Goal: Task Accomplishment & Management: Complete application form

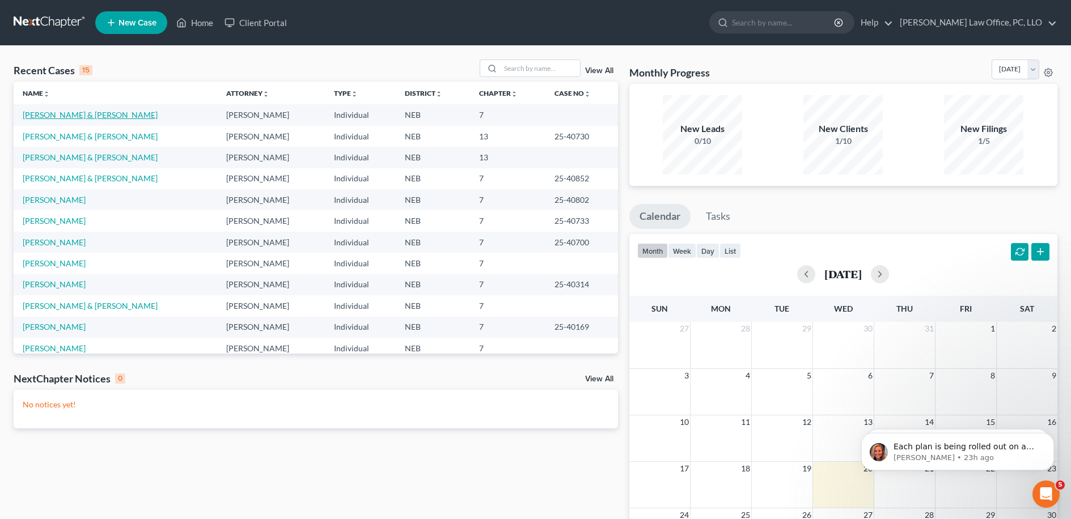
click at [100, 114] on link "[PERSON_NAME] & [PERSON_NAME]" at bounding box center [90, 115] width 135 height 10
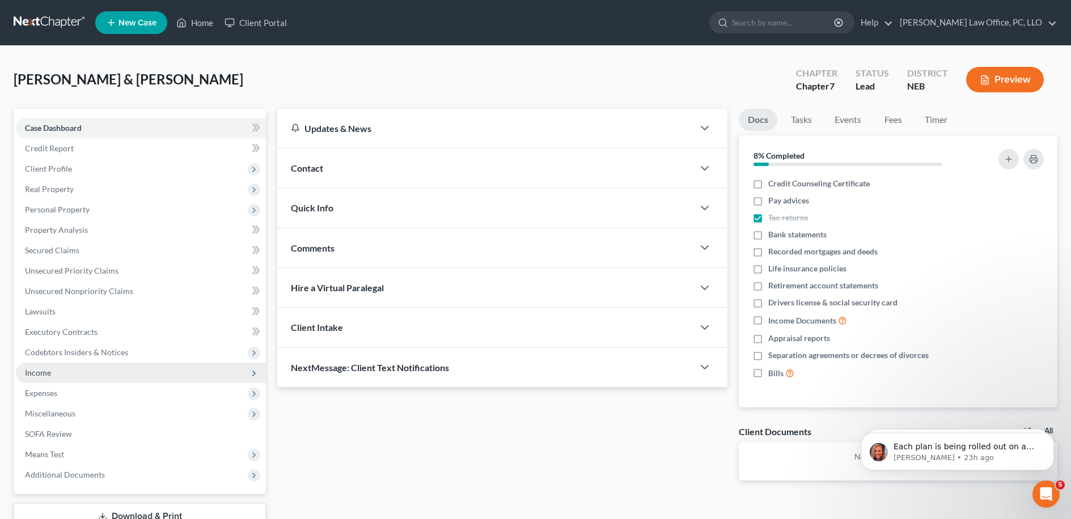
click at [65, 373] on span "Income" at bounding box center [141, 373] width 250 height 20
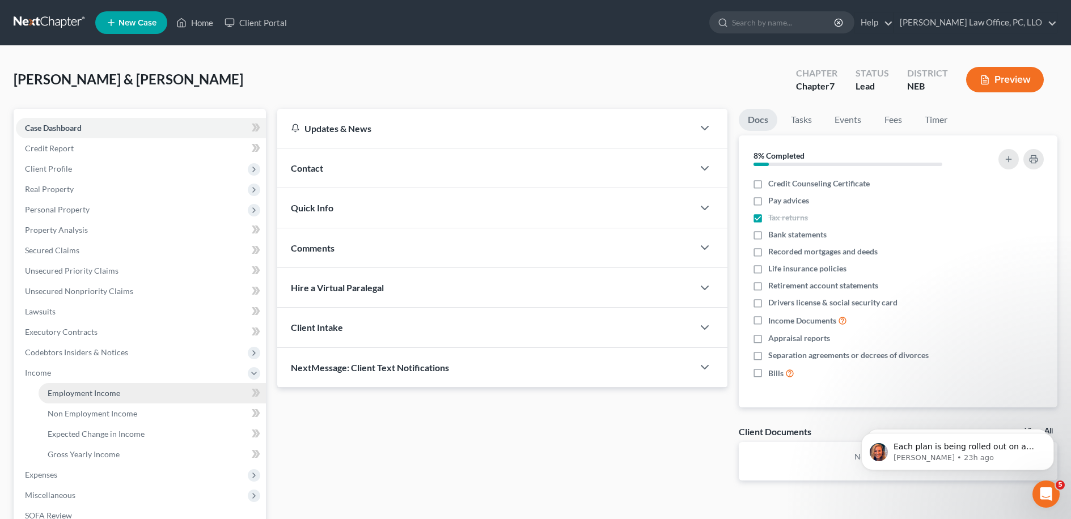
click at [82, 396] on span "Employment Income" at bounding box center [84, 393] width 73 height 10
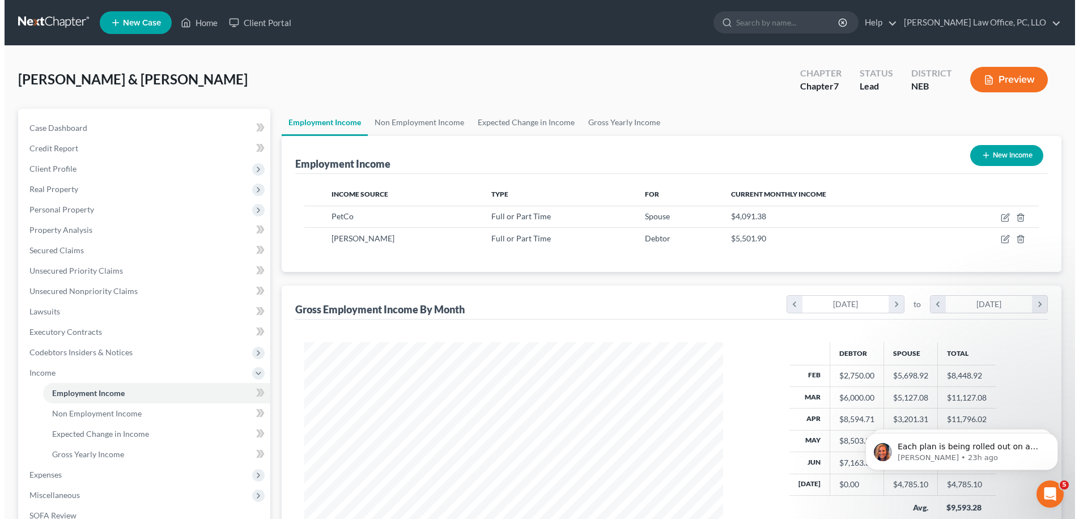
scroll to position [209, 442]
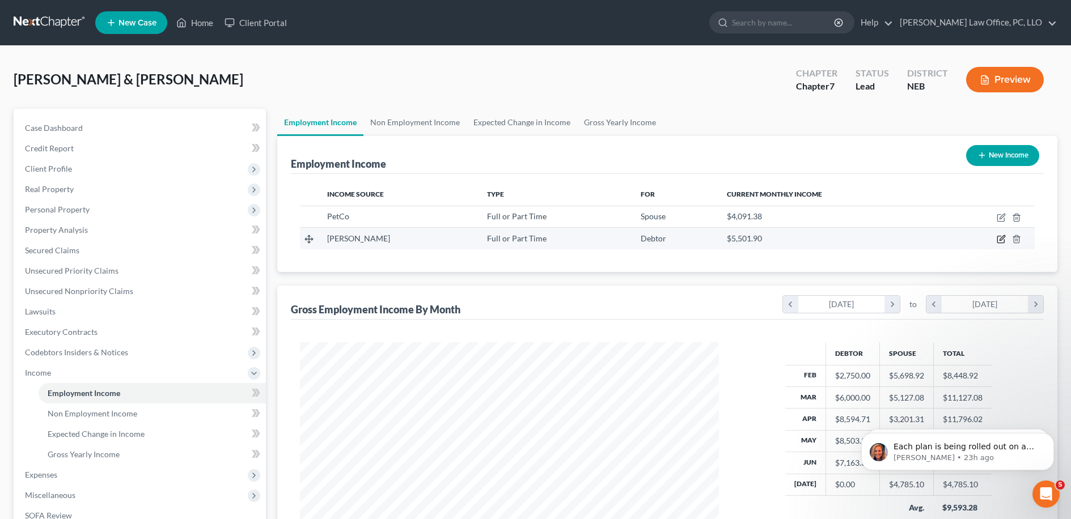
click at [998, 236] on icon "button" at bounding box center [1000, 239] width 7 height 7
select select "0"
select select "30"
select select "0"
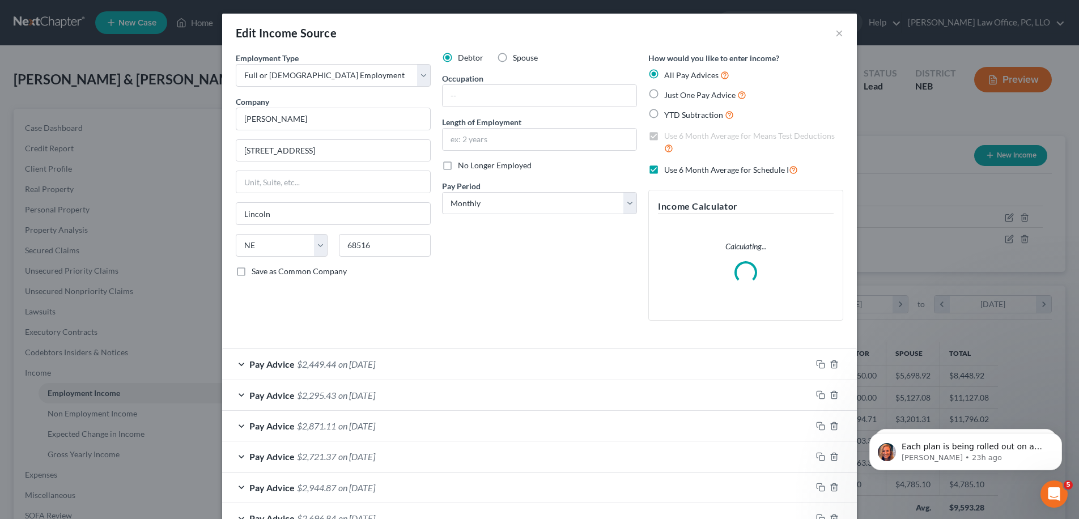
scroll to position [292, 0]
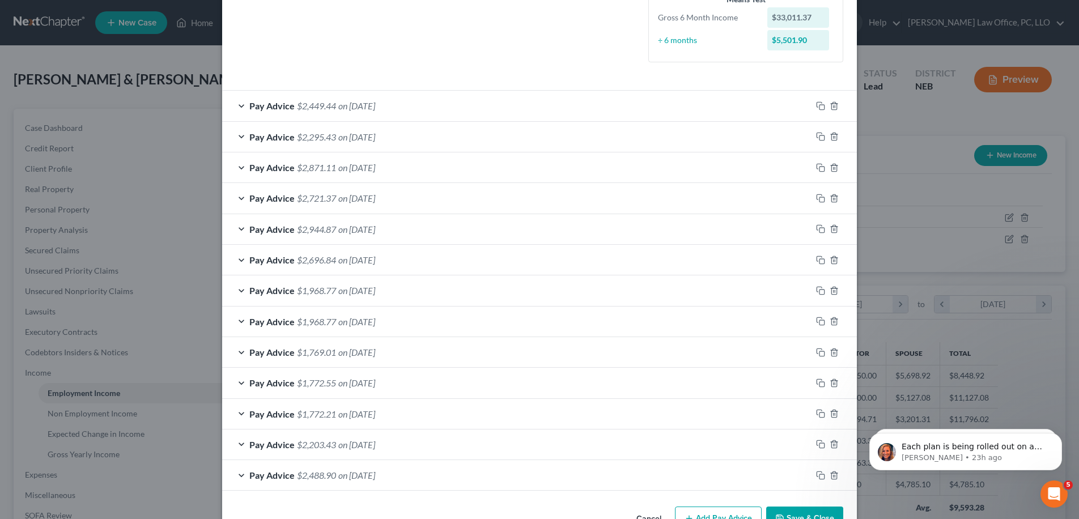
click at [415, 354] on div "Pay Advice $1,769.01 on [DATE]" at bounding box center [516, 352] width 589 height 30
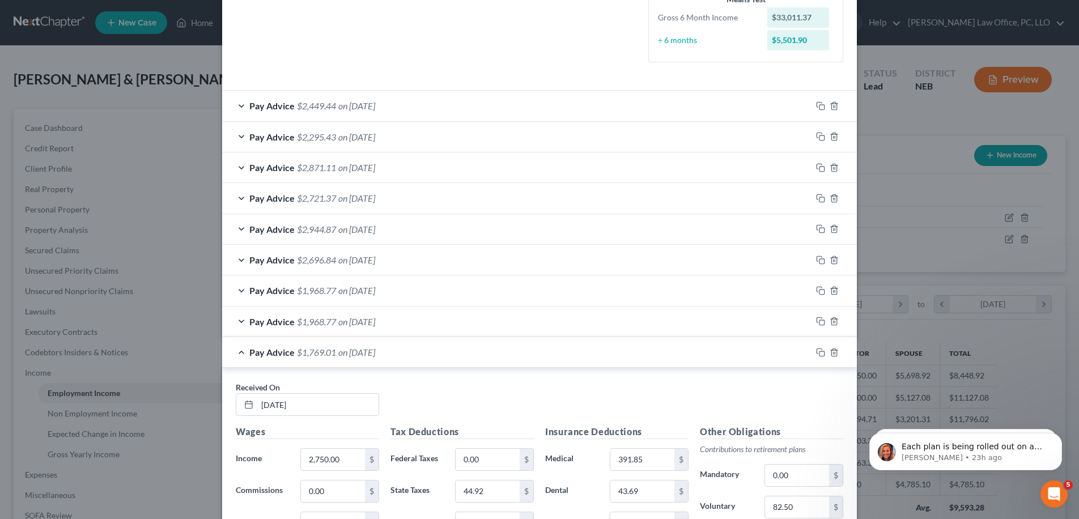
click at [415, 354] on div "Pay Advice $1,769.01 on [DATE]" at bounding box center [516, 352] width 589 height 30
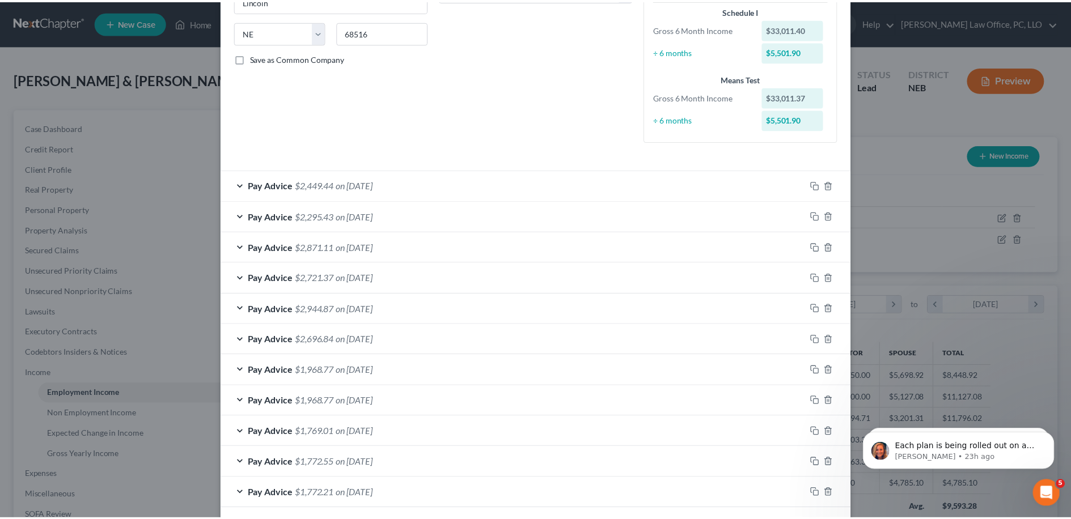
scroll to position [0, 0]
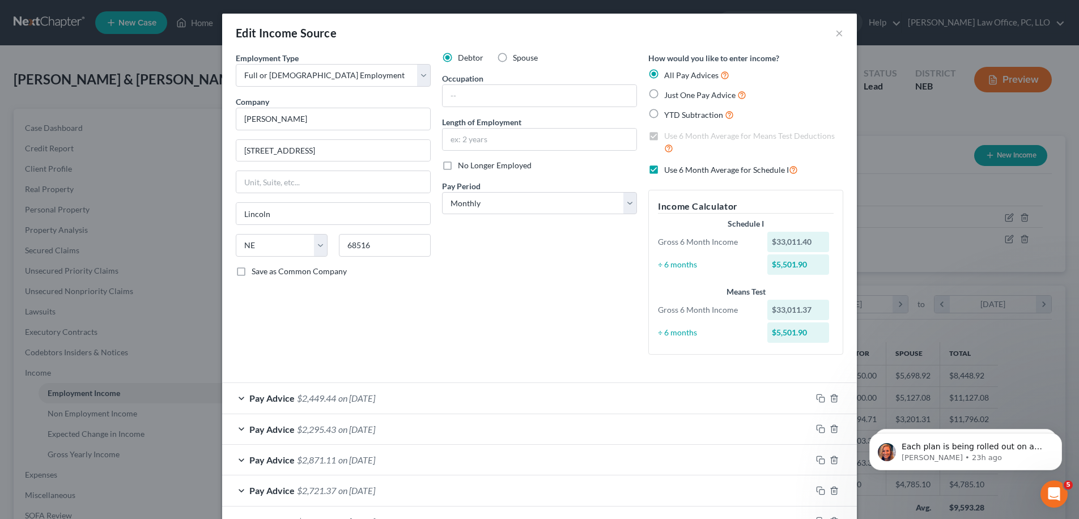
click at [829, 34] on div "Edit Income Source ×" at bounding box center [539, 33] width 635 height 39
click at [835, 33] on button "×" at bounding box center [839, 33] width 8 height 14
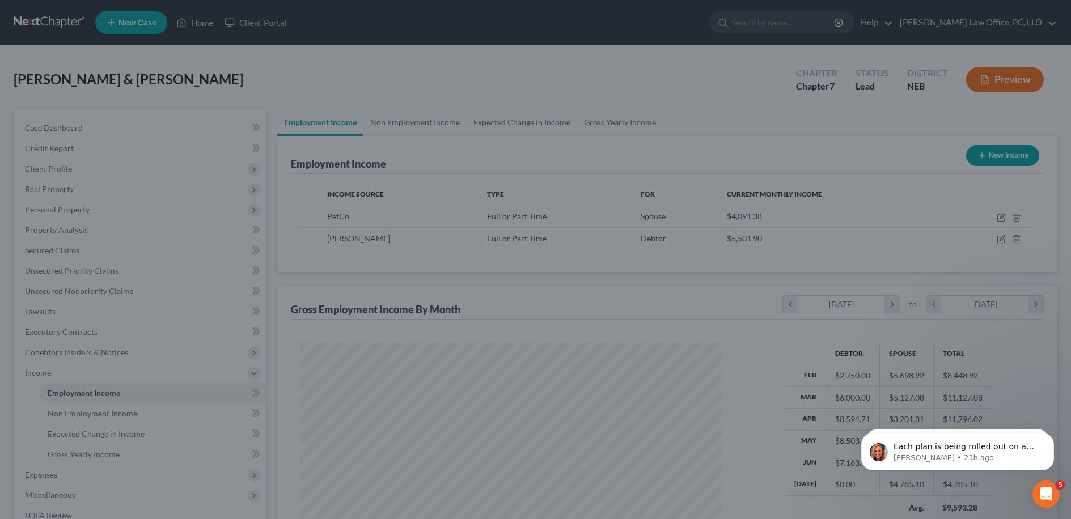
scroll to position [566609, 566377]
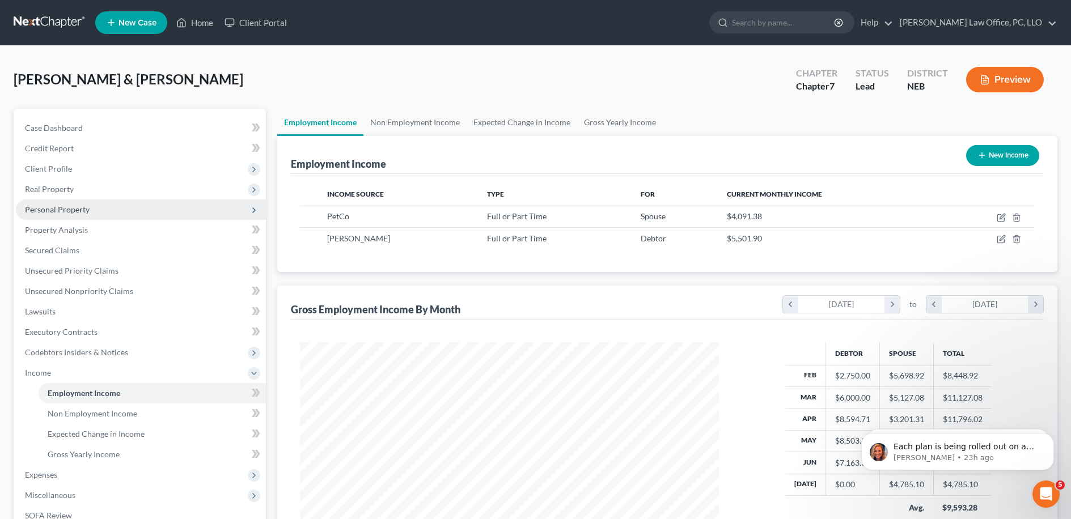
click at [75, 210] on span "Personal Property" at bounding box center [57, 210] width 65 height 10
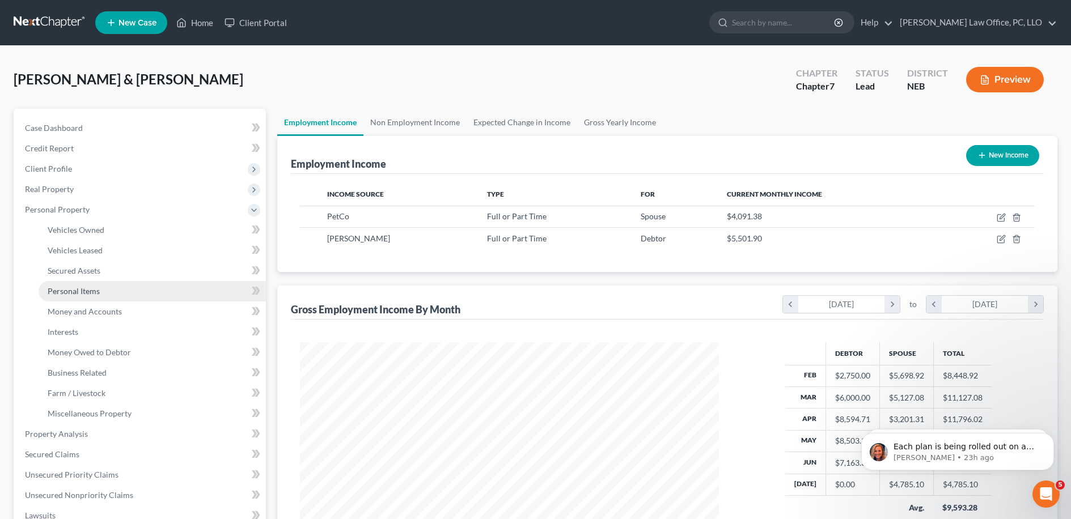
click at [123, 292] on link "Personal Items" at bounding box center [152, 291] width 227 height 20
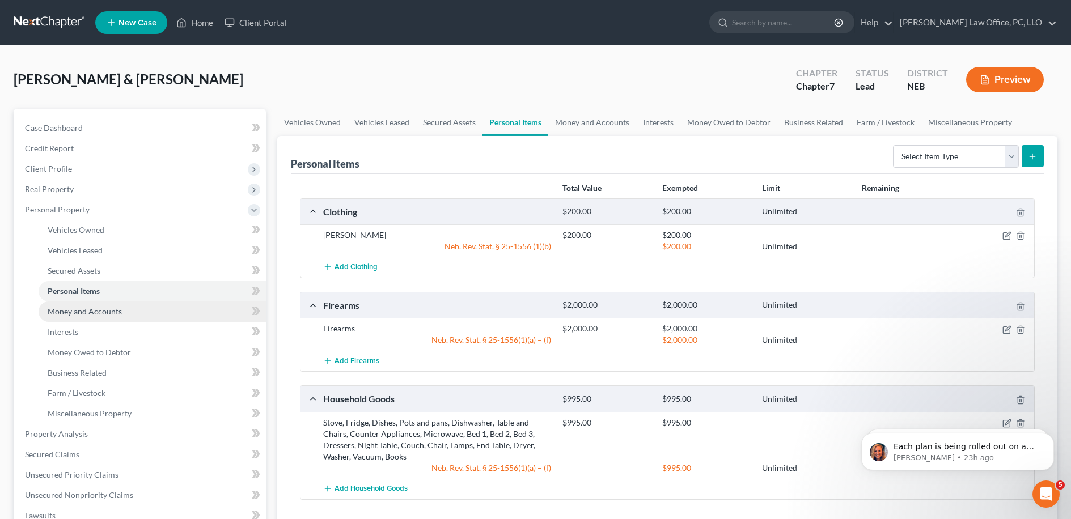
click at [124, 315] on link "Money and Accounts" at bounding box center [152, 312] width 227 height 20
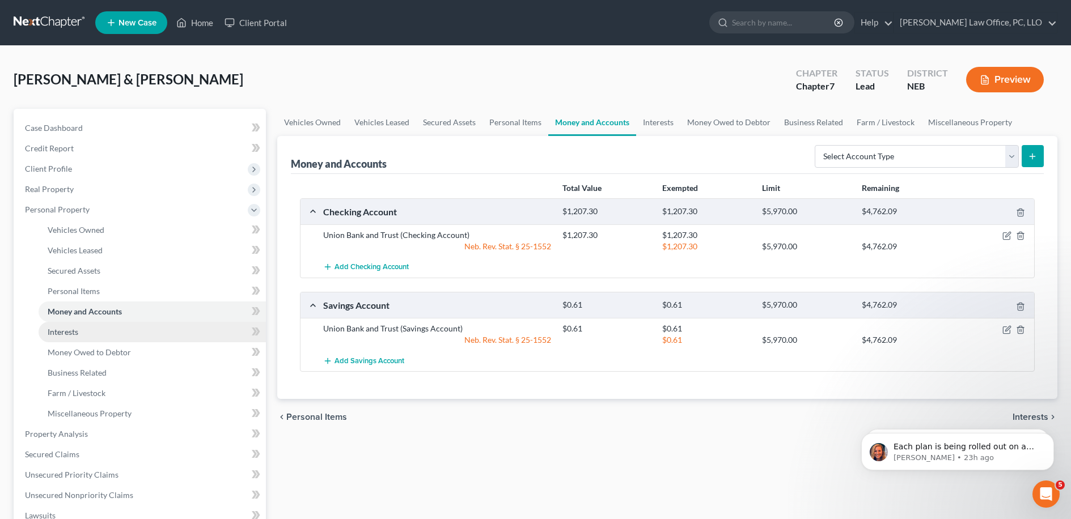
click at [155, 328] on link "Interests" at bounding box center [152, 332] width 227 height 20
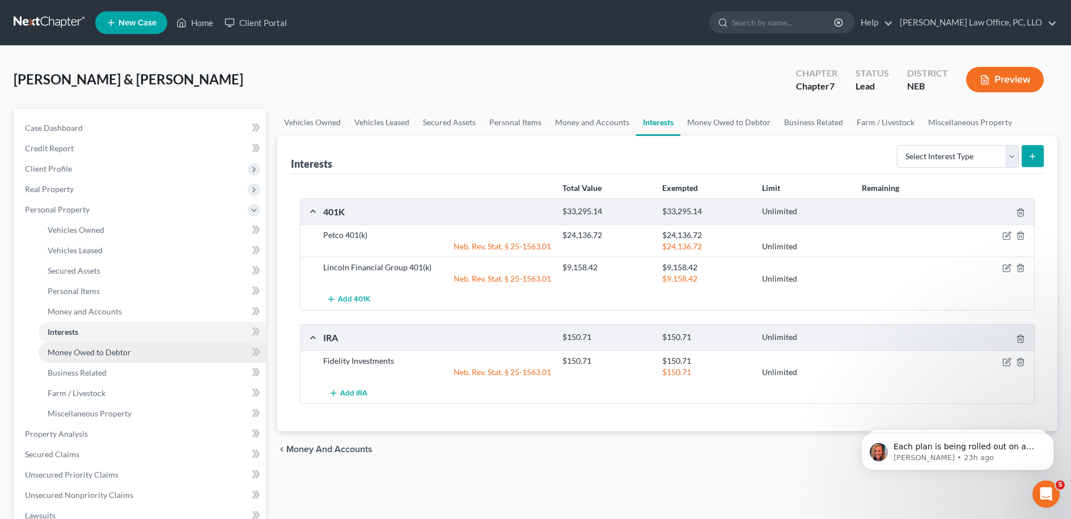
click at [169, 347] on link "Money Owed to Debtor" at bounding box center [152, 352] width 227 height 20
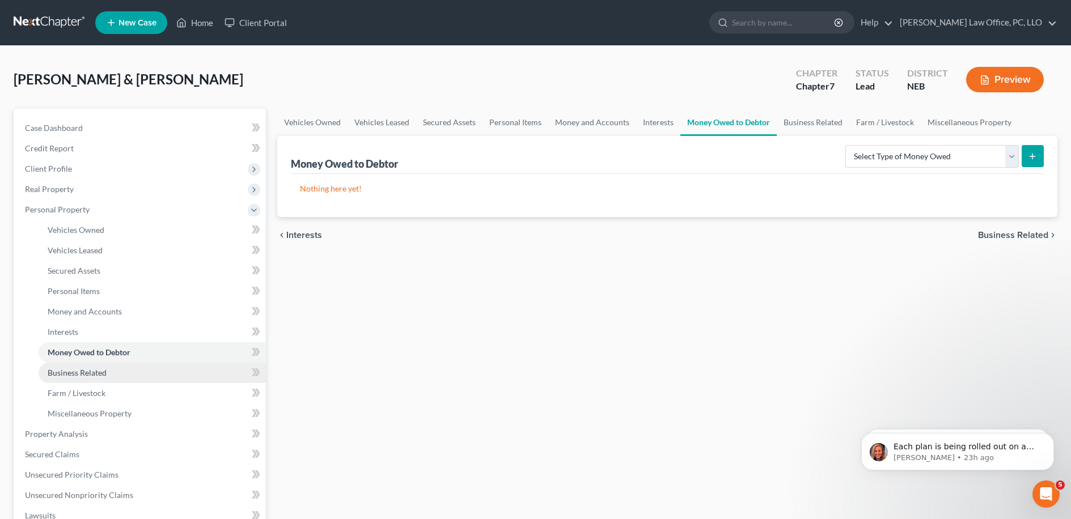
click at [172, 363] on link "Business Related" at bounding box center [152, 373] width 227 height 20
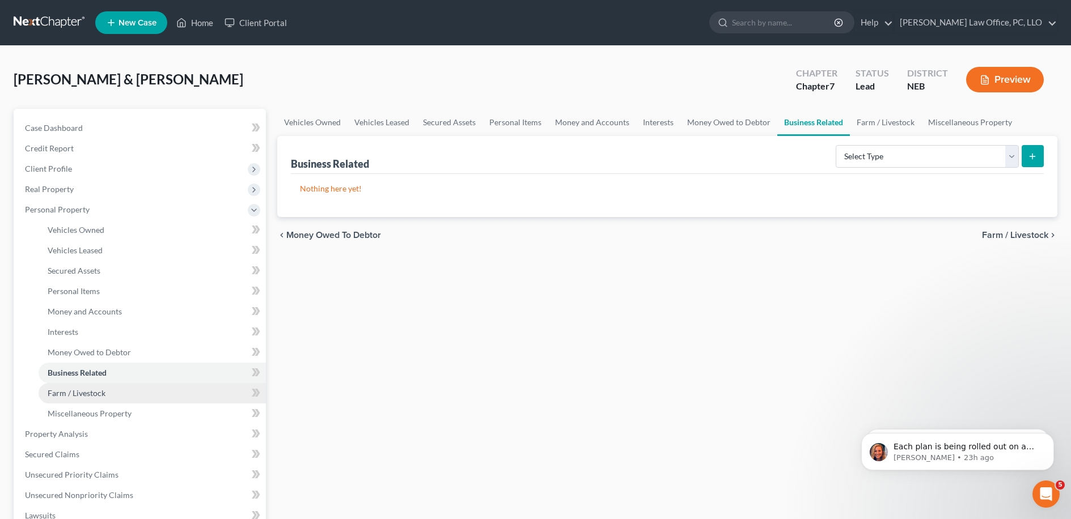
click at [150, 392] on link "Farm / Livestock" at bounding box center [152, 393] width 227 height 20
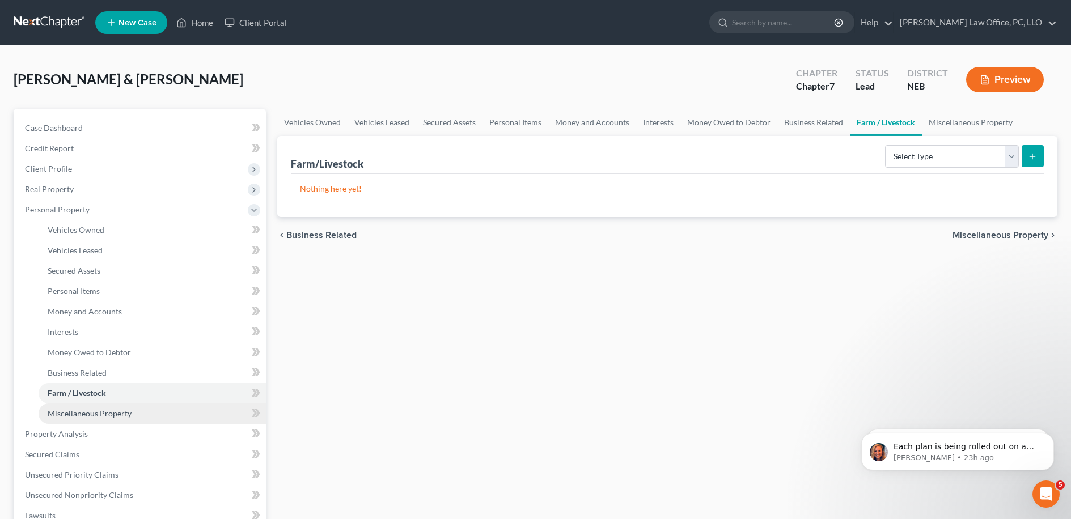
click at [129, 409] on span "Miscellaneous Property" at bounding box center [90, 414] width 84 height 10
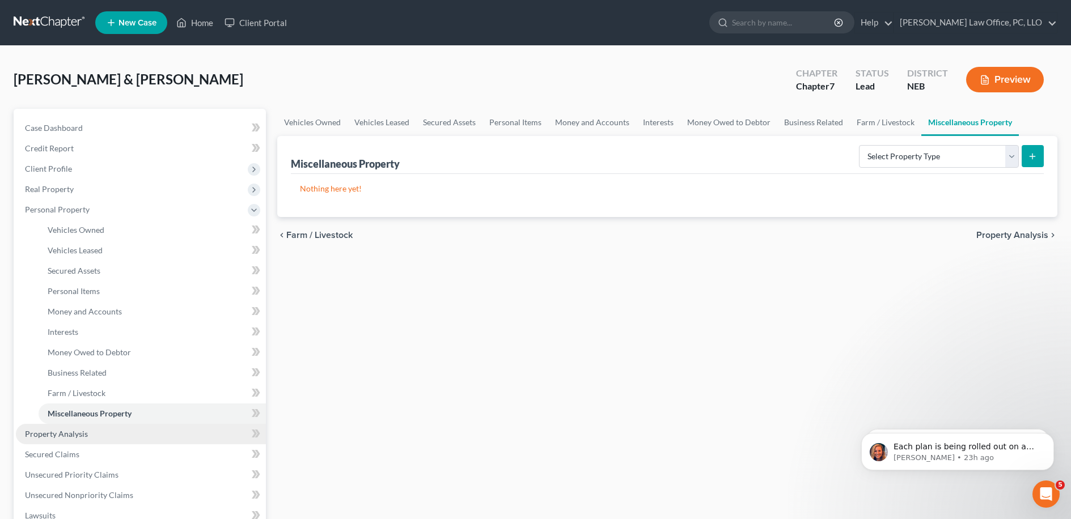
click at [129, 429] on link "Property Analysis" at bounding box center [141, 434] width 250 height 20
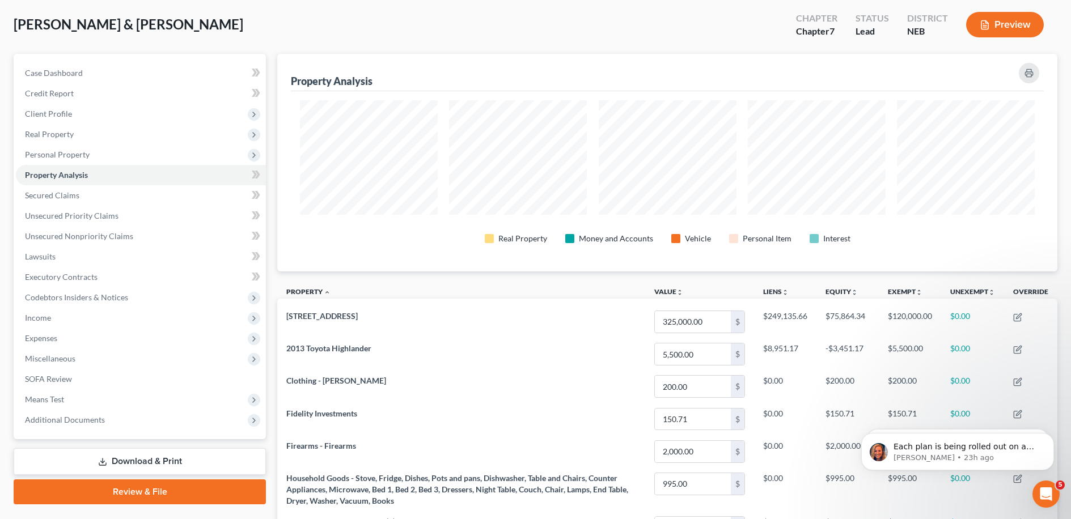
scroll to position [48, 0]
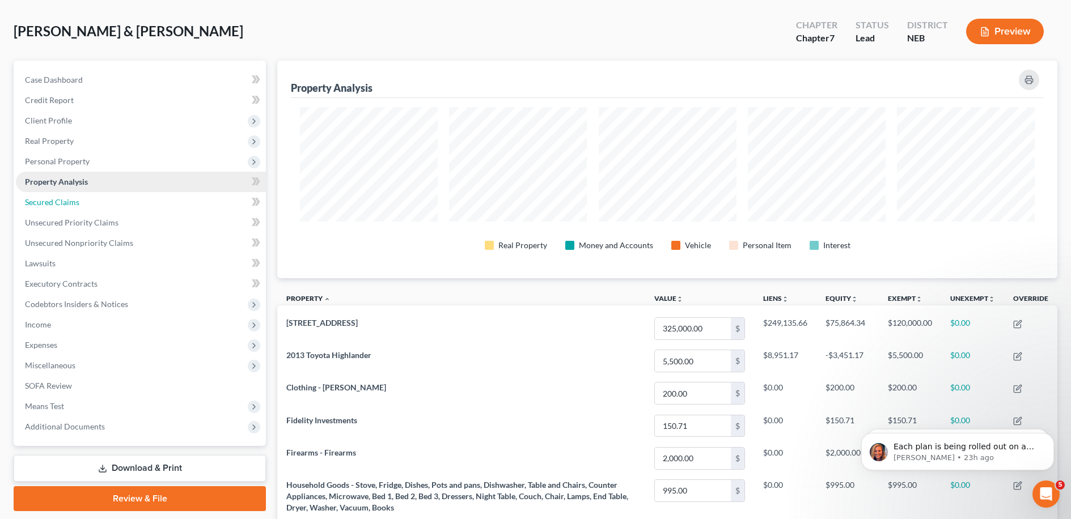
click at [156, 205] on link "Secured Claims" at bounding box center [141, 202] width 250 height 20
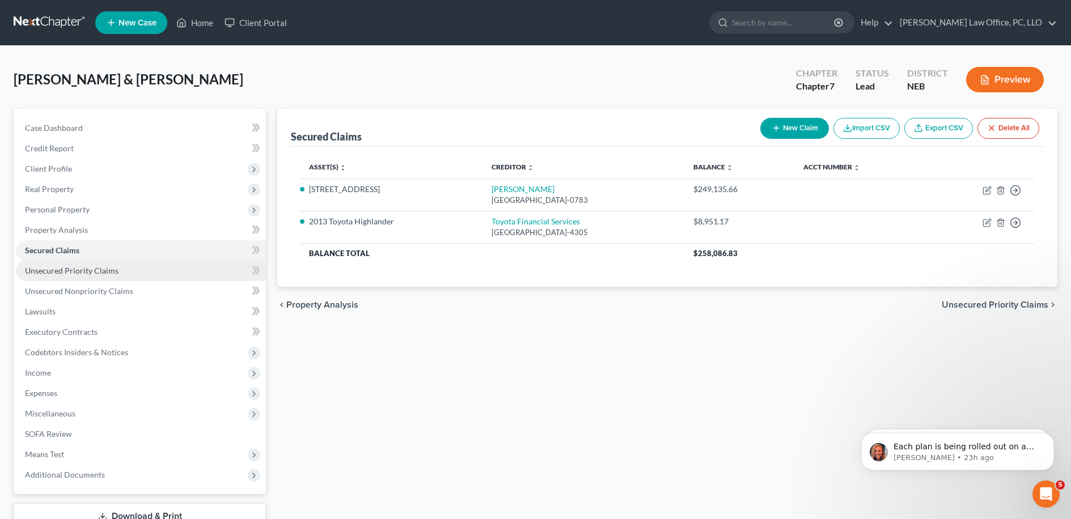
click at [164, 273] on link "Unsecured Priority Claims" at bounding box center [141, 271] width 250 height 20
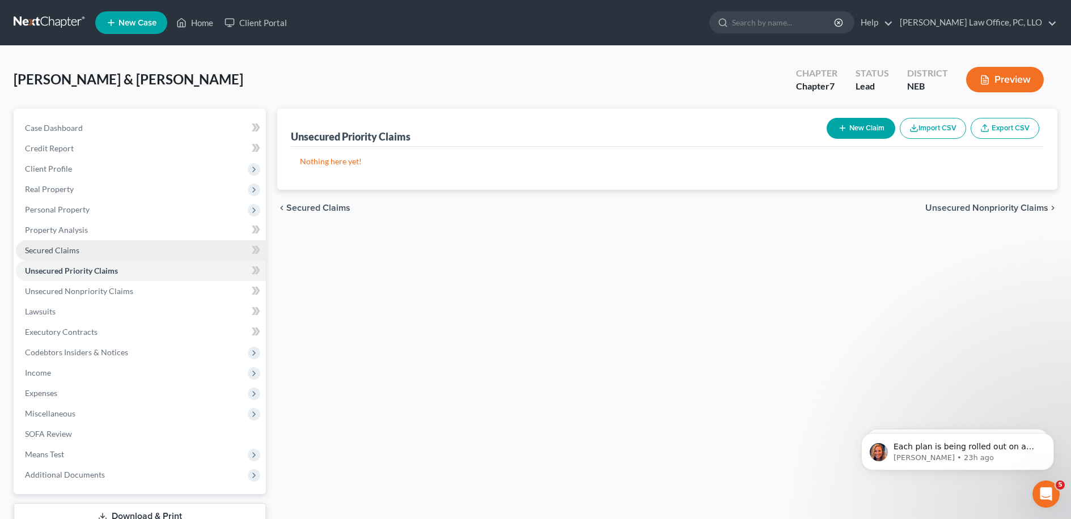
click at [159, 256] on link "Secured Claims" at bounding box center [141, 250] width 250 height 20
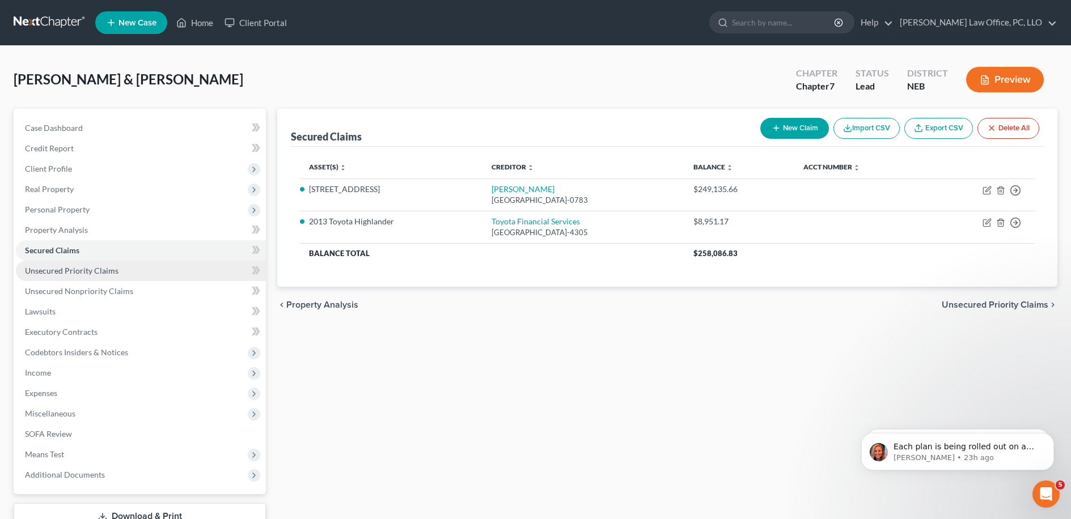
click at [162, 272] on link "Unsecured Priority Claims" at bounding box center [141, 271] width 250 height 20
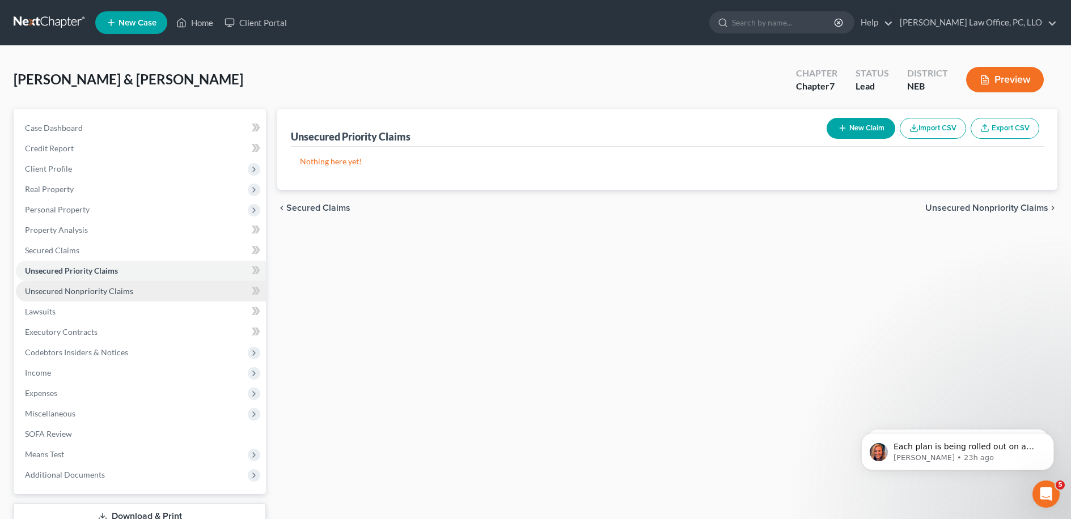
click at [159, 292] on link "Unsecured Nonpriority Claims" at bounding box center [141, 291] width 250 height 20
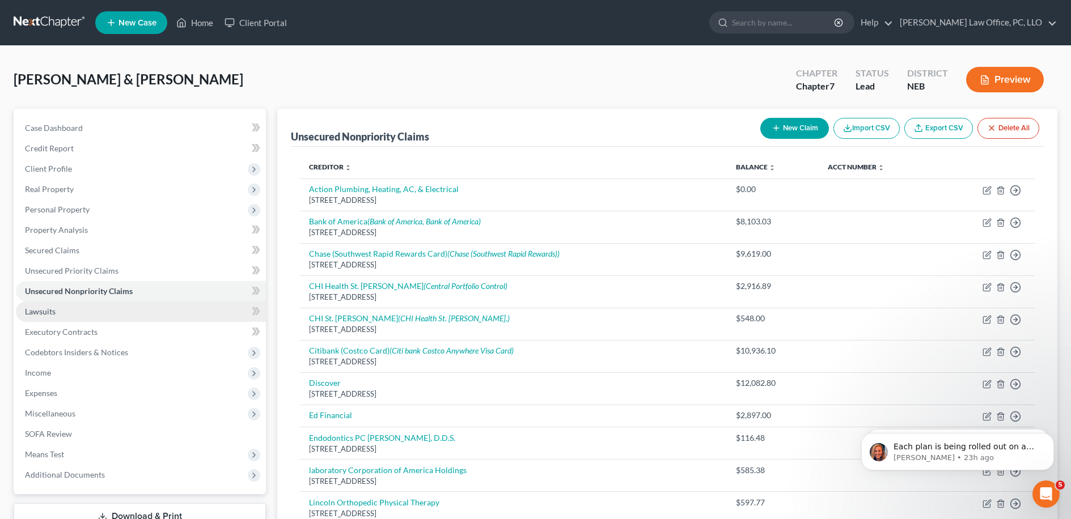
click at [145, 302] on link "Lawsuits" at bounding box center [141, 312] width 250 height 20
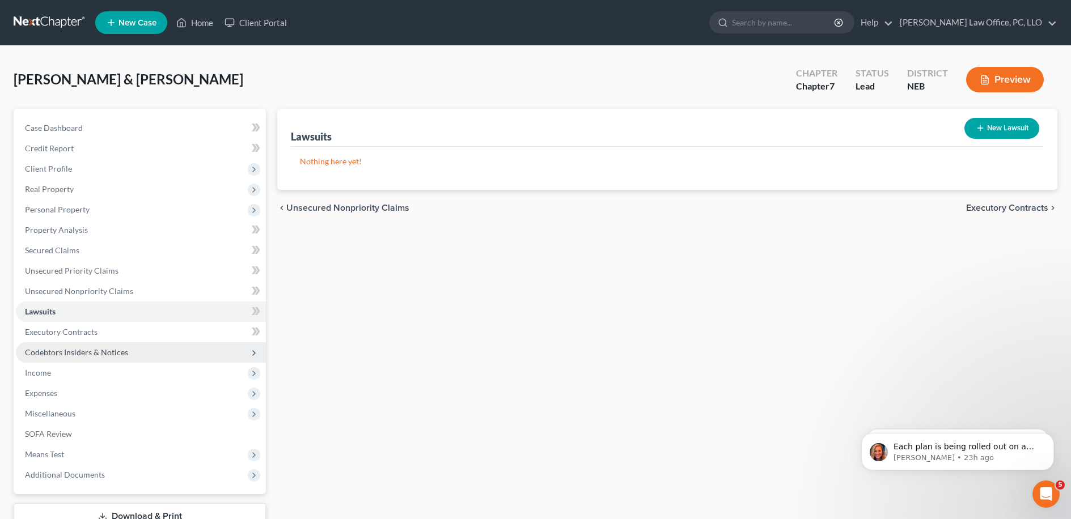
click at [138, 346] on span "Codebtors Insiders & Notices" at bounding box center [141, 352] width 250 height 20
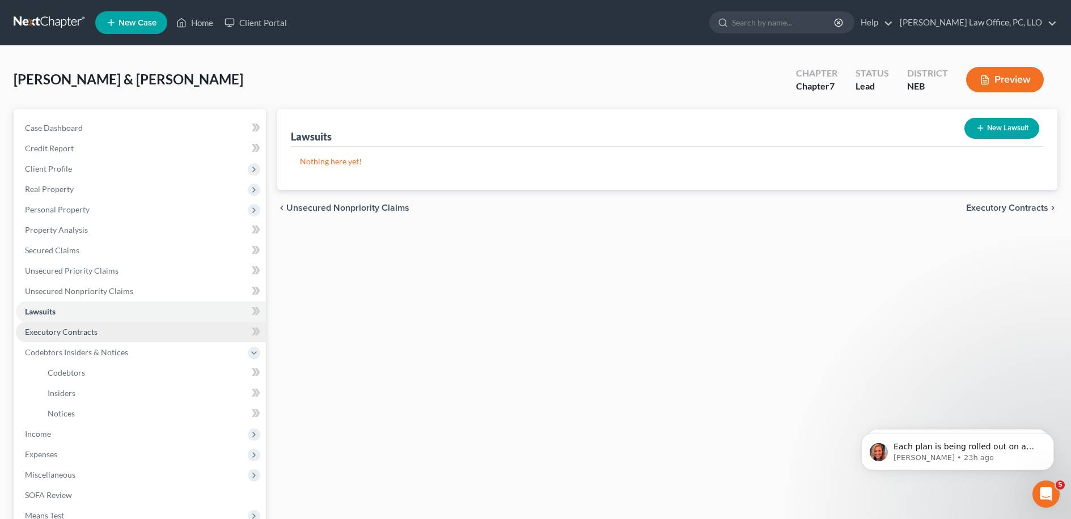
click at [142, 335] on link "Executory Contracts" at bounding box center [141, 332] width 250 height 20
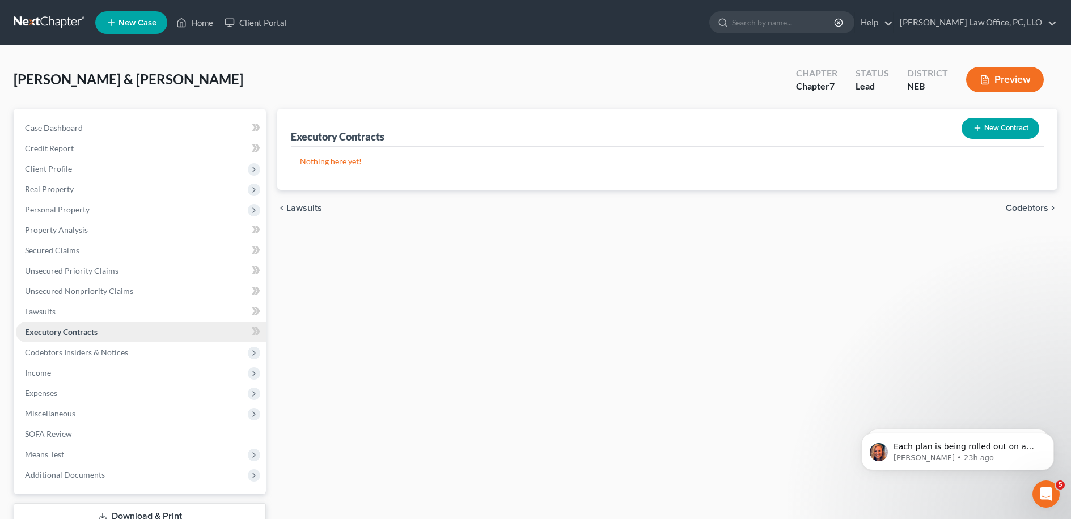
click at [142, 337] on link "Executory Contracts" at bounding box center [141, 332] width 250 height 20
click at [139, 347] on span "Codebtors Insiders & Notices" at bounding box center [141, 352] width 250 height 20
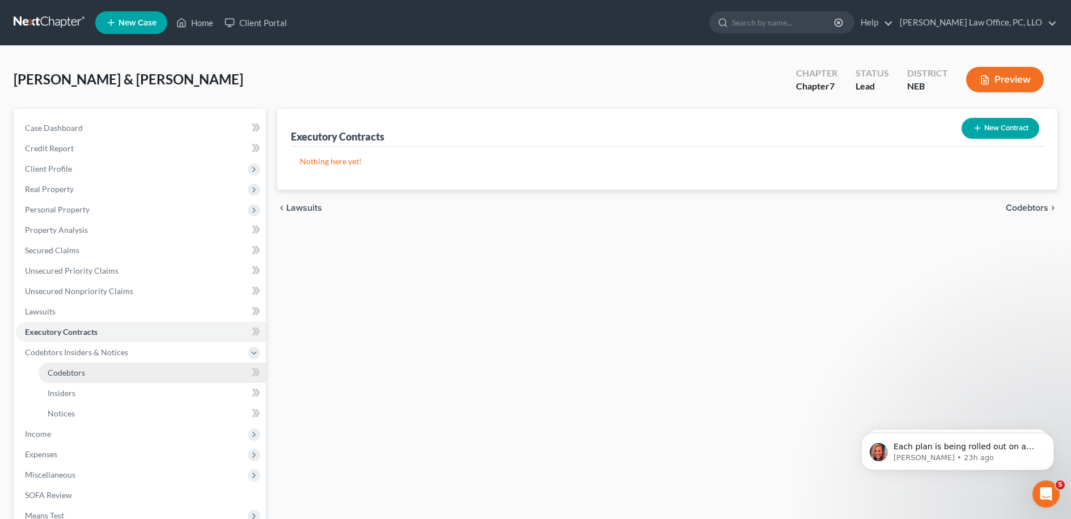
click at [129, 365] on link "Codebtors" at bounding box center [152, 373] width 227 height 20
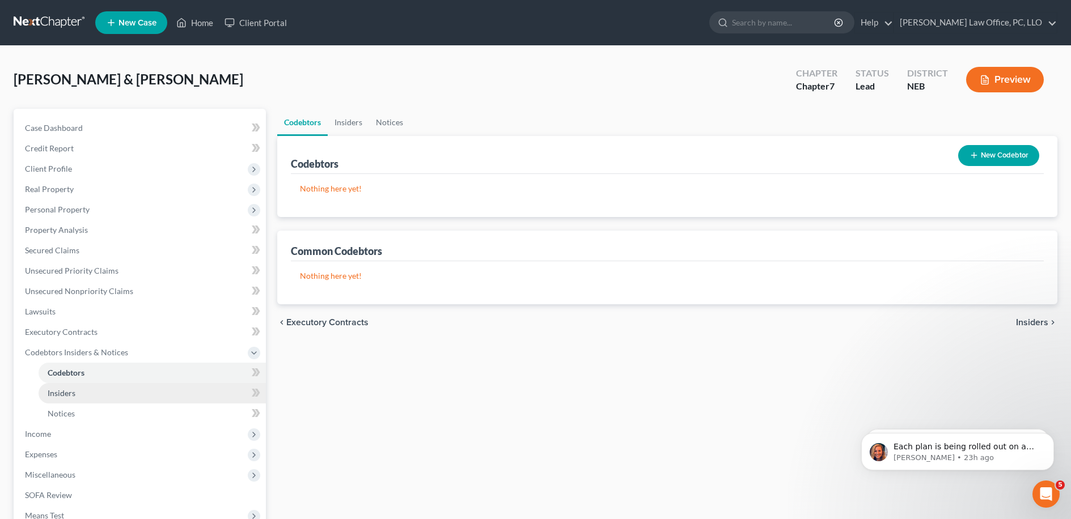
click at [120, 390] on link "Insiders" at bounding box center [152, 393] width 227 height 20
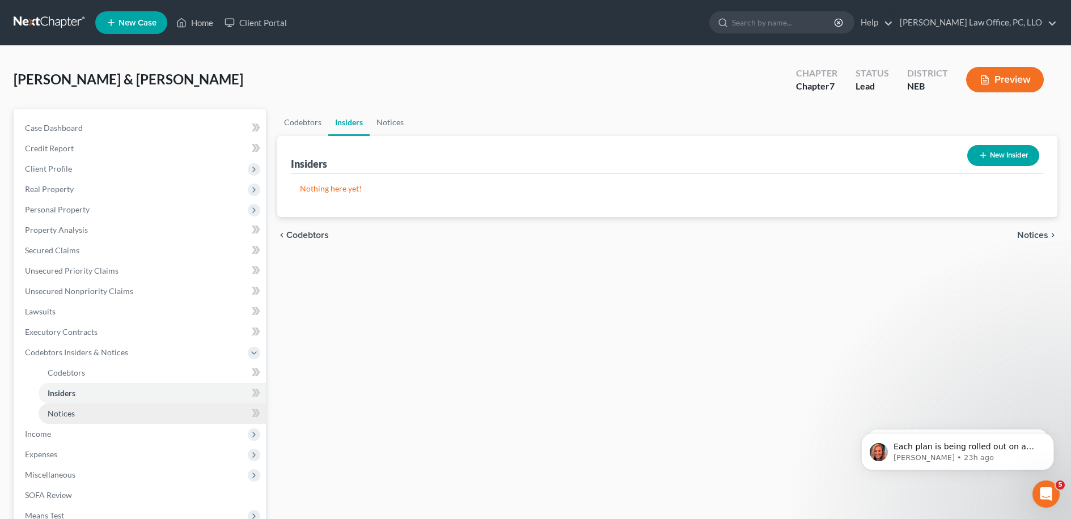
click at [124, 406] on link "Notices" at bounding box center [152, 414] width 227 height 20
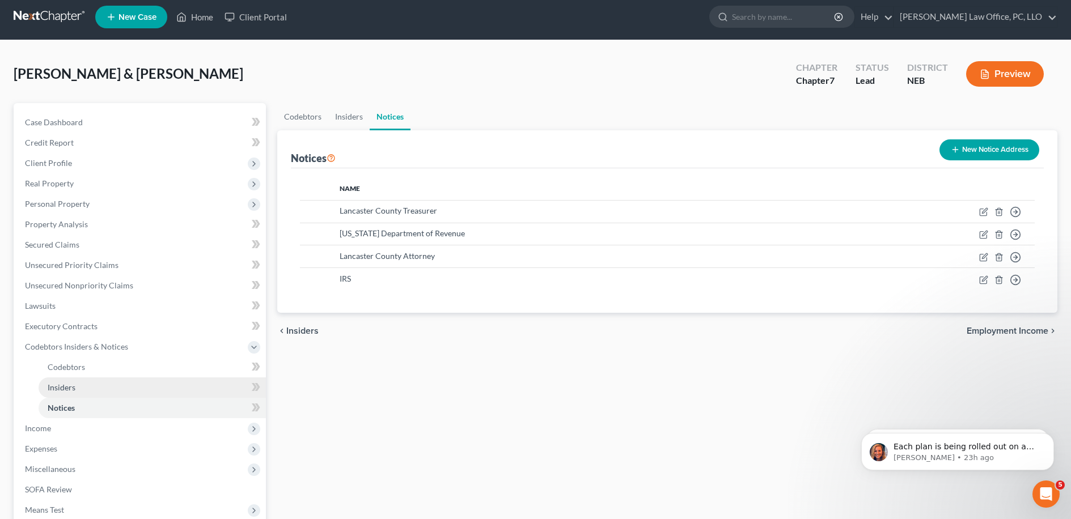
scroll to position [22, 0]
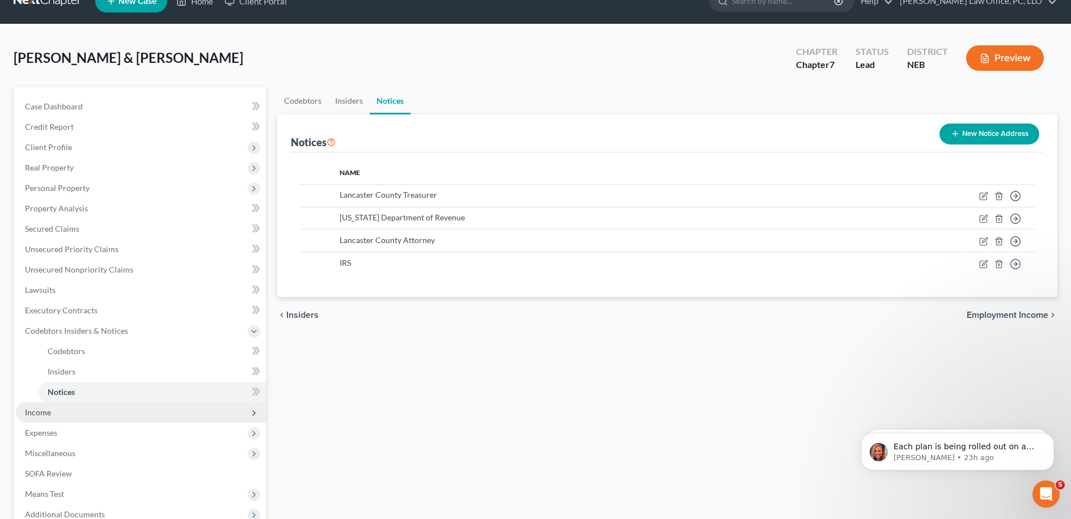
click at [118, 403] on span "Income" at bounding box center [141, 412] width 250 height 20
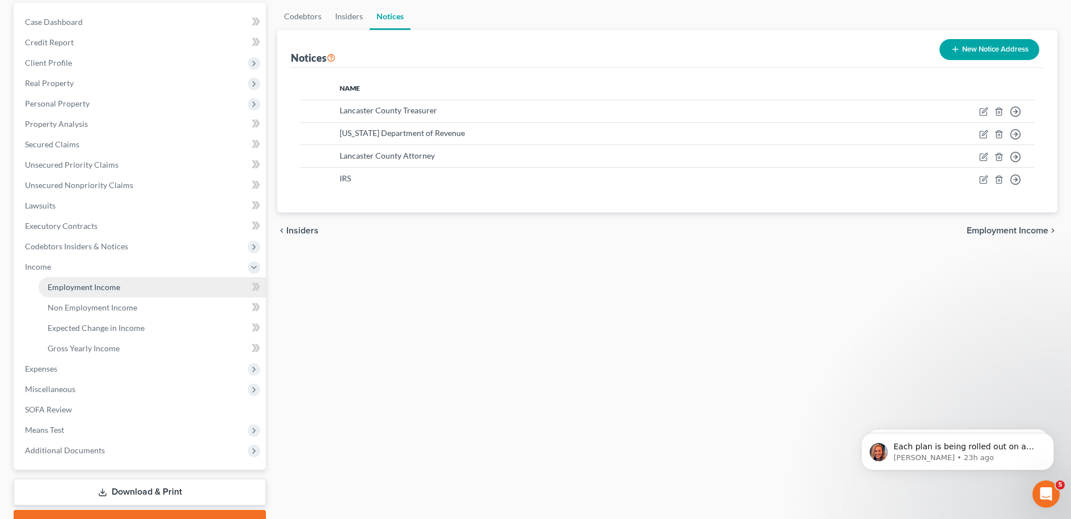
click at [97, 283] on span "Employment Income" at bounding box center [84, 287] width 73 height 10
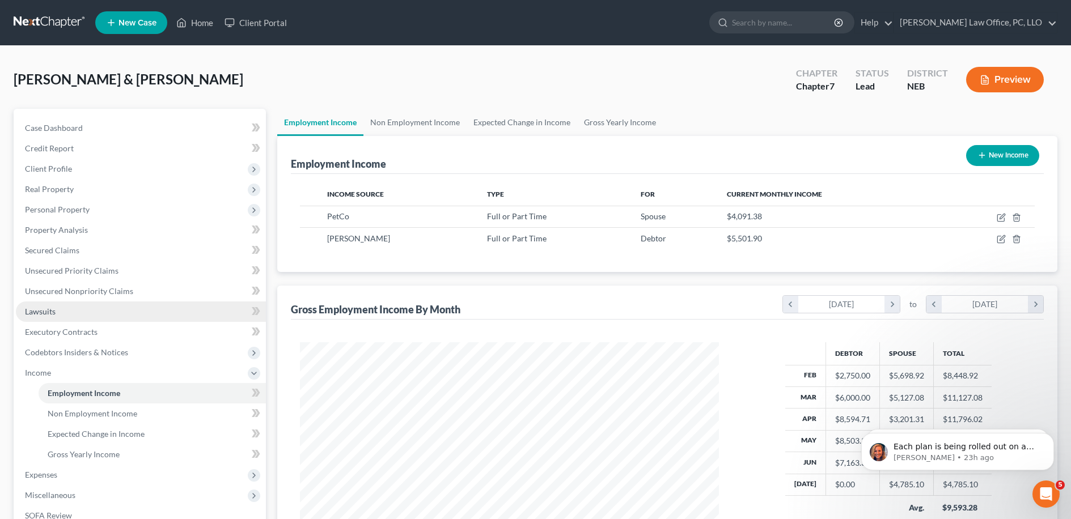
scroll to position [209, 442]
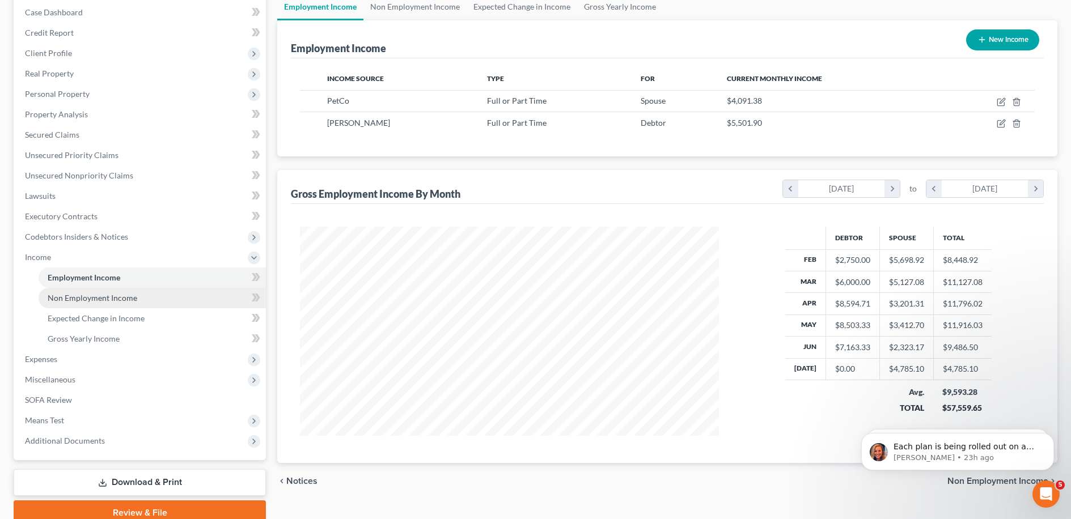
click at [172, 303] on link "Non Employment Income" at bounding box center [152, 298] width 227 height 20
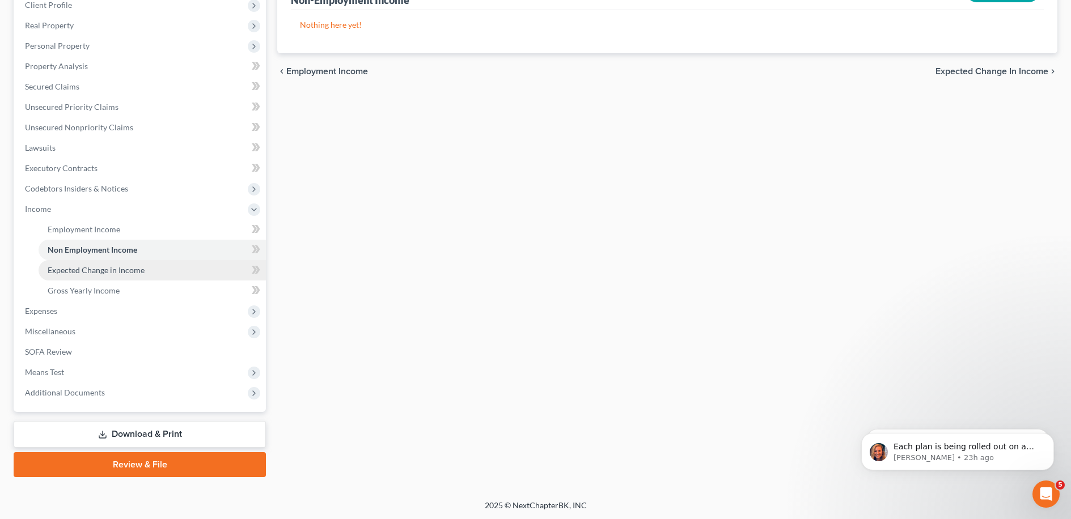
click at [147, 277] on link "Expected Change in Income" at bounding box center [152, 270] width 227 height 20
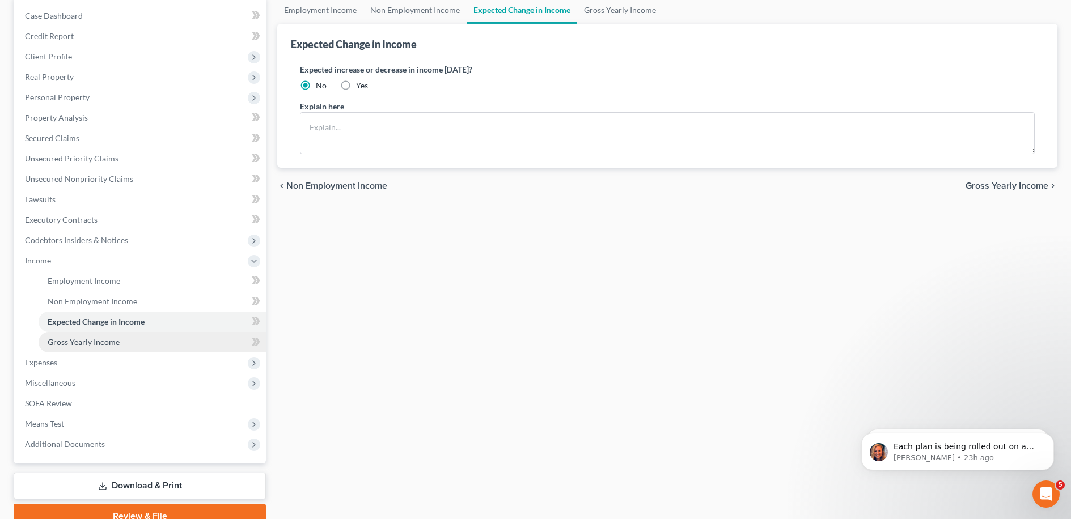
scroll to position [115, 0]
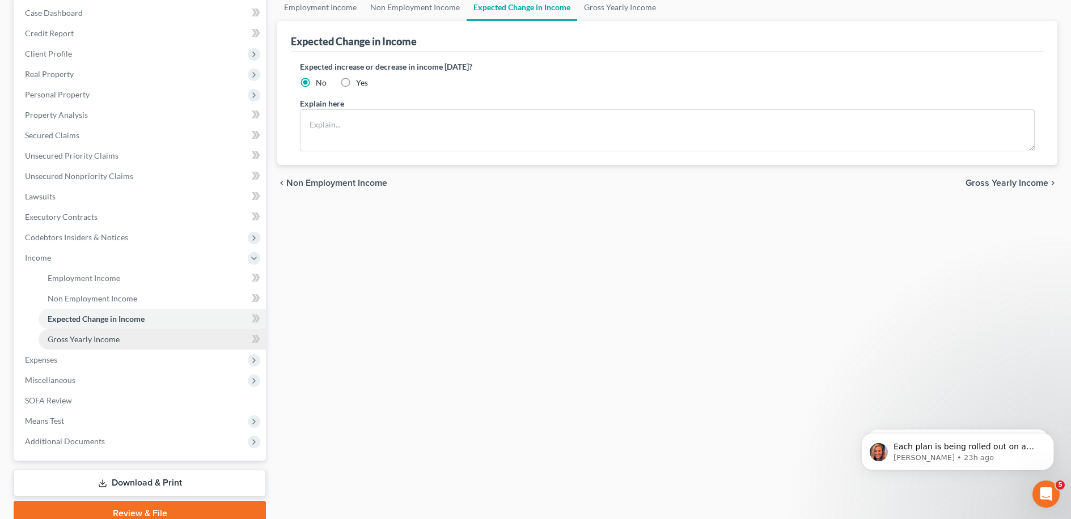
click at [159, 337] on link "Gross Yearly Income" at bounding box center [152, 339] width 227 height 20
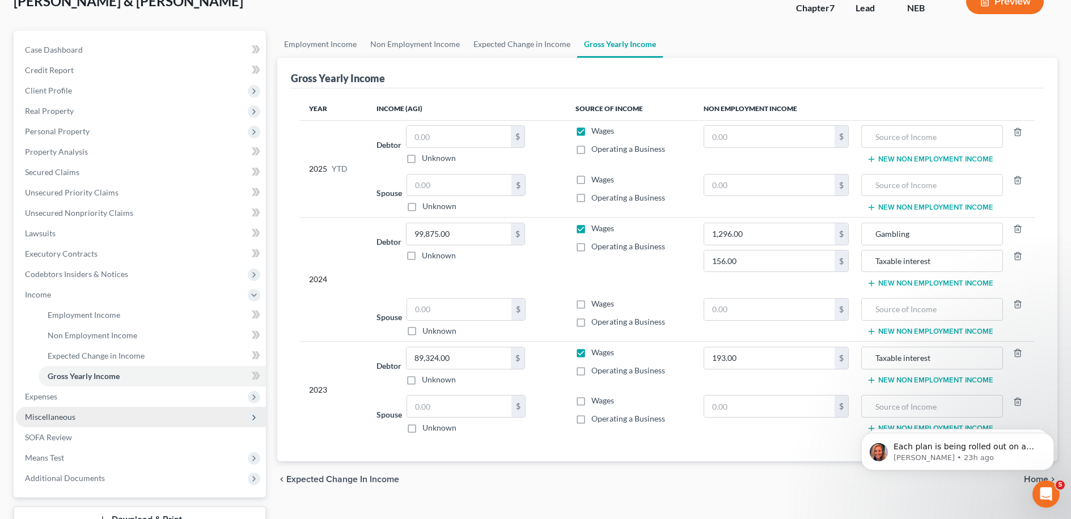
scroll to position [164, 0]
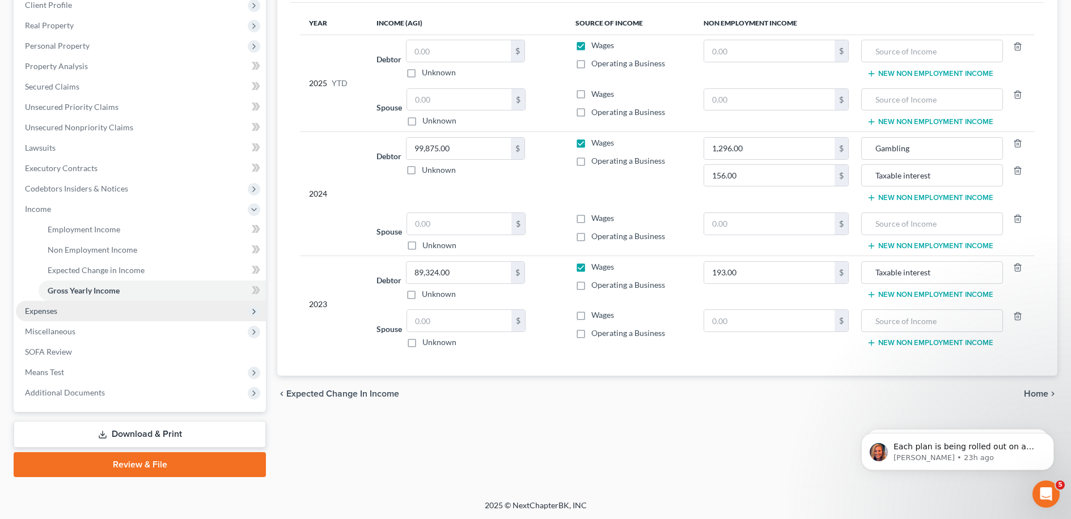
click at [140, 317] on span "Expenses" at bounding box center [141, 311] width 250 height 20
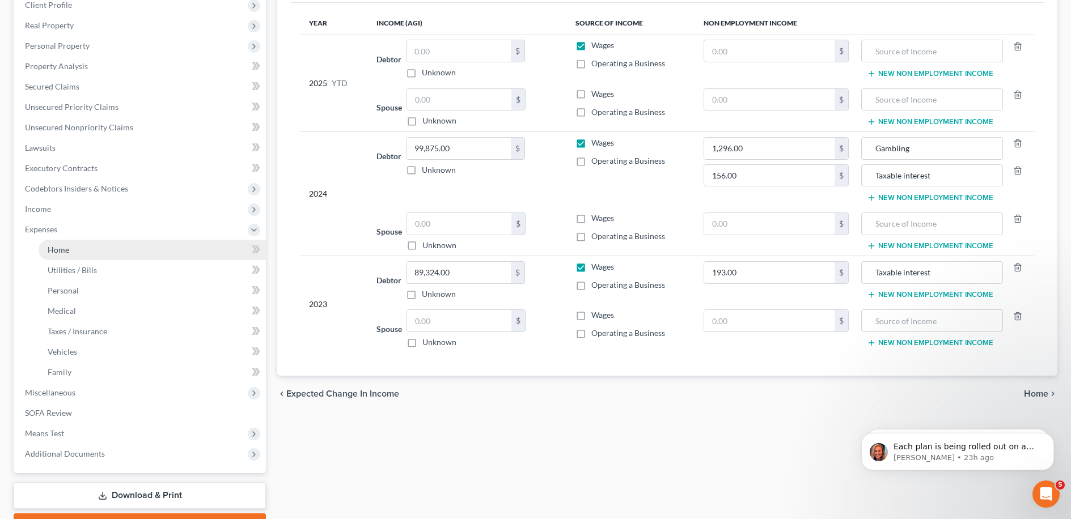
click at [134, 257] on link "Home" at bounding box center [152, 250] width 227 height 20
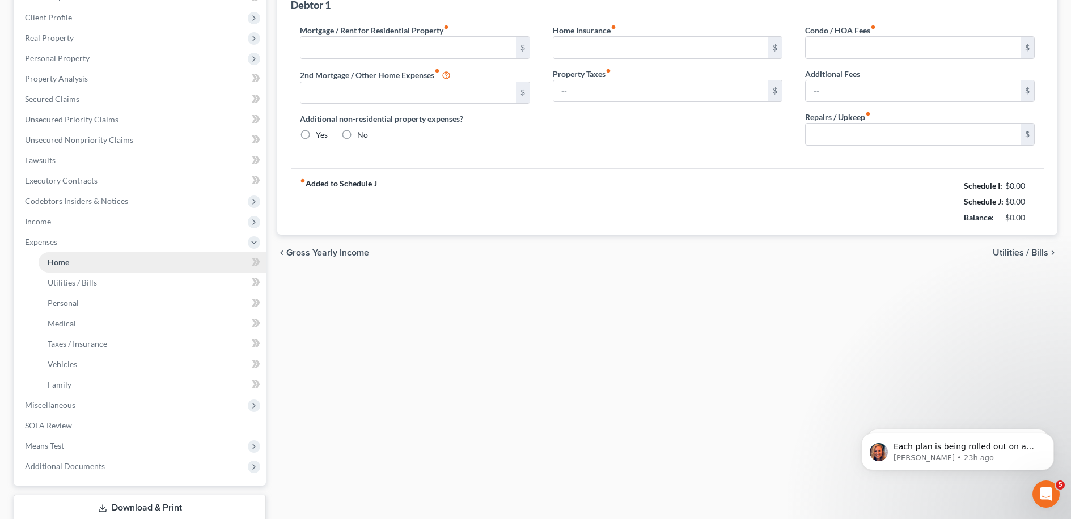
type input "2,354.83"
type input "0.00"
radio input "true"
type input "0.00"
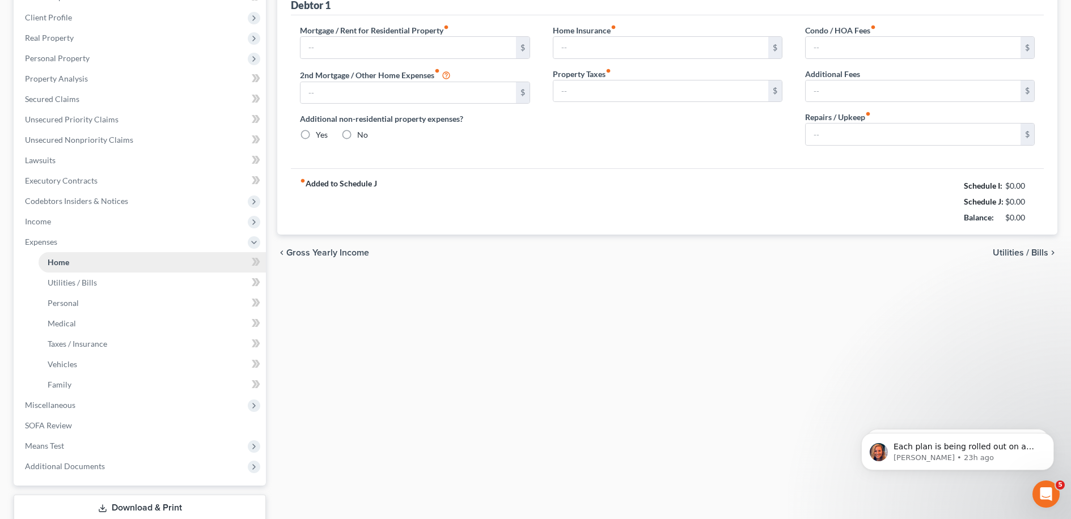
type input "0.00"
type input "100.00"
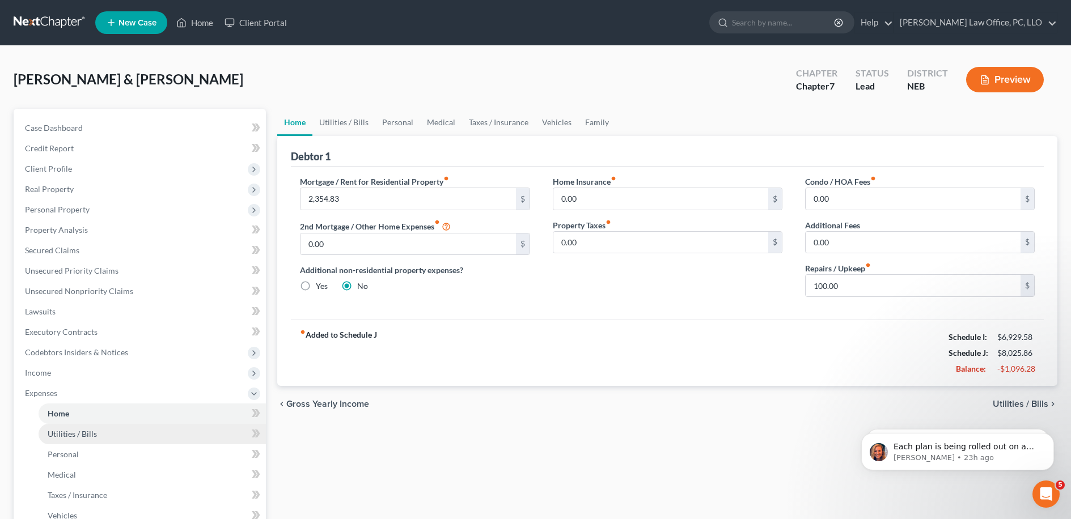
click at [185, 436] on link "Utilities / Bills" at bounding box center [152, 434] width 227 height 20
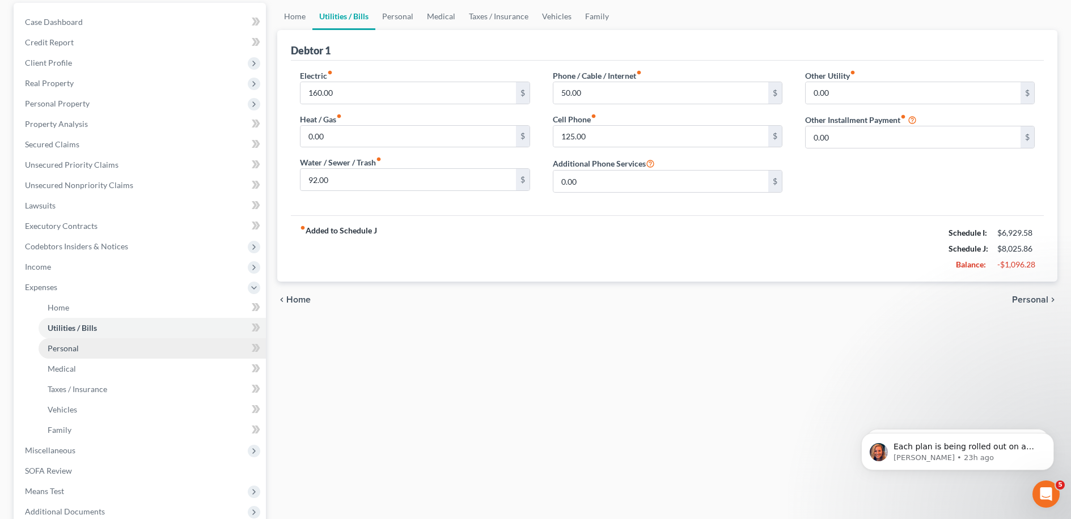
click at [211, 351] on link "Personal" at bounding box center [152, 348] width 227 height 20
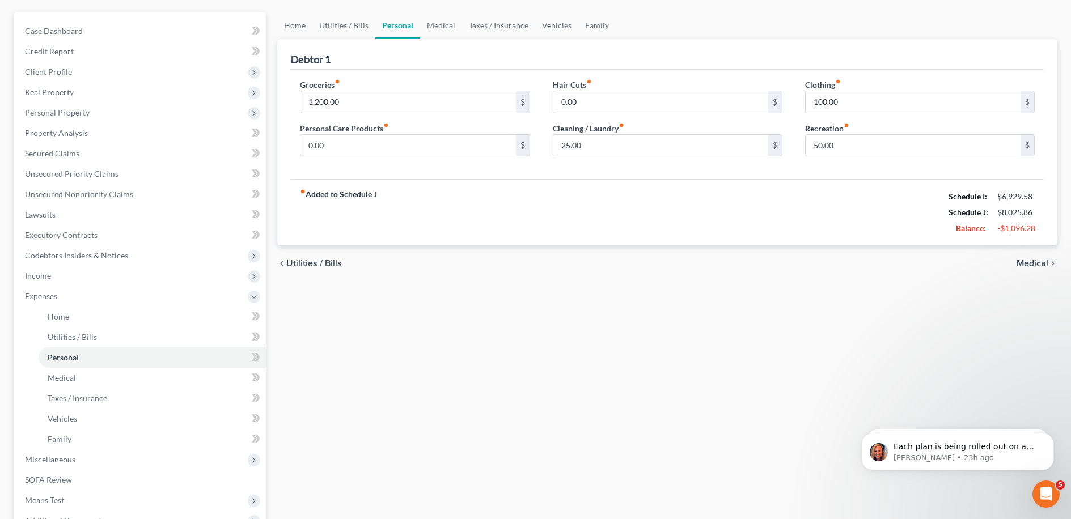
scroll to position [101, 0]
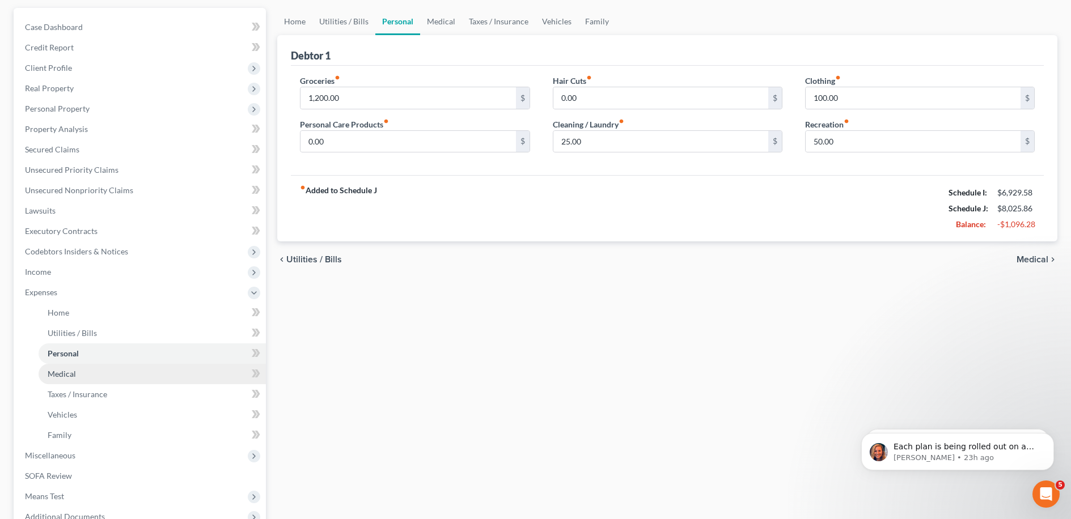
click at [180, 372] on link "Medical" at bounding box center [152, 374] width 227 height 20
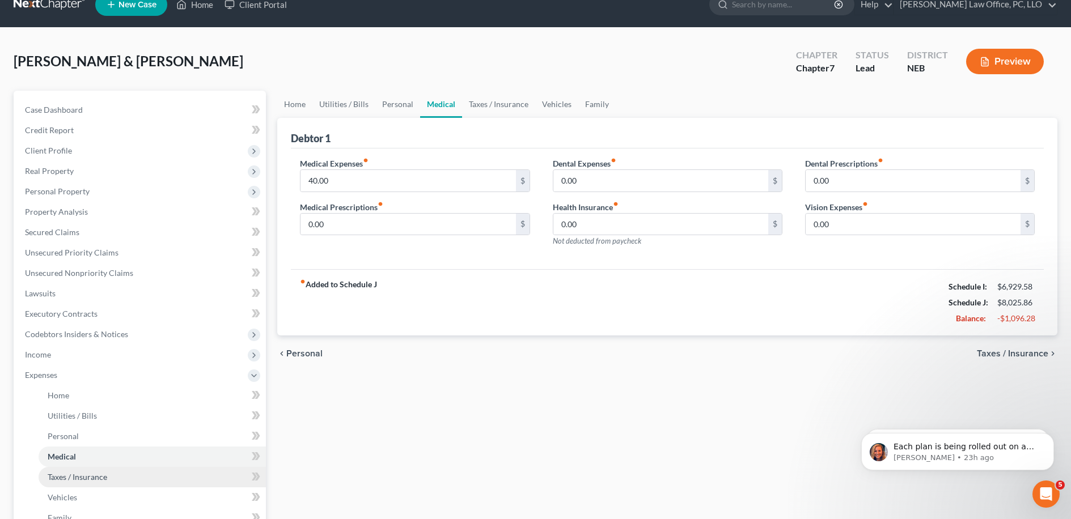
click at [138, 473] on link "Taxes / Insurance" at bounding box center [152, 477] width 227 height 20
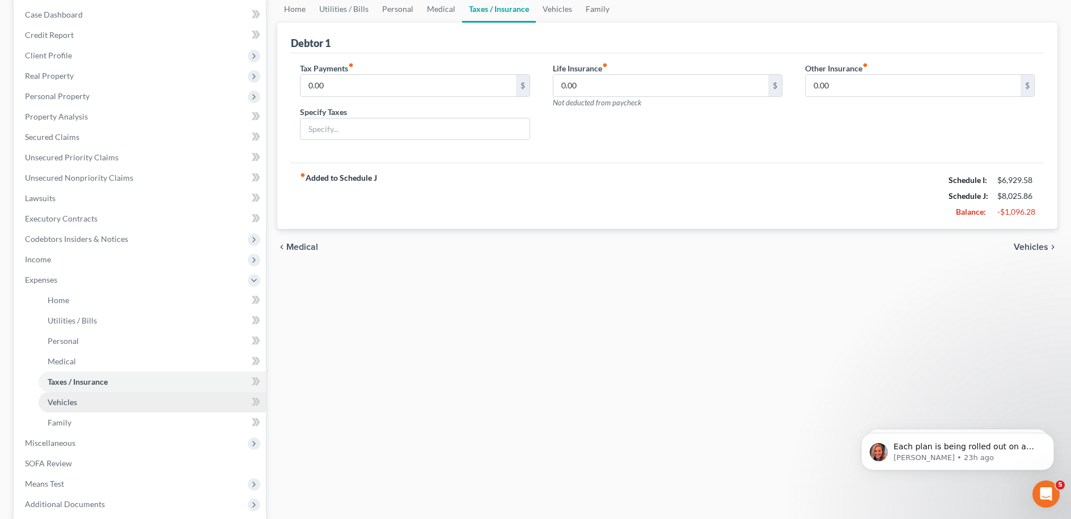
scroll to position [114, 0]
click at [201, 388] on link "Taxes / Insurance" at bounding box center [152, 381] width 227 height 20
click at [193, 400] on link "Vehicles" at bounding box center [152, 402] width 227 height 20
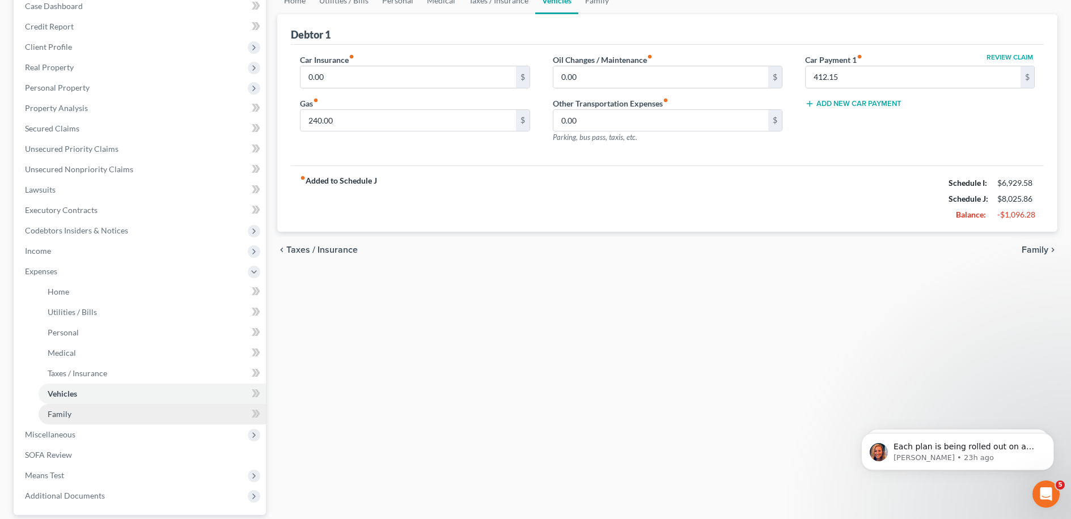
click at [194, 415] on link "Family" at bounding box center [152, 414] width 227 height 20
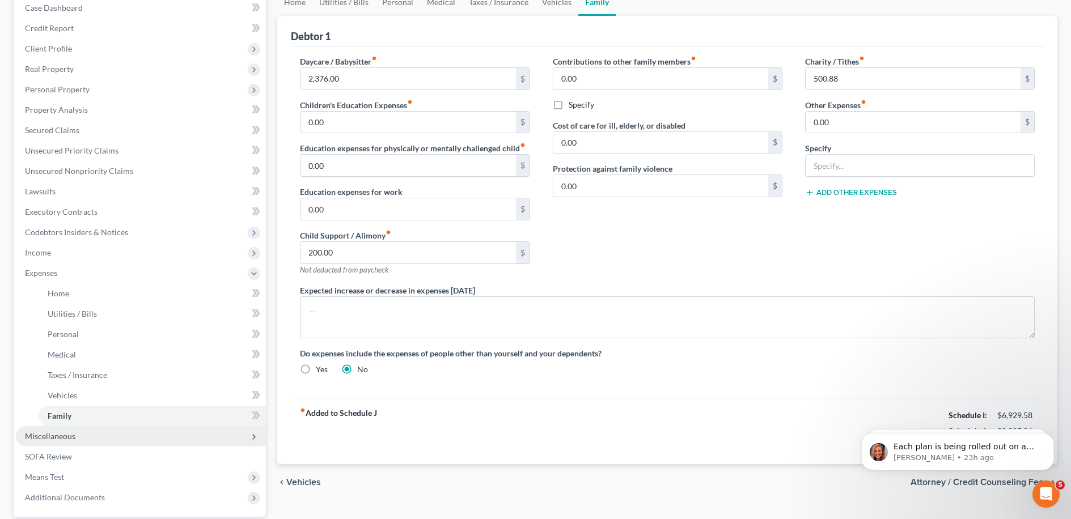
click at [146, 430] on span "Miscellaneous" at bounding box center [141, 436] width 250 height 20
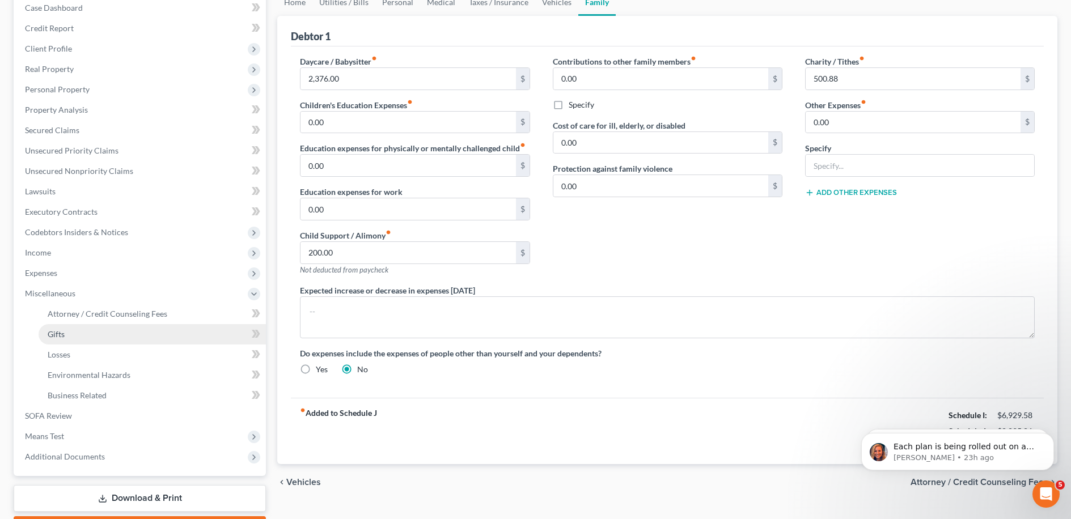
click at [185, 330] on link "Gifts" at bounding box center [152, 334] width 227 height 20
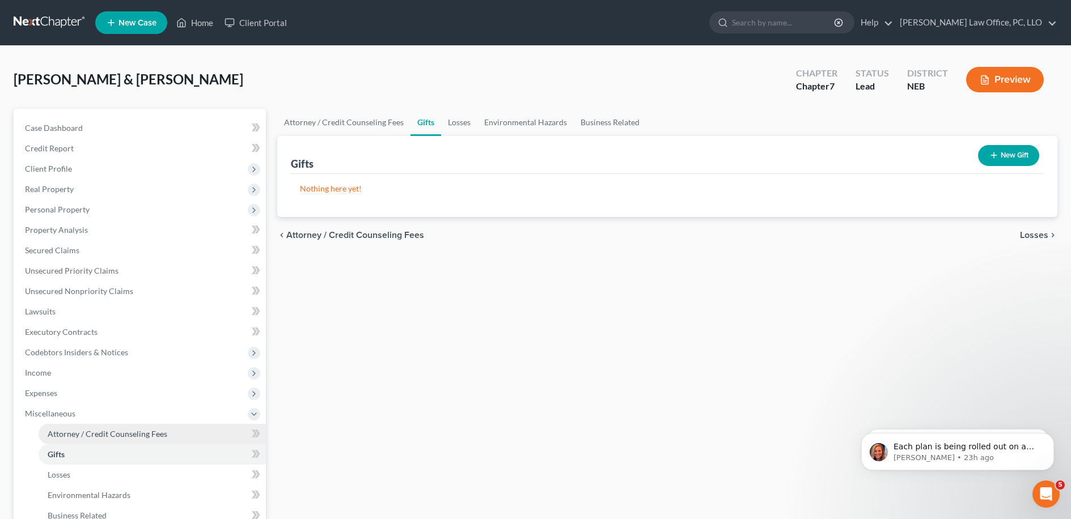
click at [152, 439] on link "Attorney / Credit Counseling Fees" at bounding box center [152, 434] width 227 height 20
select select "0"
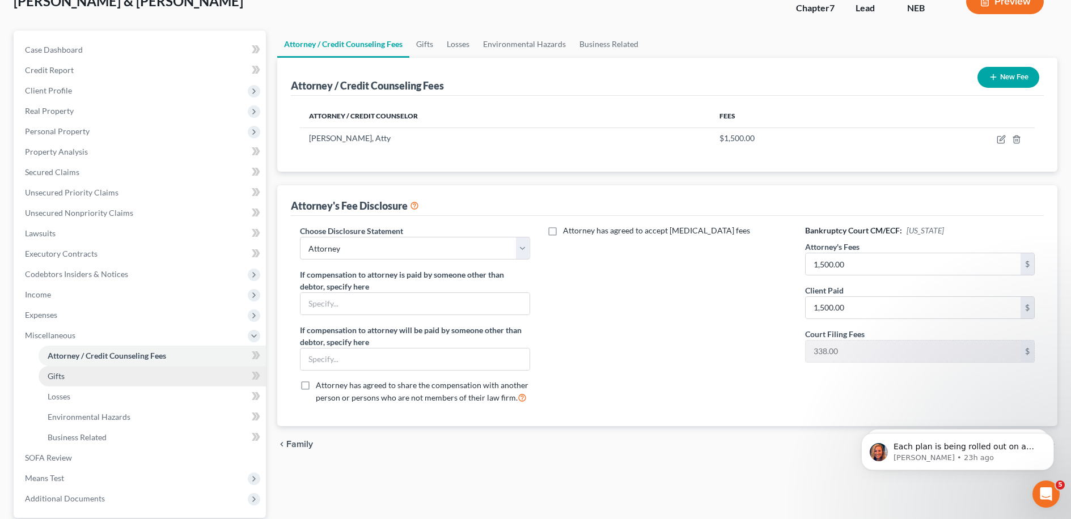
click at [167, 380] on link "Gifts" at bounding box center [152, 376] width 227 height 20
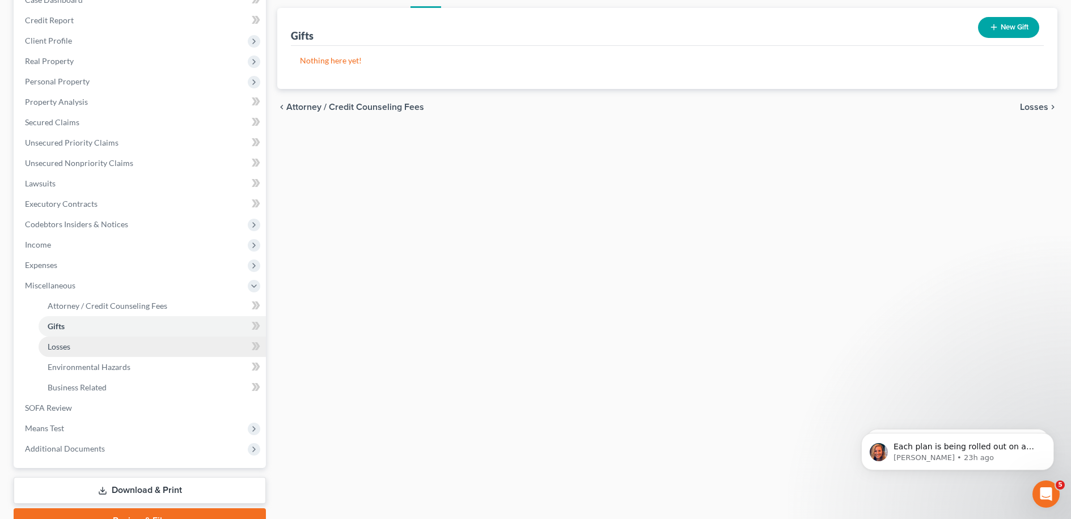
click at [183, 337] on link "Losses" at bounding box center [152, 347] width 227 height 20
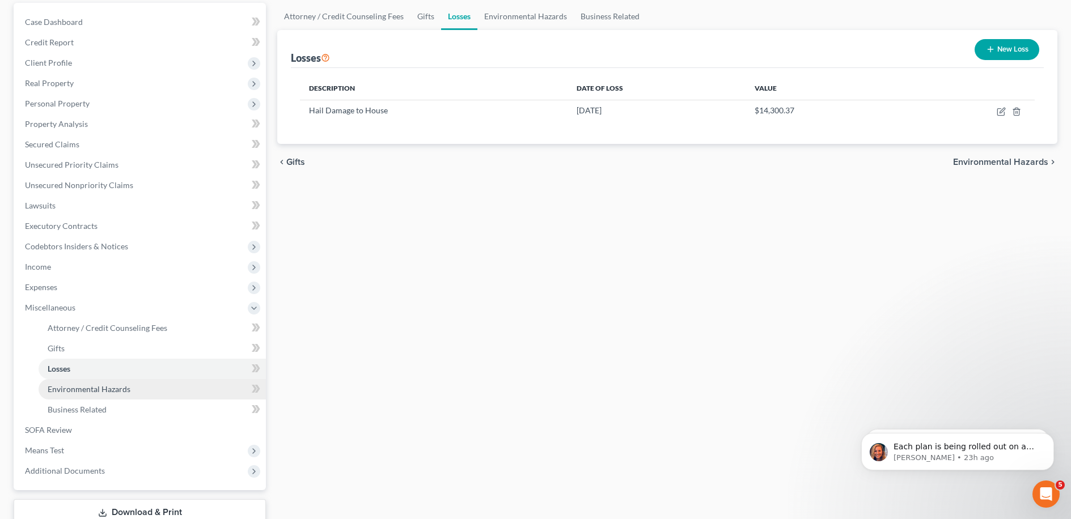
click at [174, 380] on link "Environmental Hazards" at bounding box center [152, 389] width 227 height 20
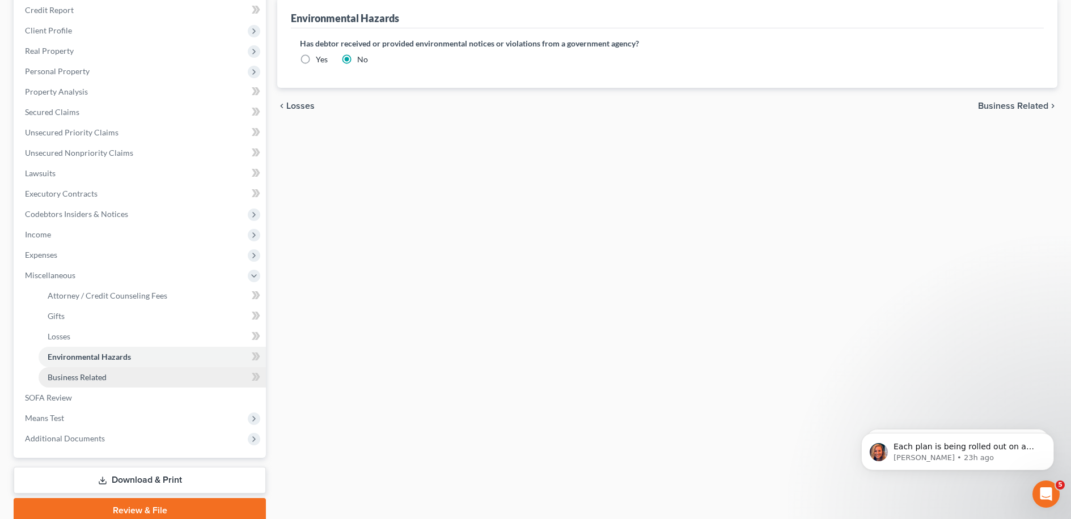
click at [177, 373] on link "Business Related" at bounding box center [152, 377] width 227 height 20
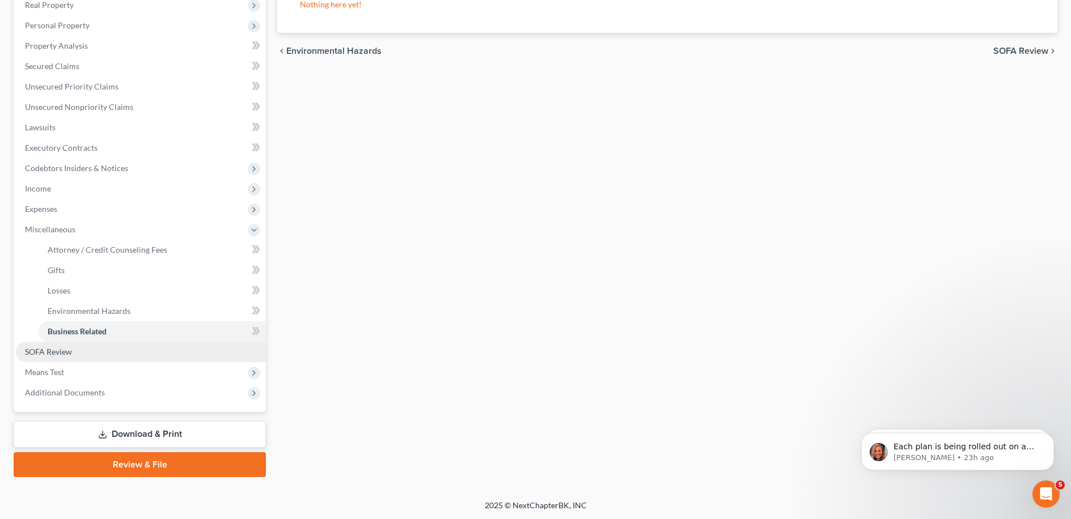
click at [157, 351] on link "SOFA Review" at bounding box center [141, 352] width 250 height 20
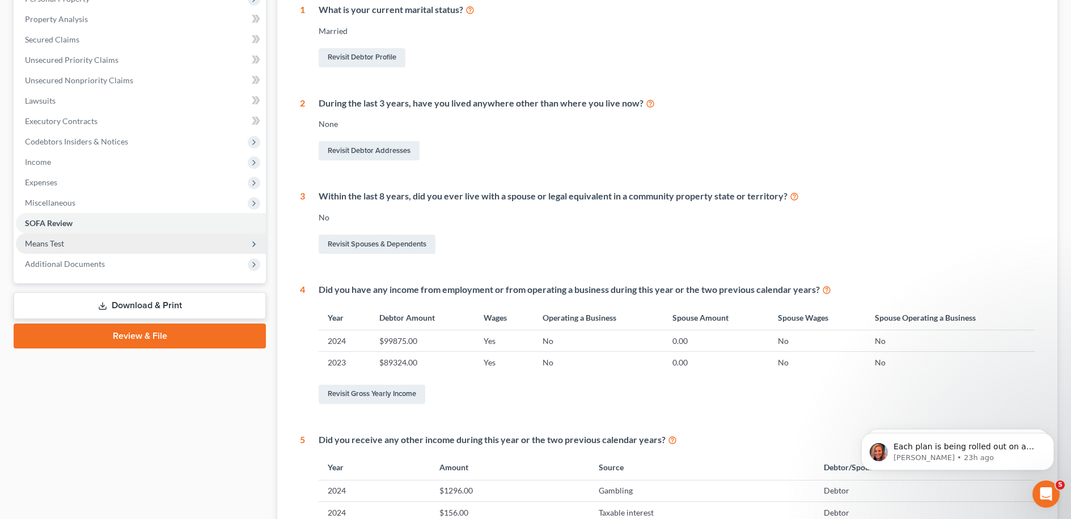
click at [121, 240] on span "Means Test" at bounding box center [141, 244] width 250 height 20
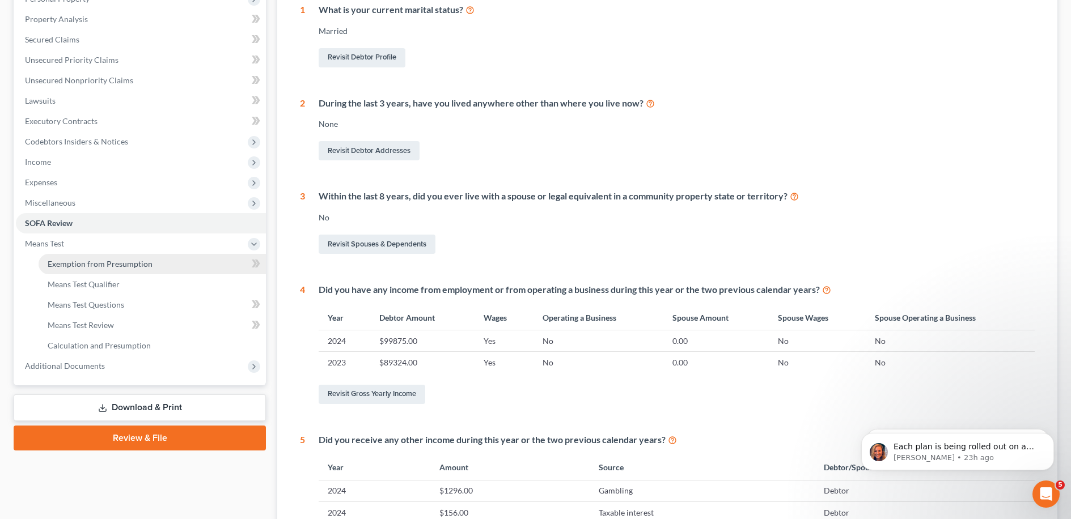
click at [125, 260] on span "Exemption from Presumption" at bounding box center [100, 264] width 105 height 10
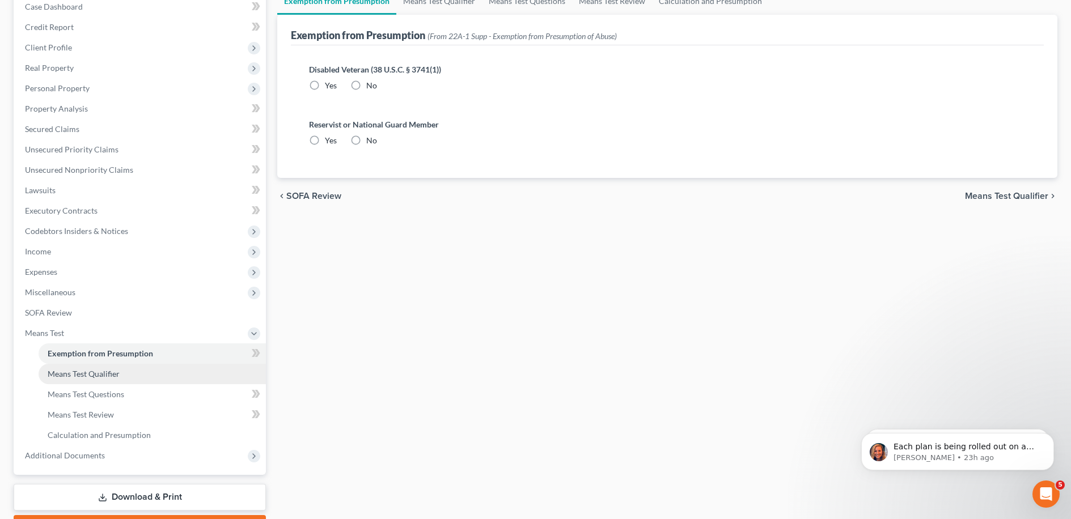
click at [141, 371] on link "Means Test Qualifier" at bounding box center [152, 374] width 227 height 20
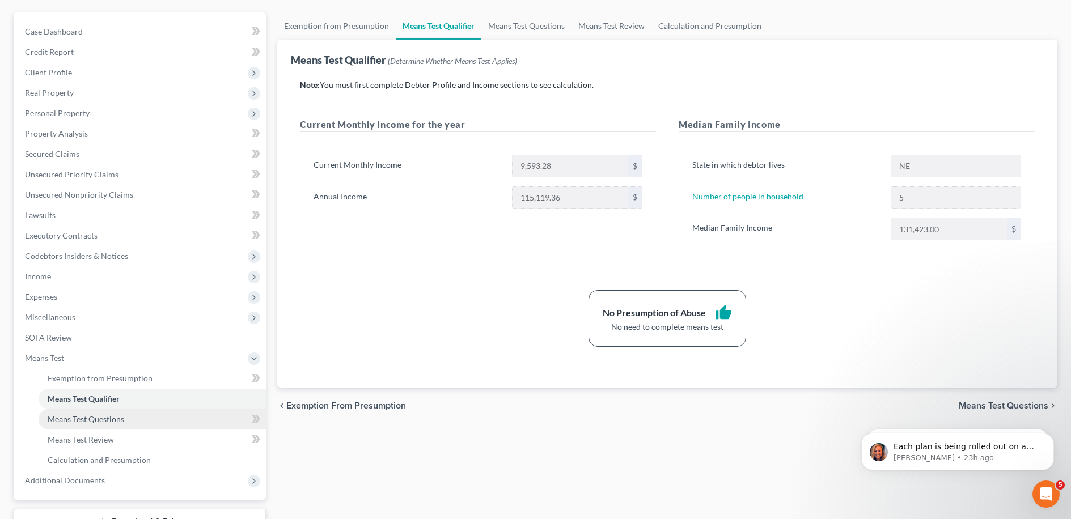
click at [143, 415] on link "Means Test Questions" at bounding box center [152, 419] width 227 height 20
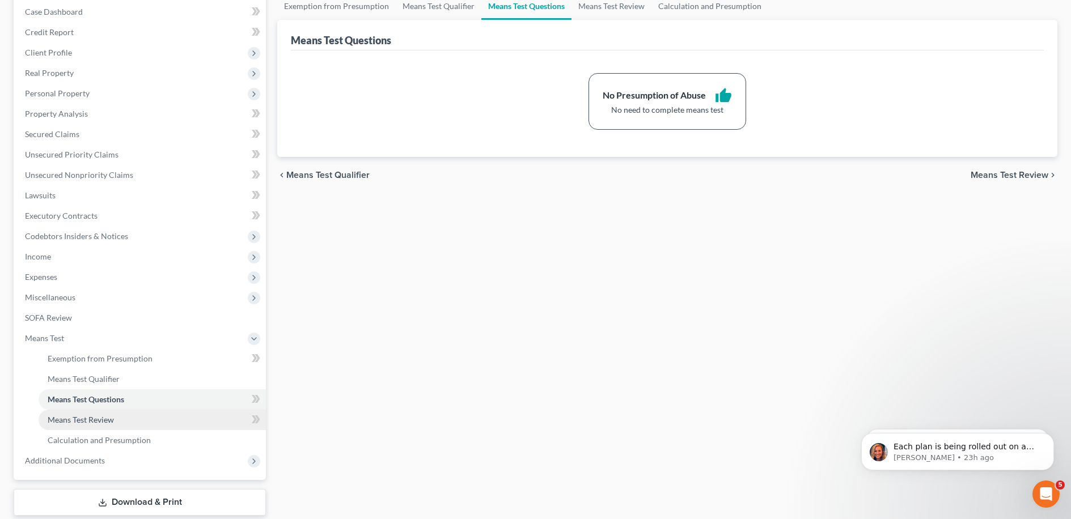
click at [138, 421] on link "Means Test Review" at bounding box center [152, 420] width 227 height 20
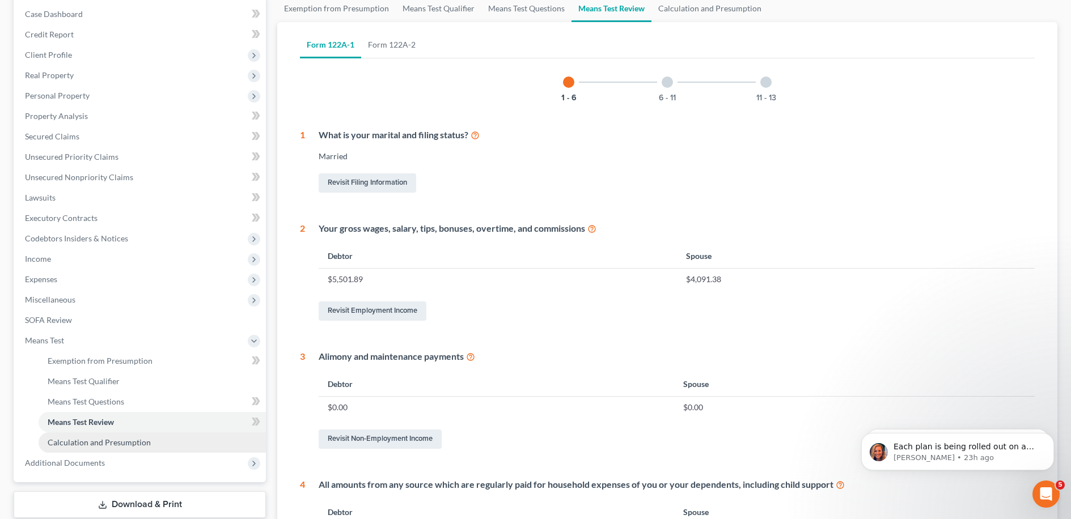
click at [129, 439] on span "Calculation and Presumption" at bounding box center [99, 443] width 103 height 10
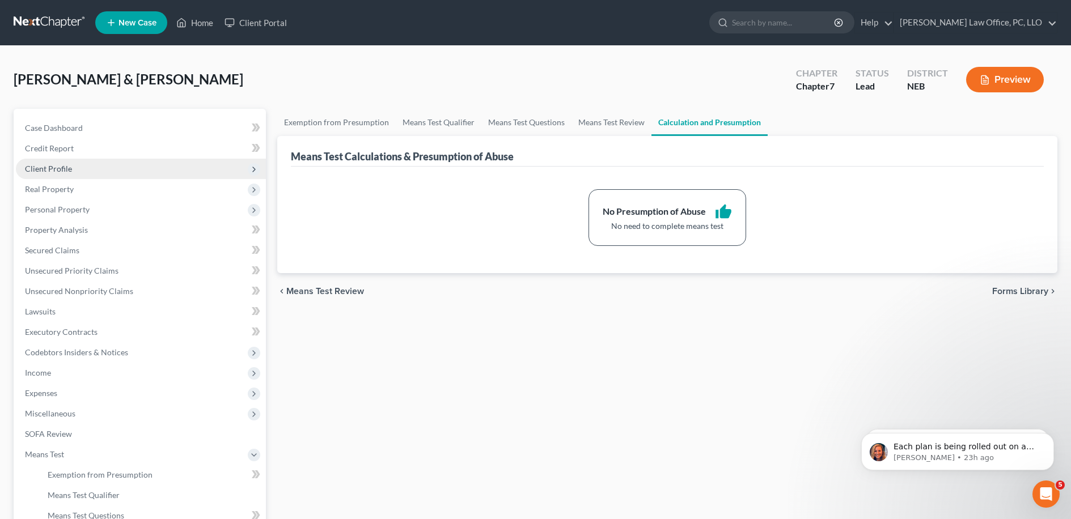
click at [74, 174] on span "Client Profile" at bounding box center [141, 169] width 250 height 20
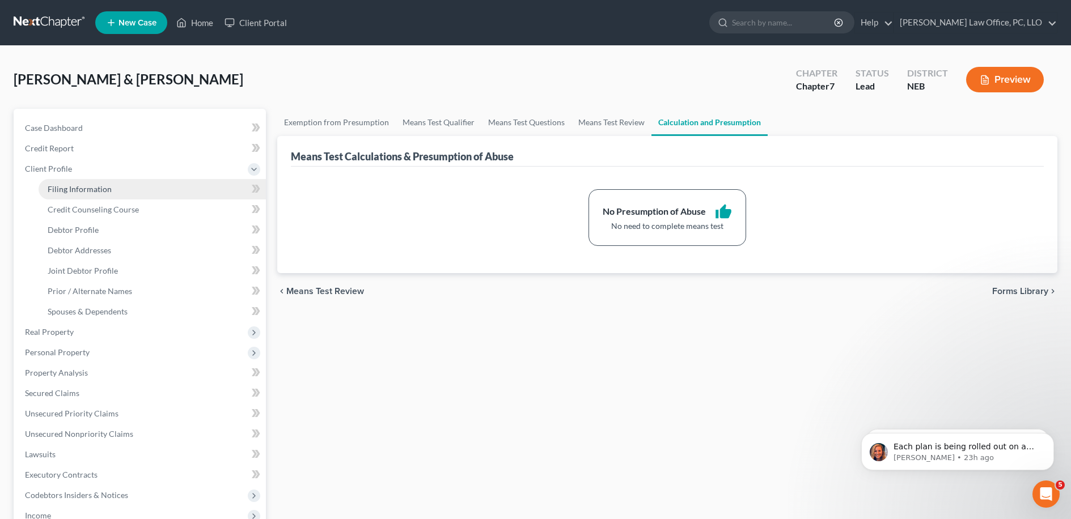
click at [84, 193] on span "Filing Information" at bounding box center [80, 189] width 64 height 10
select select "1"
select select "0"
select select "30"
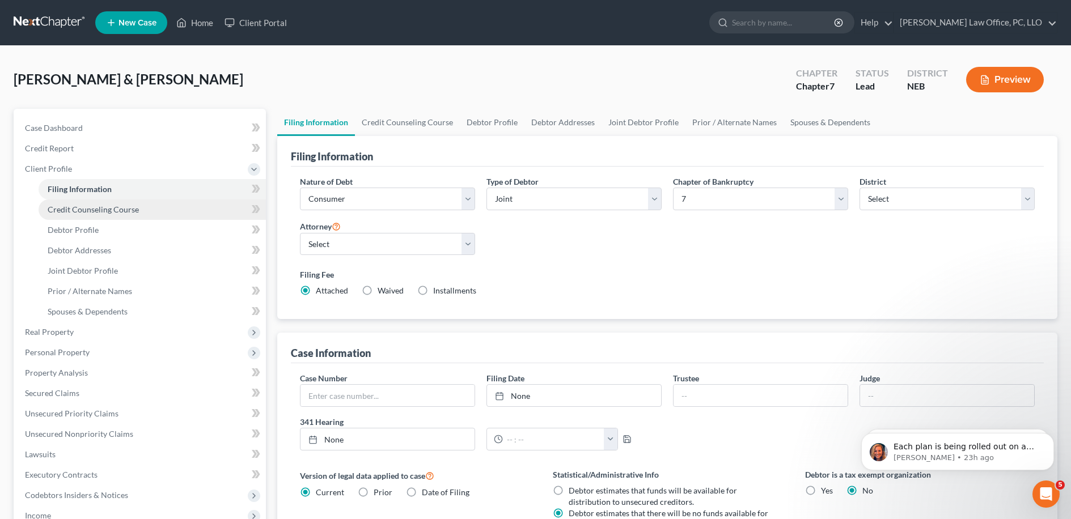
click at [88, 205] on span "Credit Counseling Course" at bounding box center [93, 210] width 91 height 10
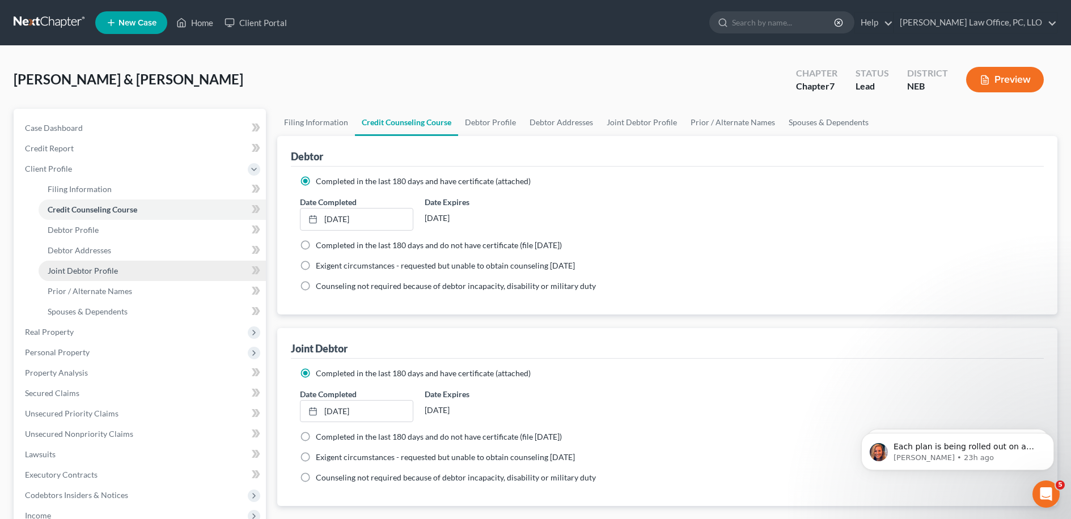
click at [96, 265] on link "Joint Debtor Profile" at bounding box center [152, 271] width 227 height 20
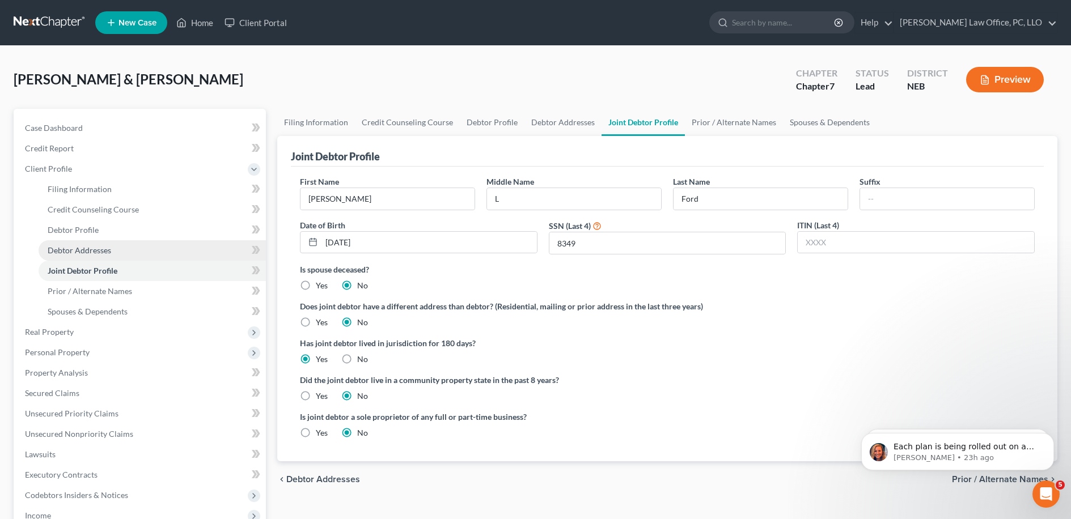
click at [97, 250] on span "Debtor Addresses" at bounding box center [79, 250] width 63 height 10
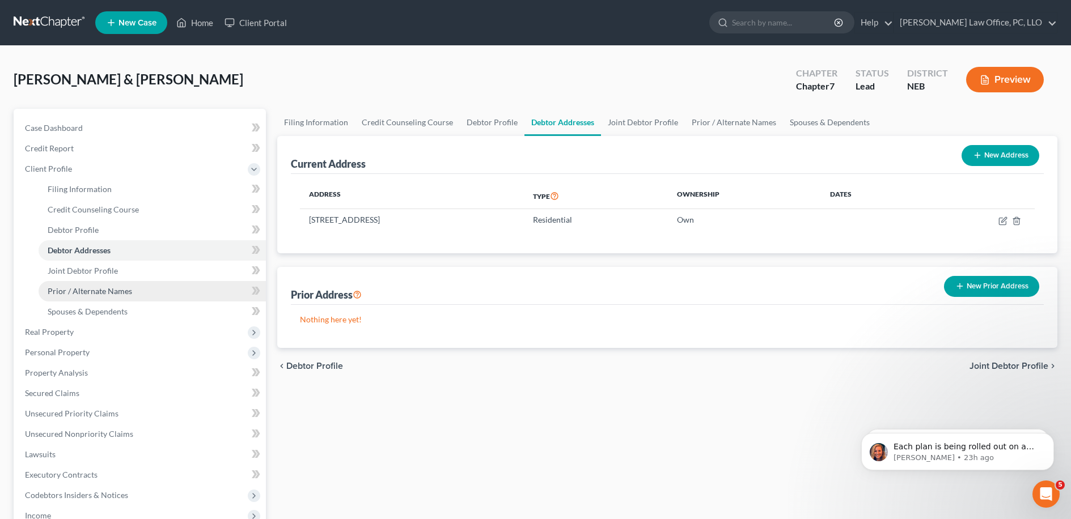
click at [90, 291] on span "Prior / Alternate Names" at bounding box center [90, 291] width 84 height 10
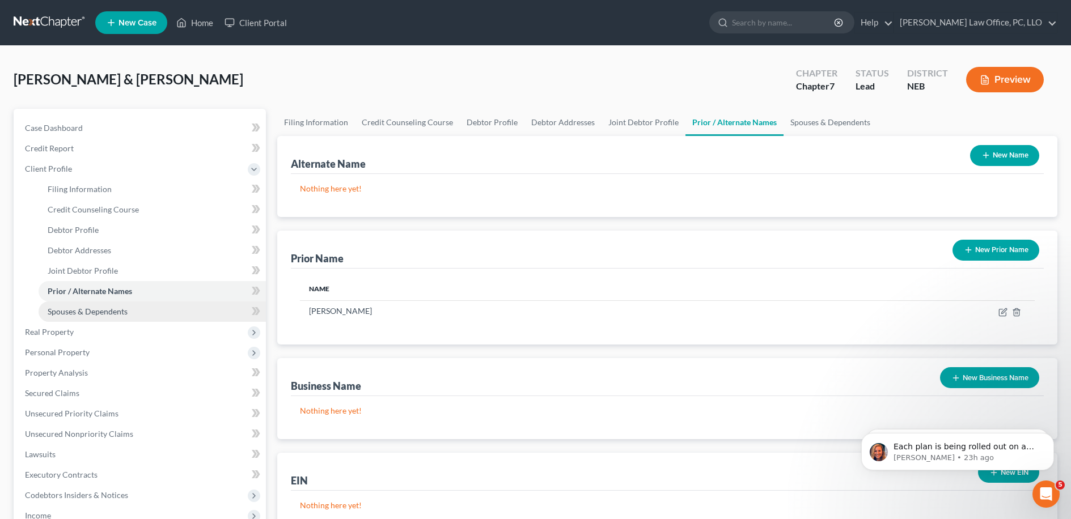
click at [89, 309] on span "Spouses & Dependents" at bounding box center [88, 312] width 80 height 10
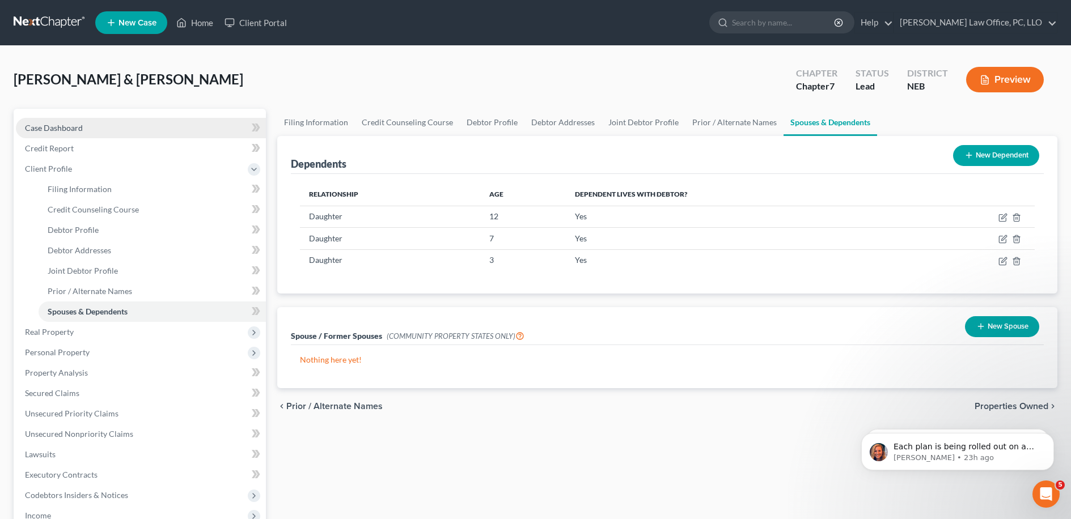
click at [79, 125] on span "Case Dashboard" at bounding box center [54, 128] width 58 height 10
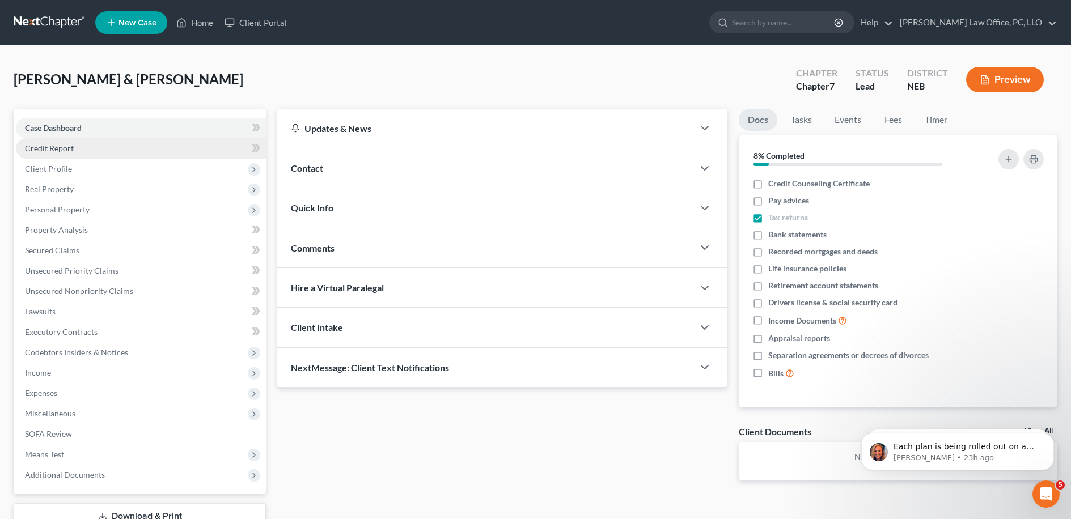
click at [135, 147] on link "Credit Report" at bounding box center [141, 148] width 250 height 20
click at [134, 166] on span "Client Profile" at bounding box center [141, 169] width 250 height 20
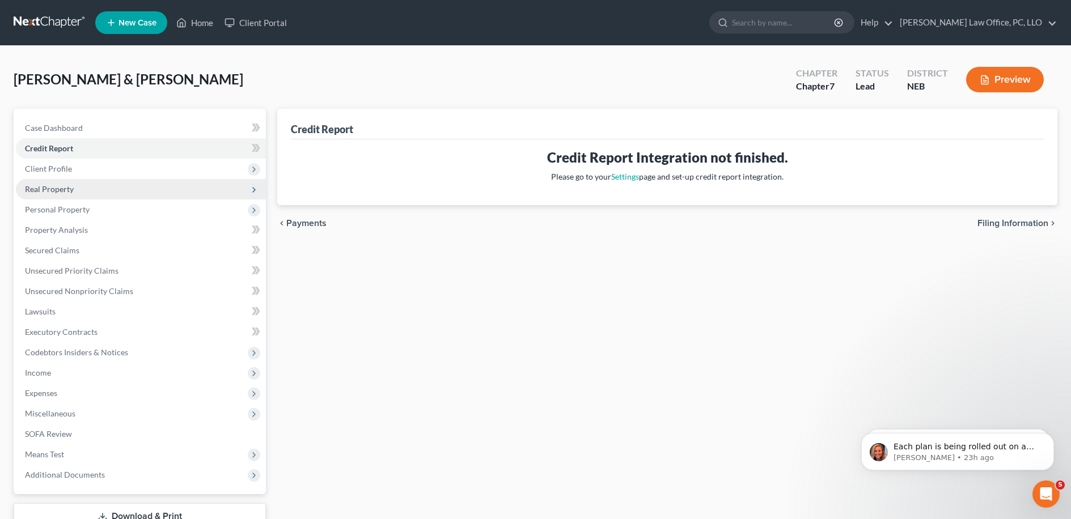
click at [121, 184] on span "Real Property" at bounding box center [141, 189] width 250 height 20
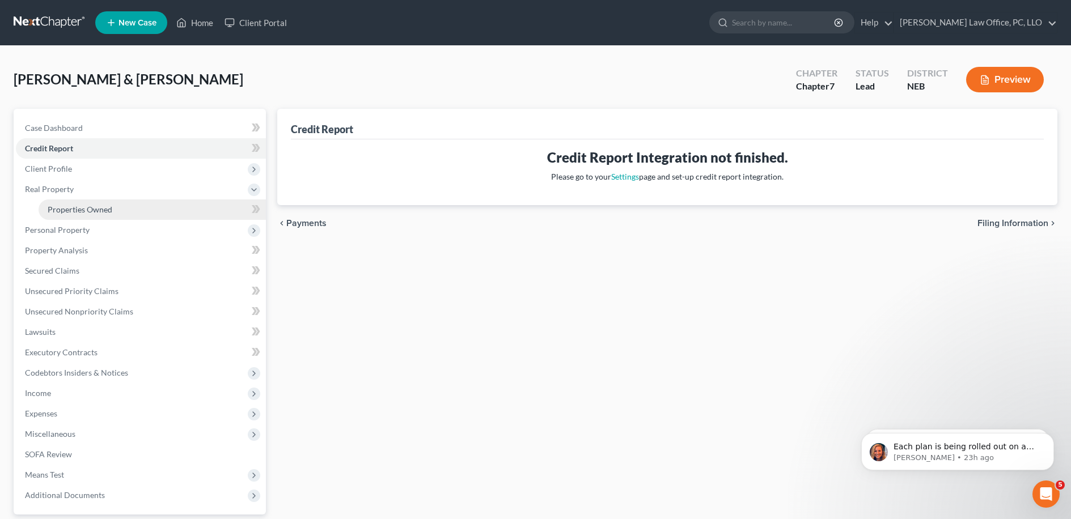
click at [120, 218] on link "Properties Owned" at bounding box center [152, 210] width 227 height 20
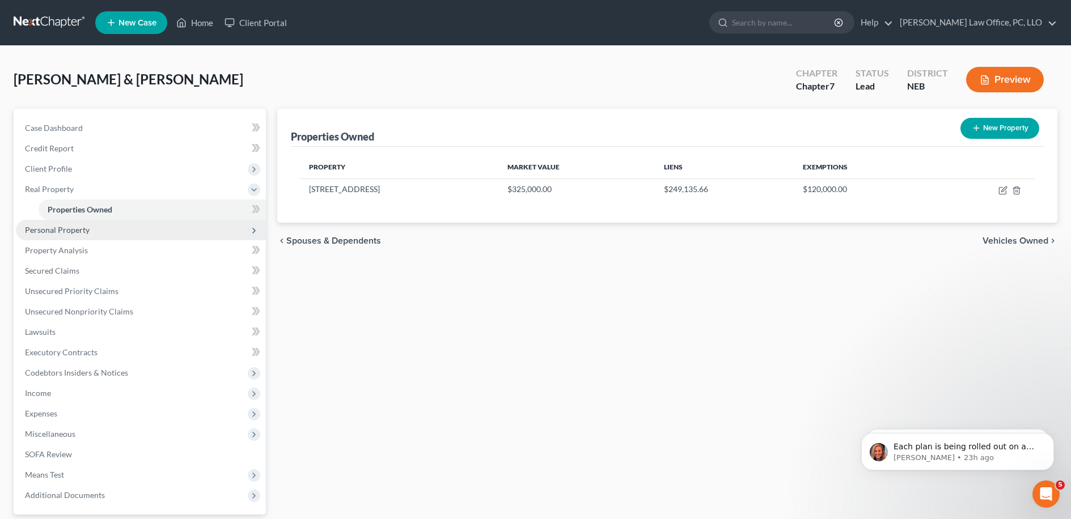
click at [120, 228] on span "Personal Property" at bounding box center [141, 230] width 250 height 20
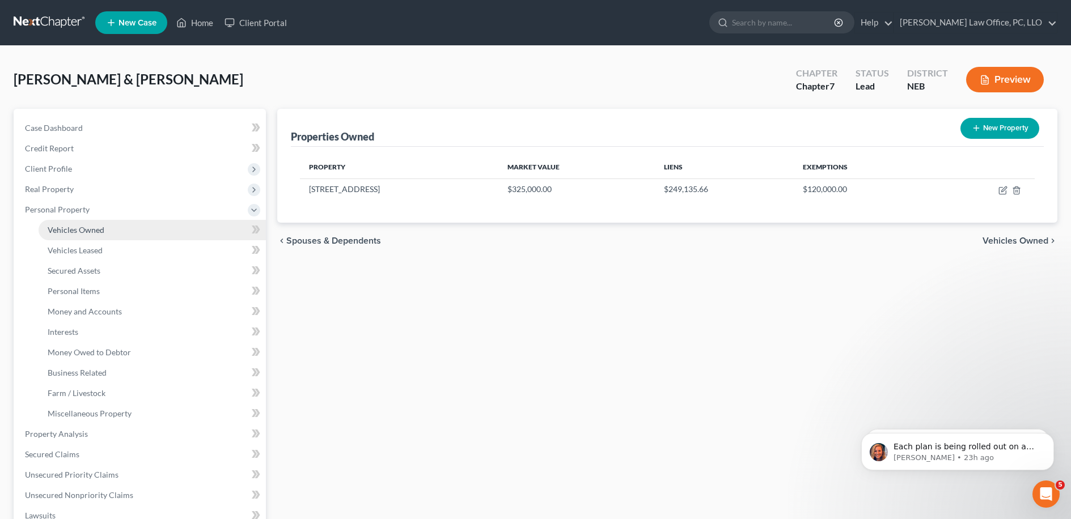
click at [119, 231] on link "Vehicles Owned" at bounding box center [152, 230] width 227 height 20
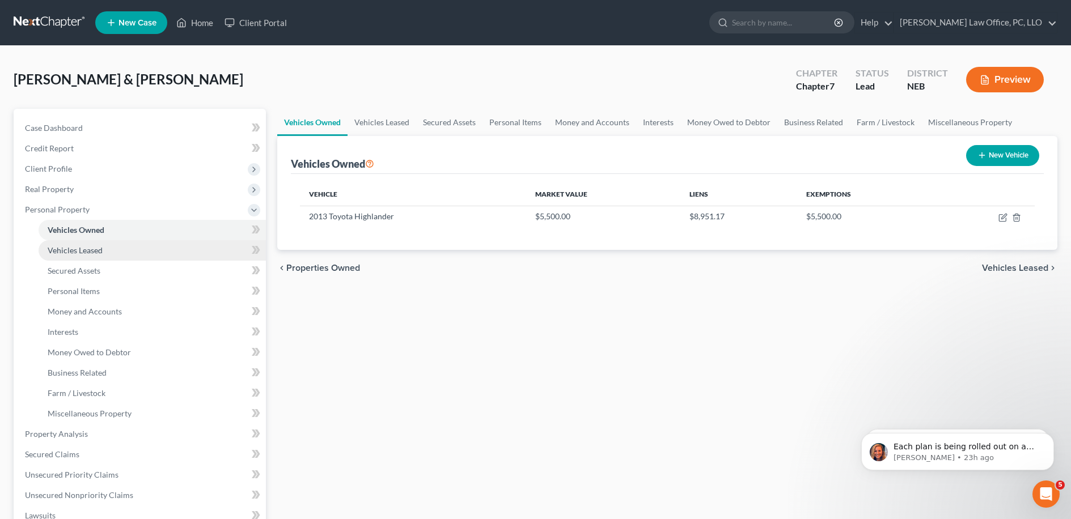
click at [120, 248] on link "Vehicles Leased" at bounding box center [152, 250] width 227 height 20
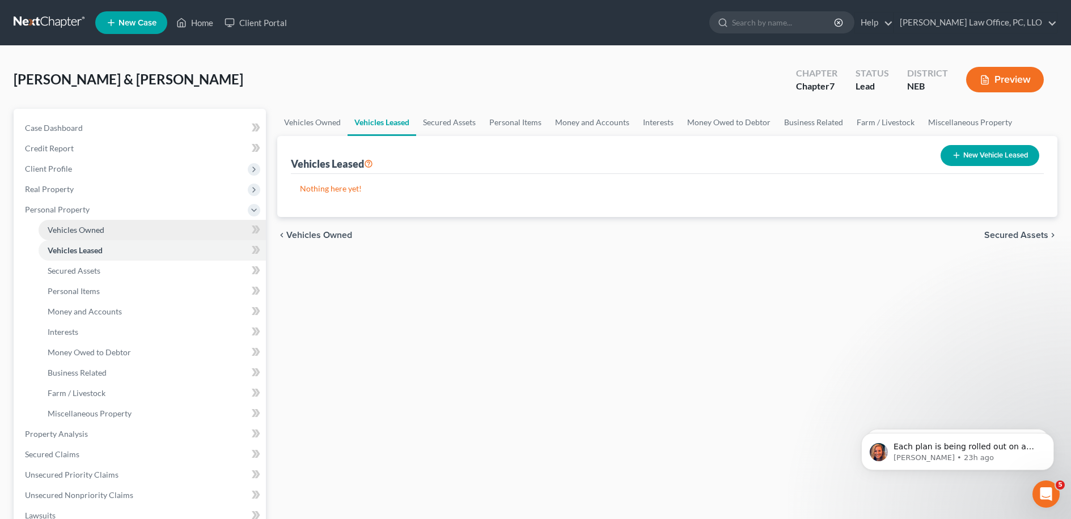
click at [124, 236] on link "Vehicles Owned" at bounding box center [152, 230] width 227 height 20
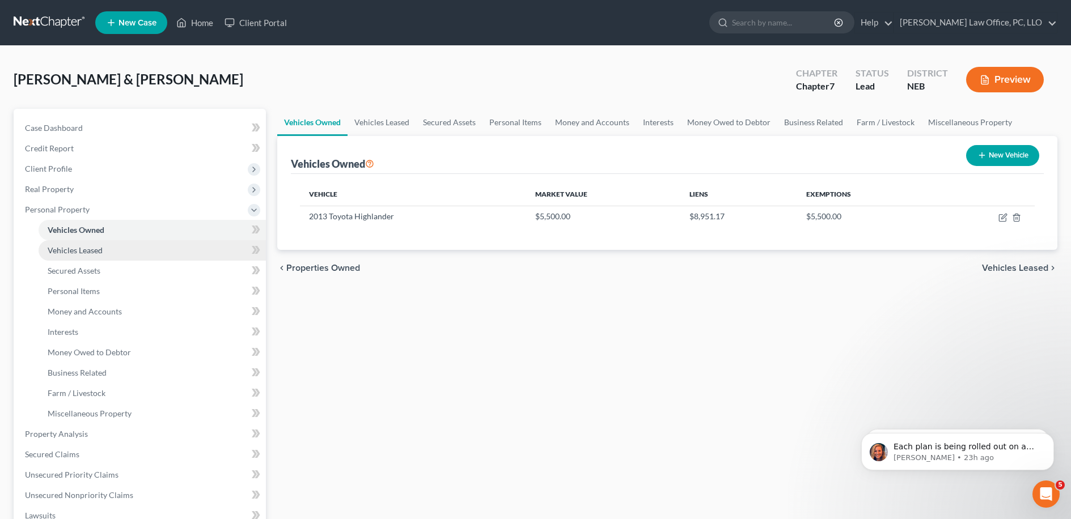
click at [124, 253] on link "Vehicles Leased" at bounding box center [152, 250] width 227 height 20
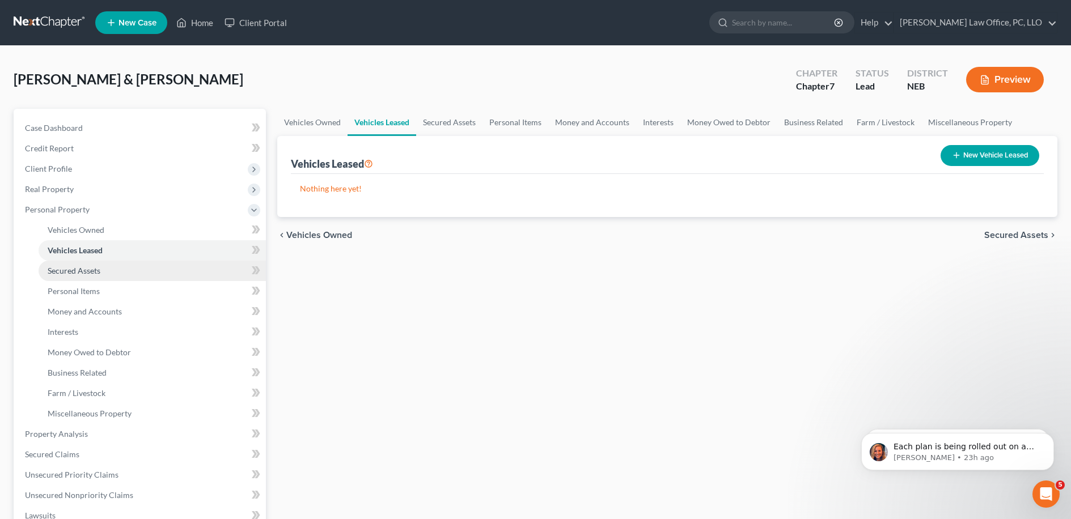
click at [118, 271] on link "Secured Assets" at bounding box center [152, 271] width 227 height 20
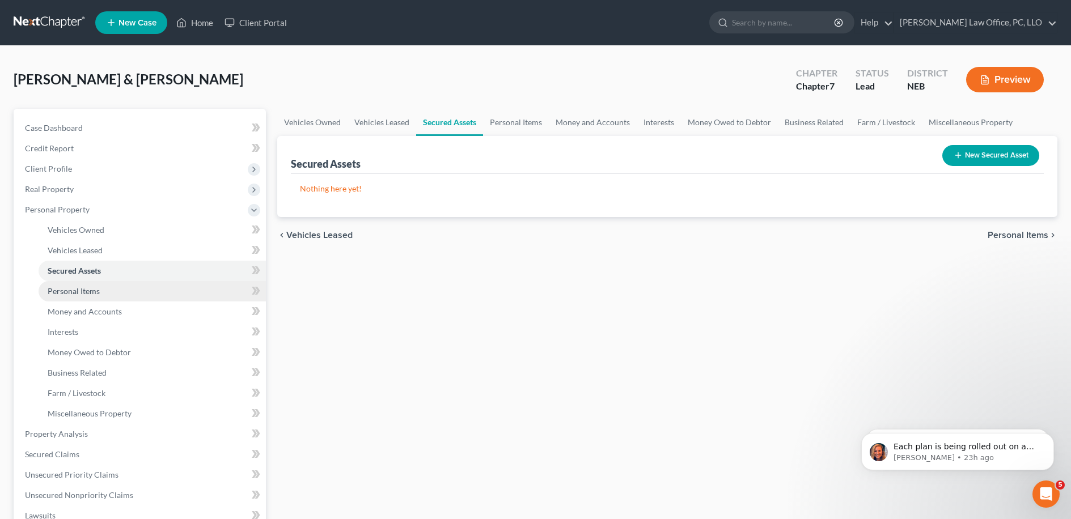
click at [121, 295] on link "Personal Items" at bounding box center [152, 291] width 227 height 20
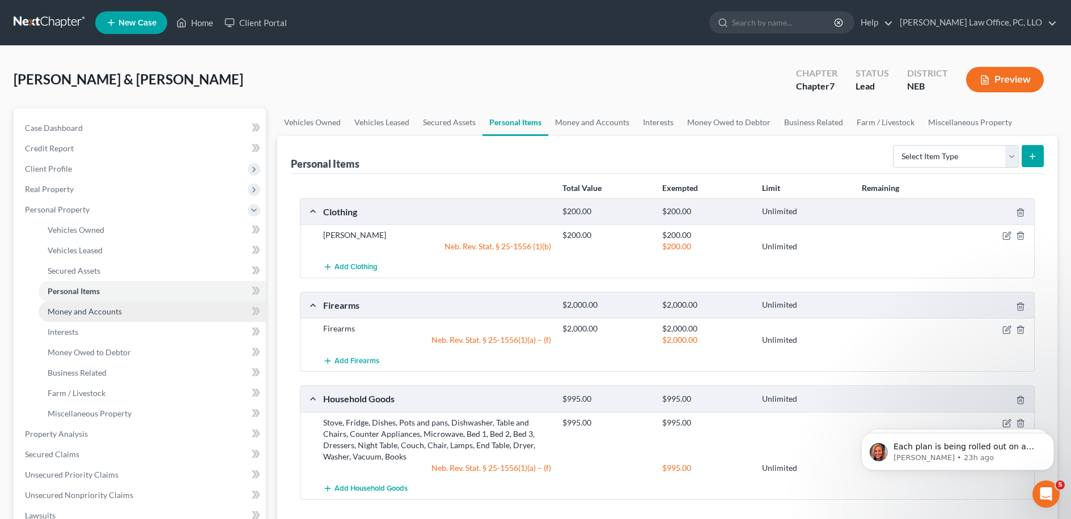
click at [172, 307] on link "Money and Accounts" at bounding box center [152, 312] width 227 height 20
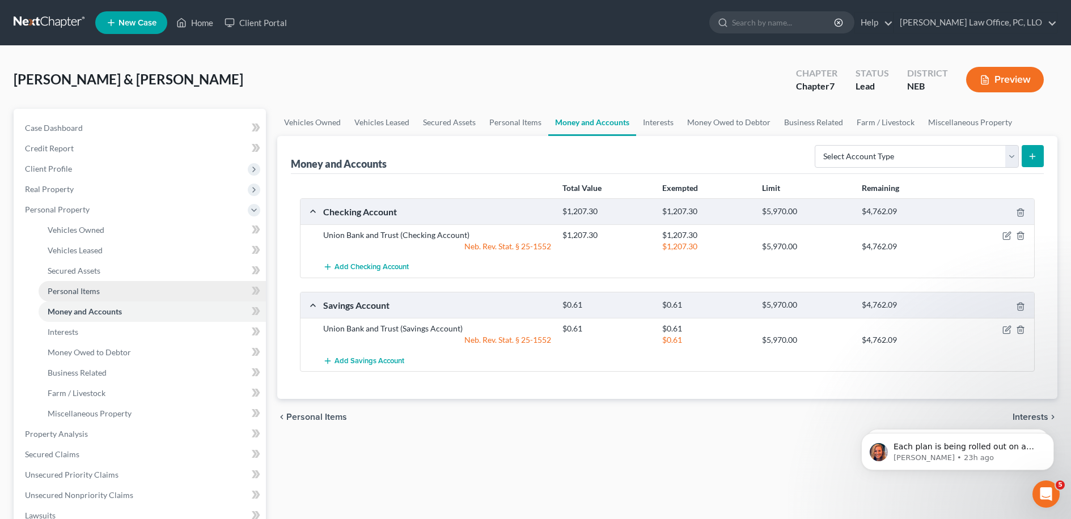
click at [168, 291] on link "Personal Items" at bounding box center [152, 291] width 227 height 20
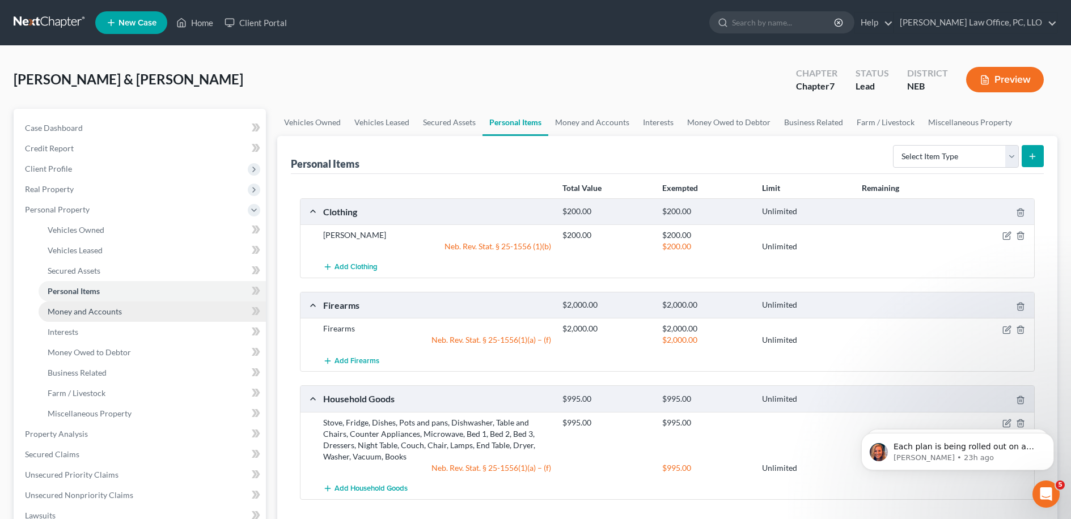
click at [160, 309] on link "Money and Accounts" at bounding box center [152, 312] width 227 height 20
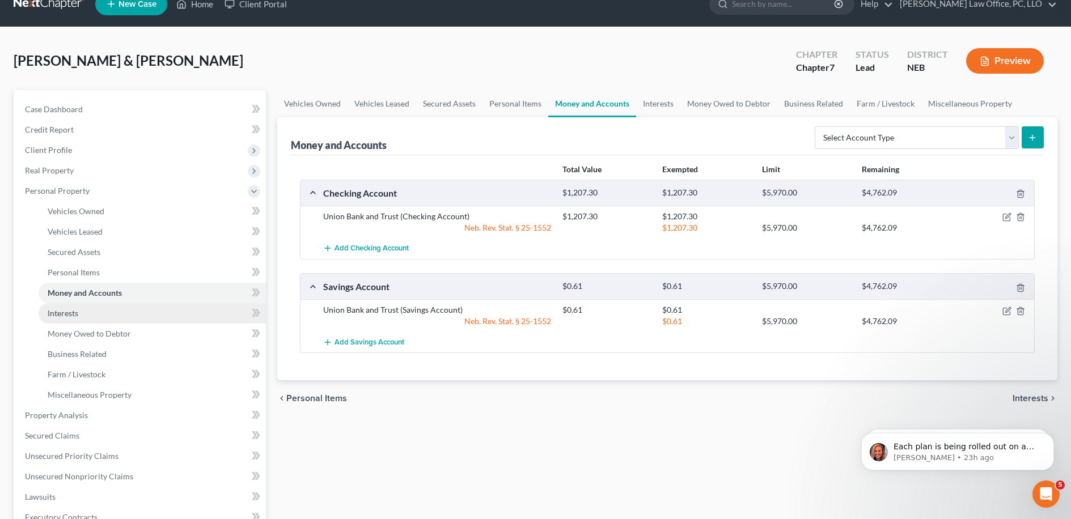
scroll to position [22, 0]
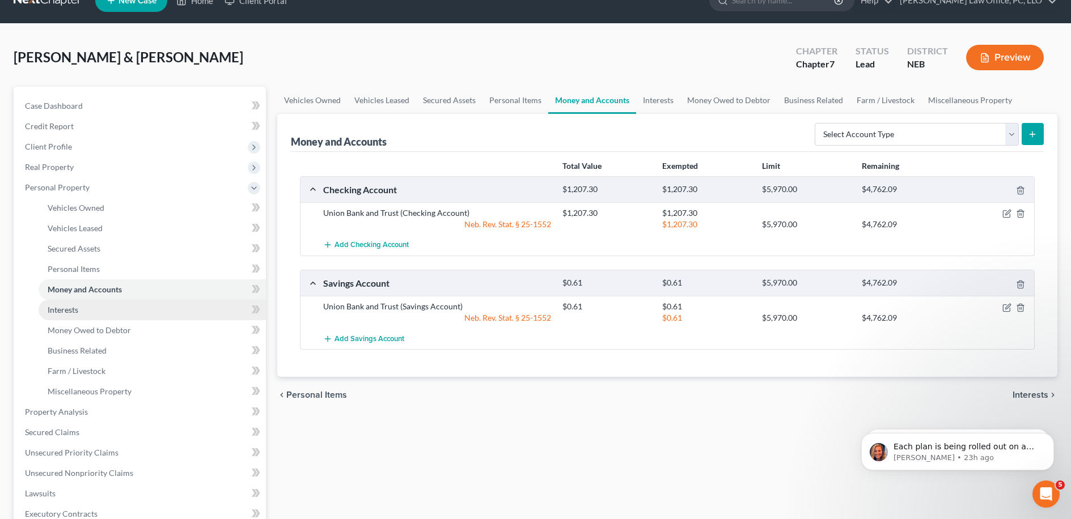
click at [155, 308] on link "Interests" at bounding box center [152, 310] width 227 height 20
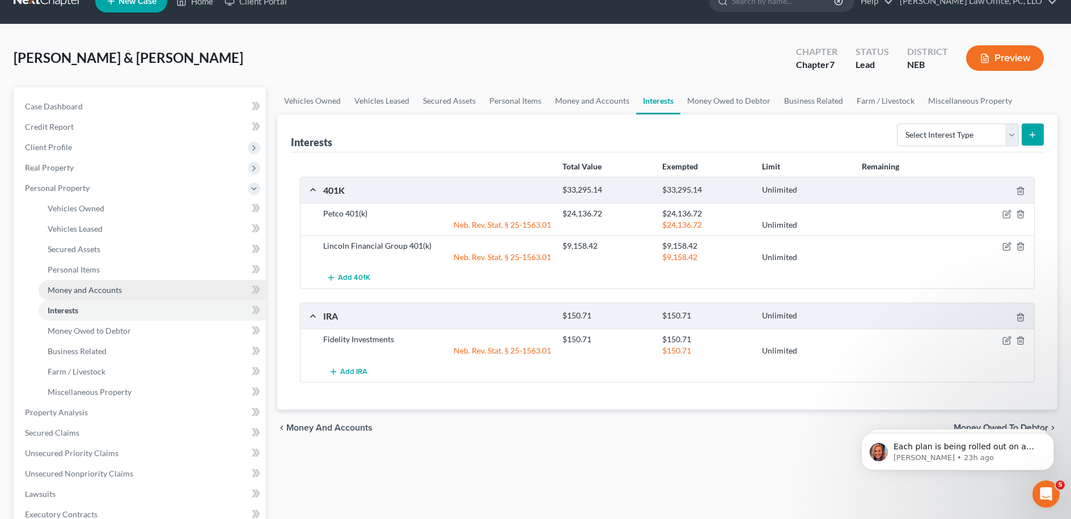
scroll to position [24, 0]
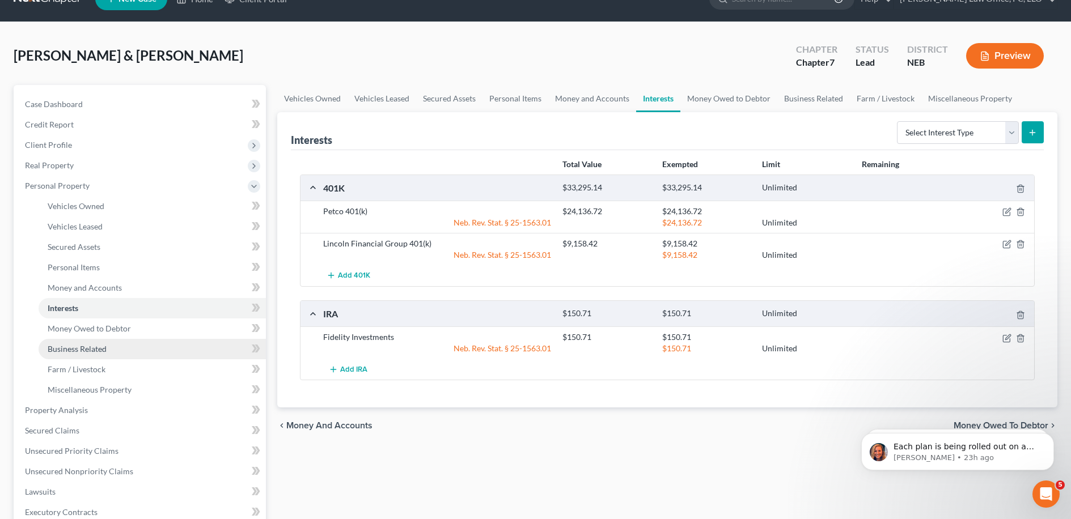
click at [143, 345] on link "Business Related" at bounding box center [152, 349] width 227 height 20
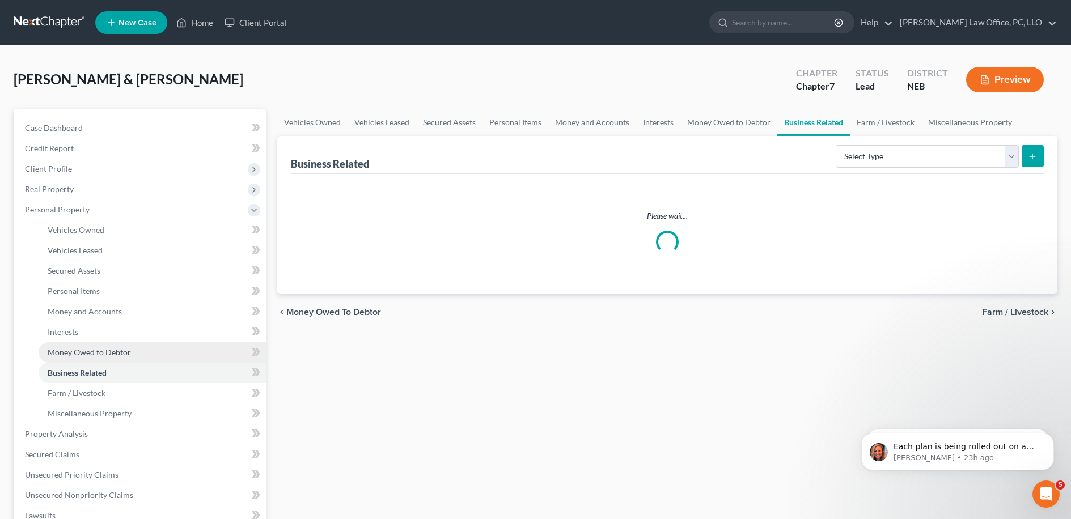
click at [140, 342] on li "Money Owed to Debtor" at bounding box center [152, 352] width 227 height 20
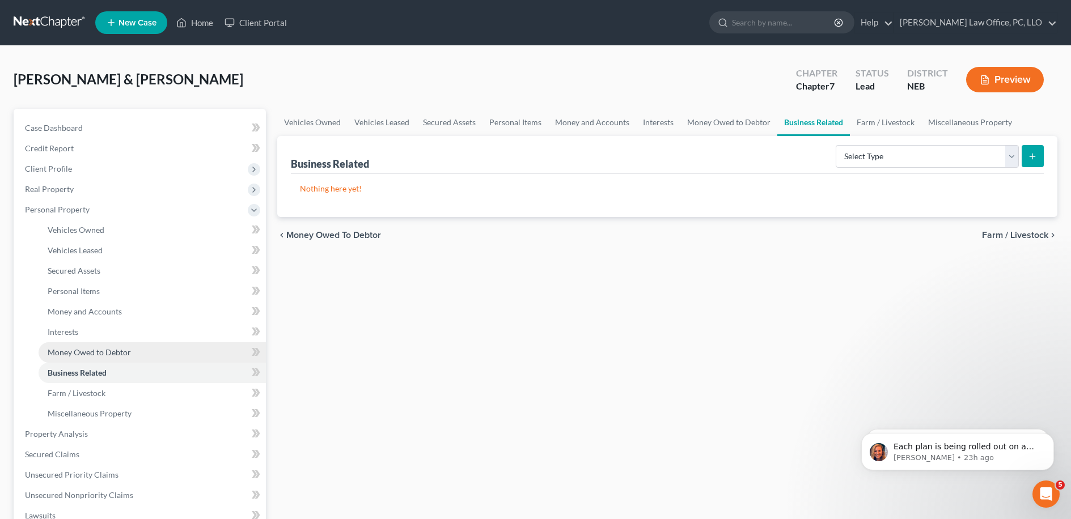
click at [141, 343] on link "Money Owed to Debtor" at bounding box center [152, 352] width 227 height 20
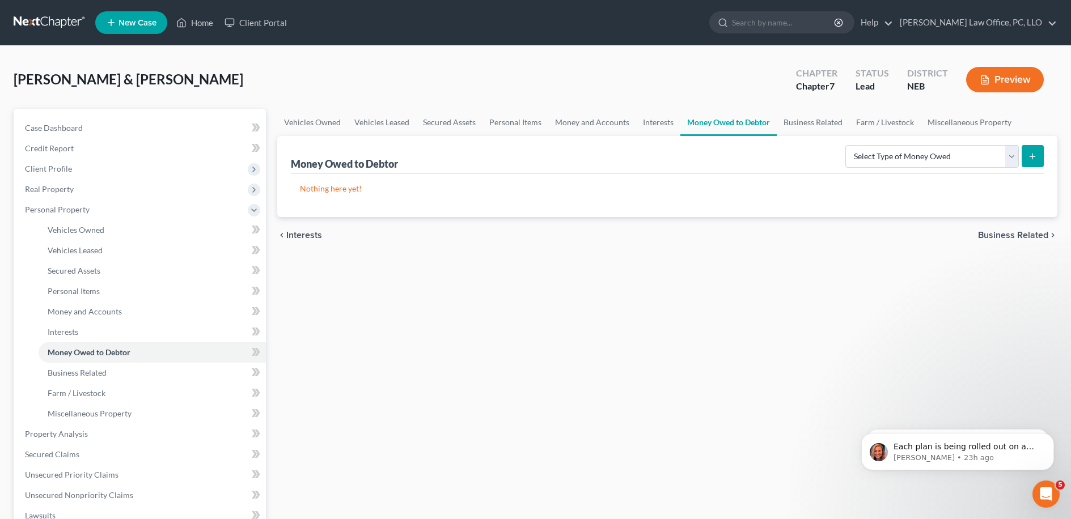
scroll to position [264, 0]
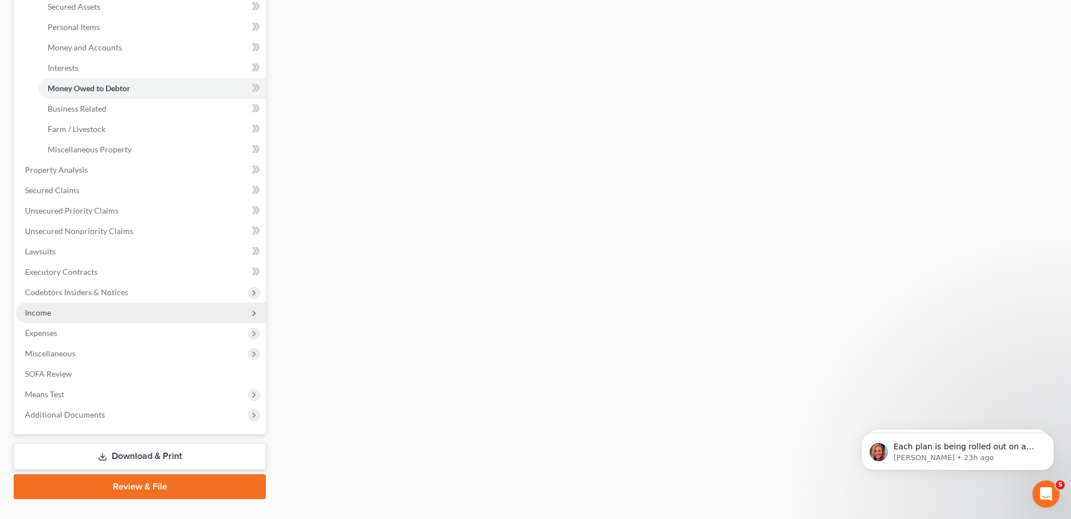
click at [91, 313] on span "Income" at bounding box center [141, 313] width 250 height 20
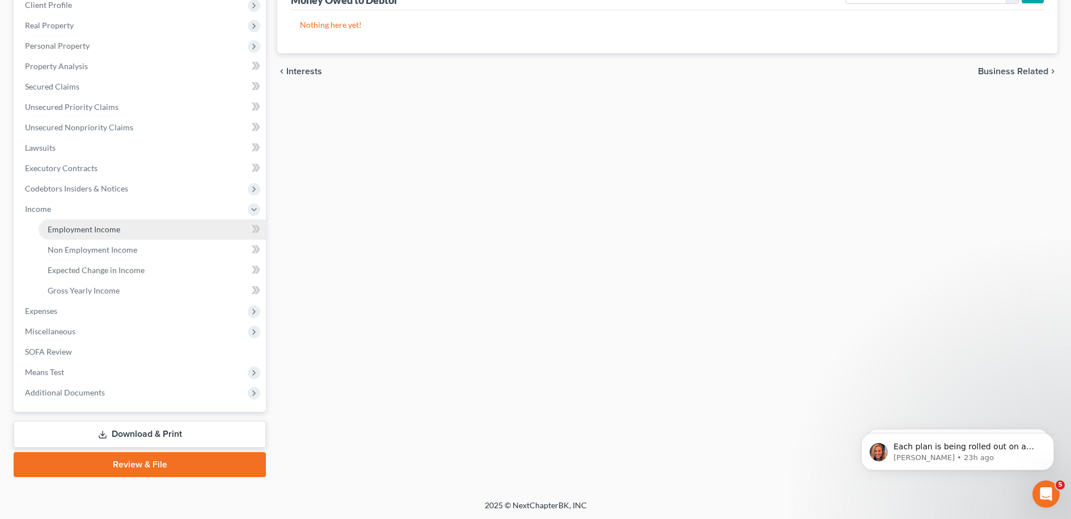
click at [124, 232] on link "Employment Income" at bounding box center [152, 229] width 227 height 20
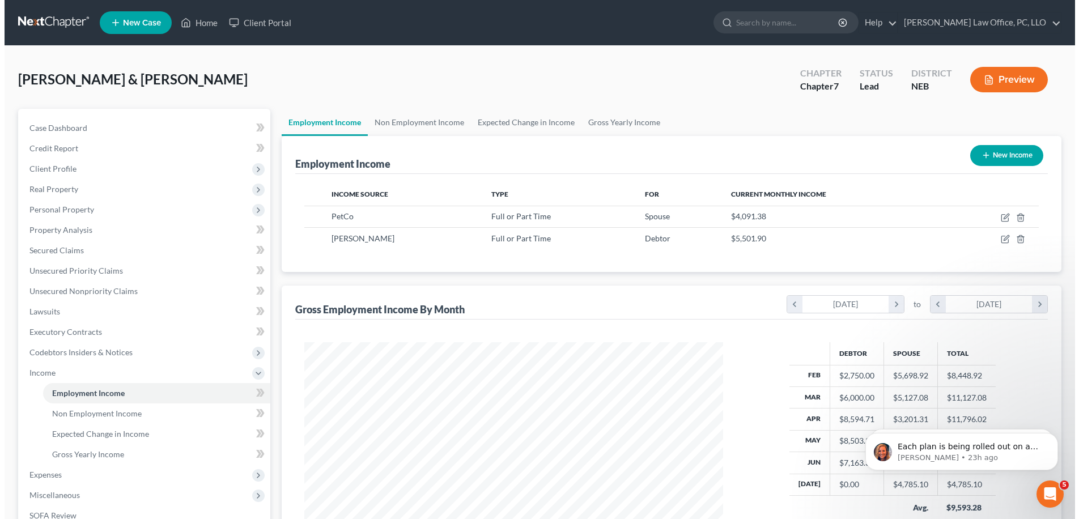
scroll to position [118, 0]
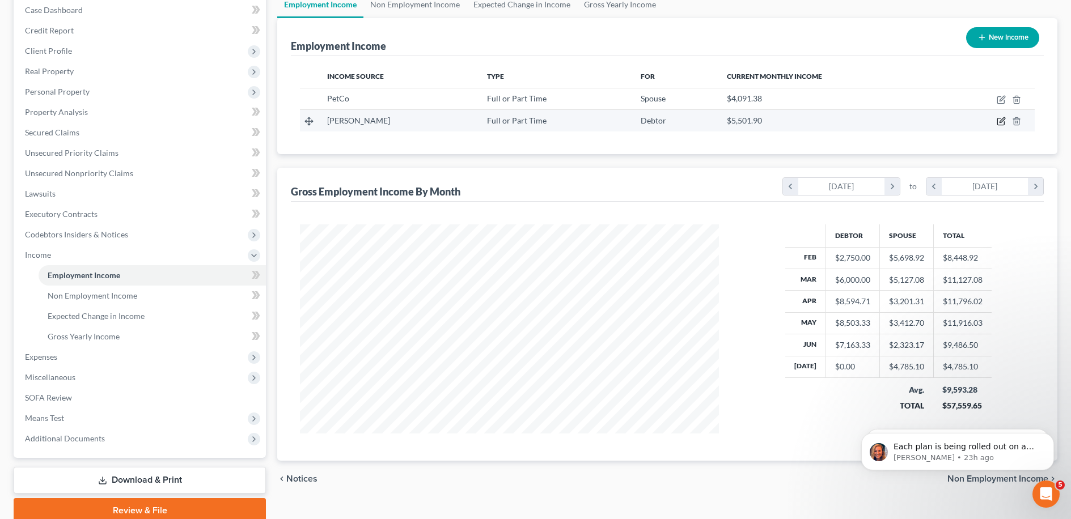
click at [998, 124] on icon "button" at bounding box center [1000, 121] width 9 height 9
select select "0"
select select "30"
select select "0"
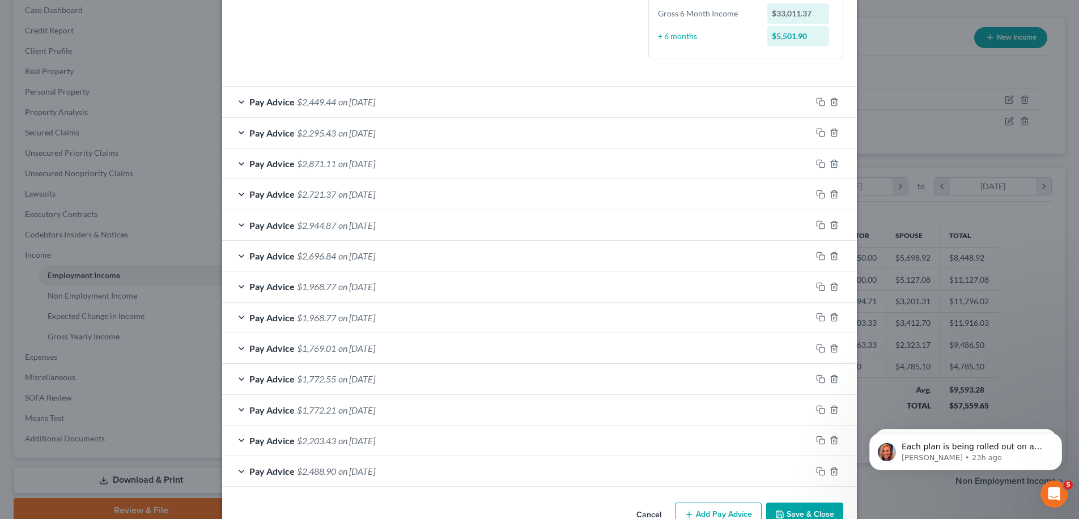
scroll to position [326, 0]
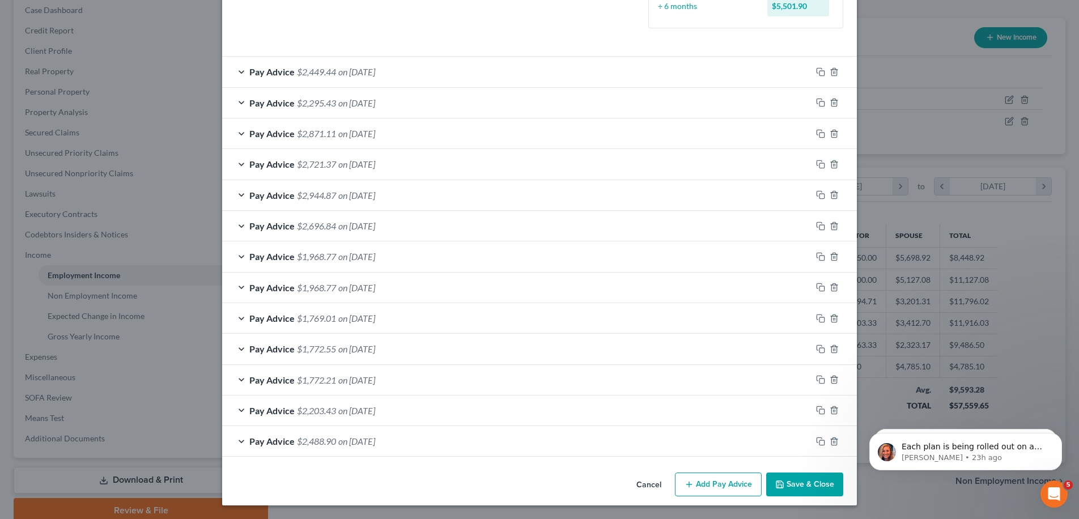
click at [340, 319] on span "on [DATE]" at bounding box center [356, 318] width 37 height 11
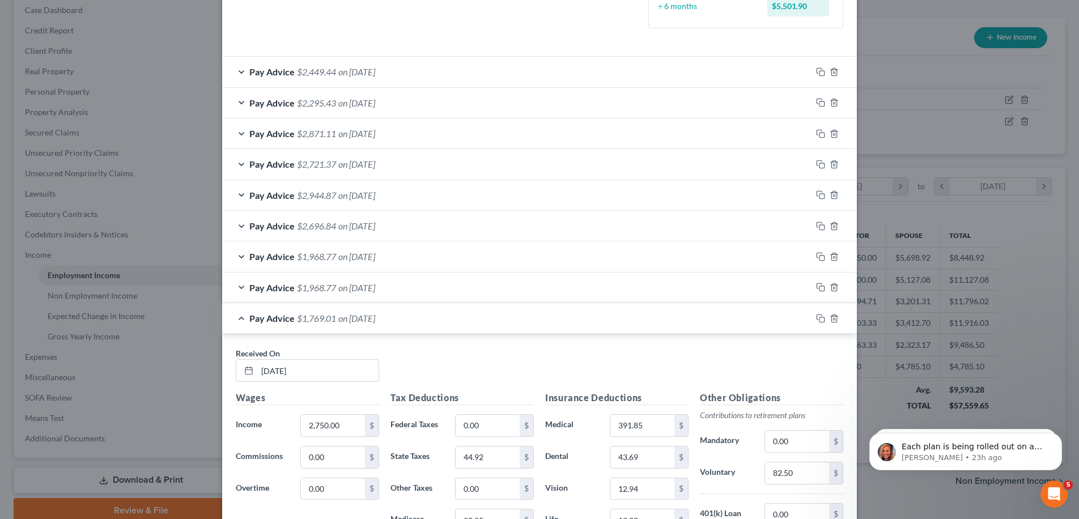
click at [341, 318] on span "on [DATE]" at bounding box center [356, 318] width 37 height 11
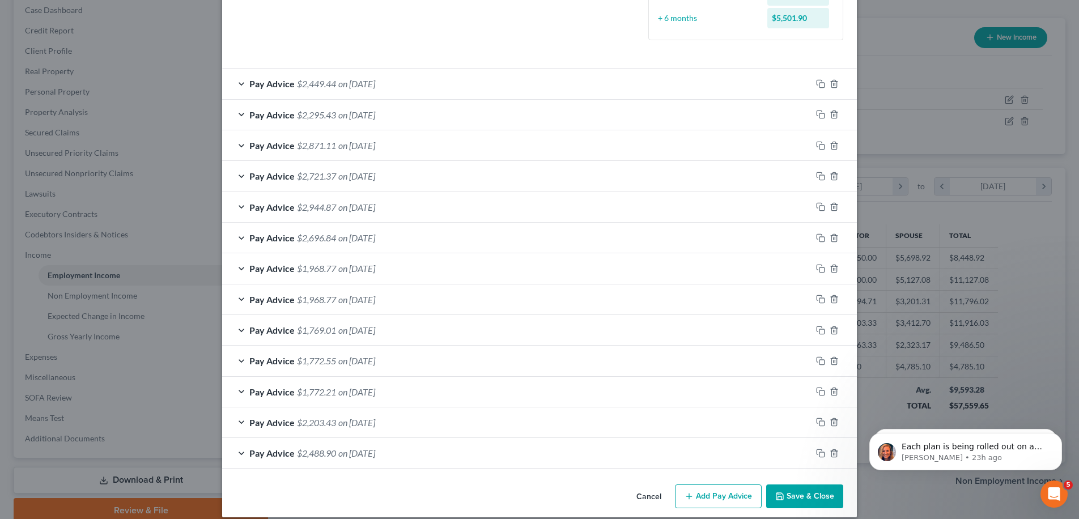
scroll to position [317, 0]
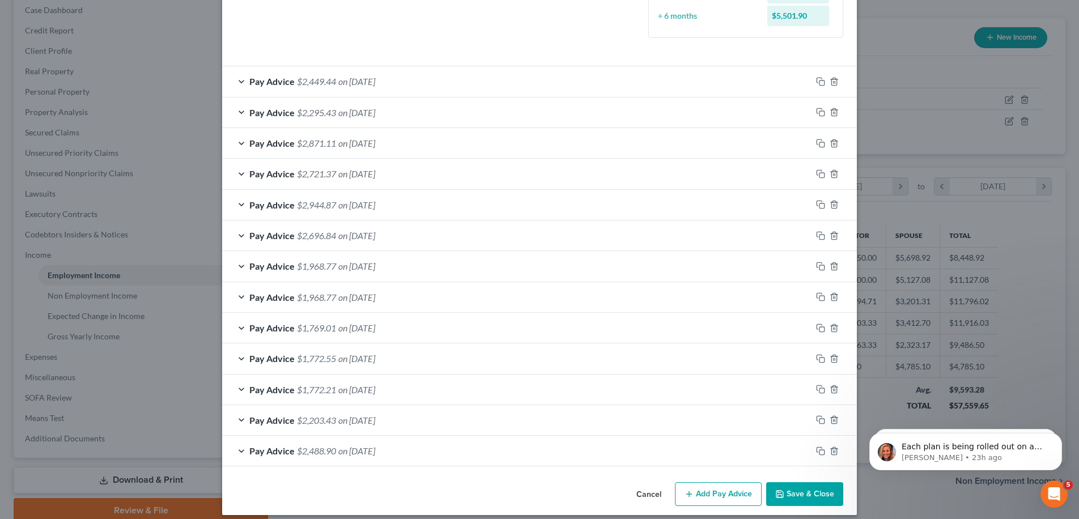
click at [409, 387] on div "Pay Advice $1,772.21 on [DATE]" at bounding box center [516, 390] width 589 height 30
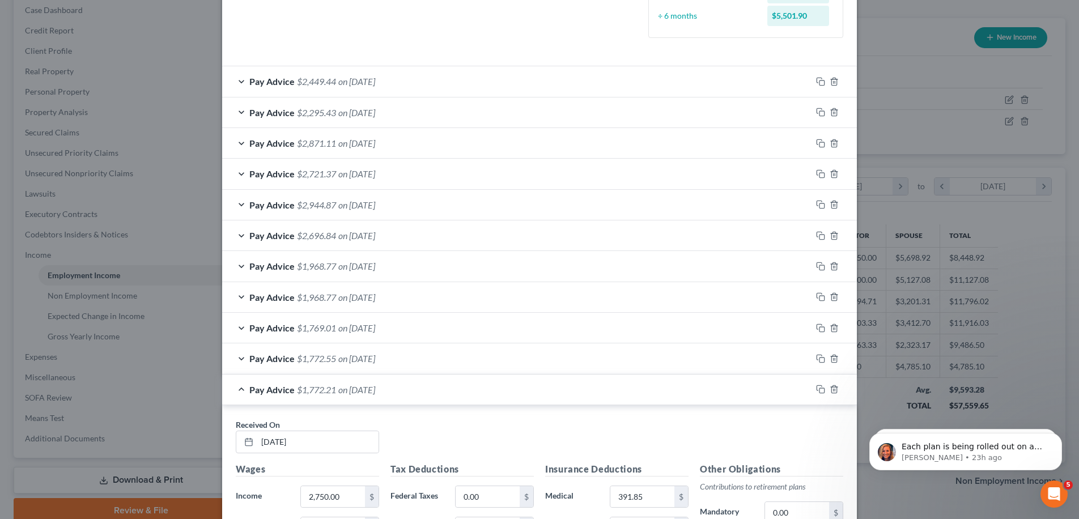
click at [408, 387] on div "Pay Advice $1,772.21 on [DATE]" at bounding box center [516, 390] width 589 height 30
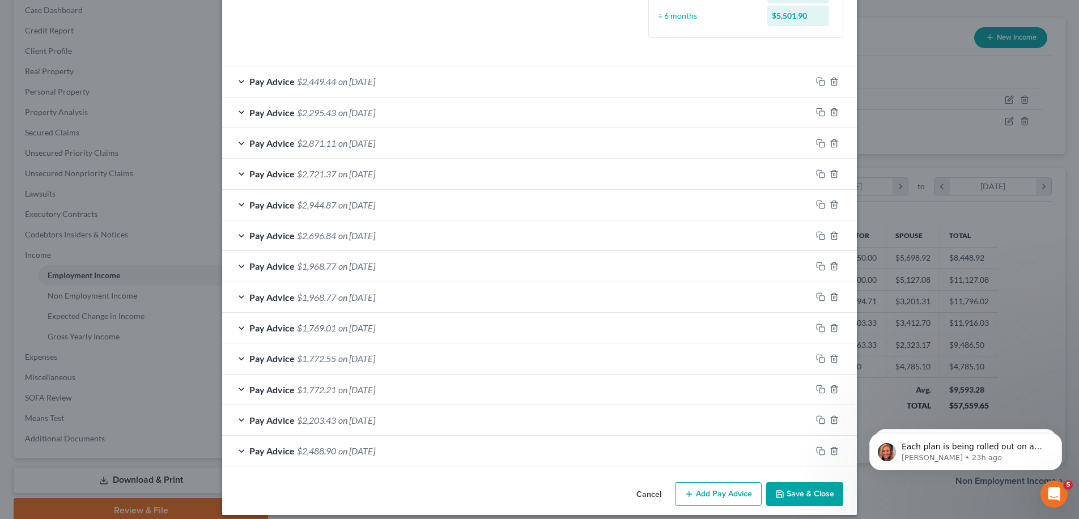
click at [443, 81] on div "Pay Advice $2,449.44 on [DATE]" at bounding box center [516, 81] width 589 height 30
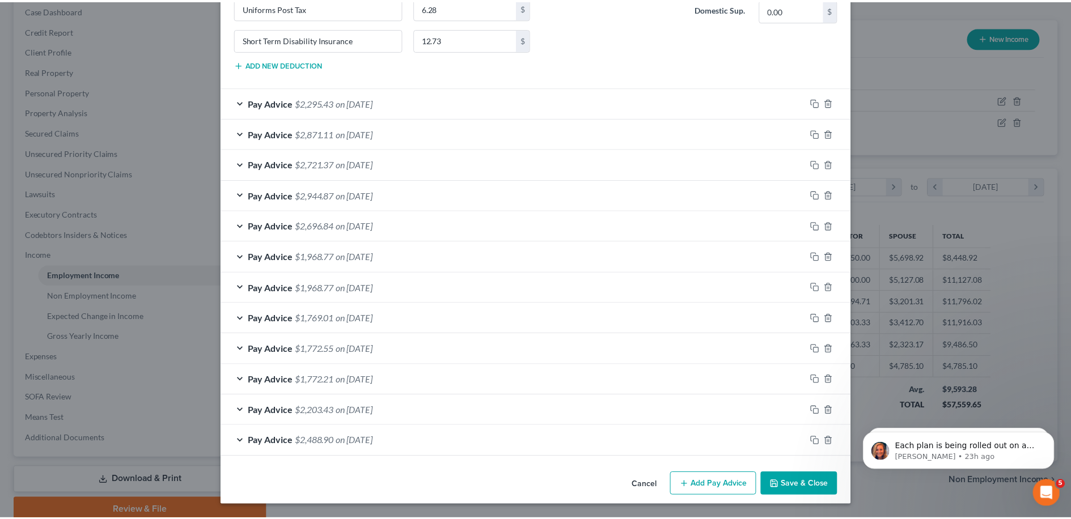
scroll to position [0, 0]
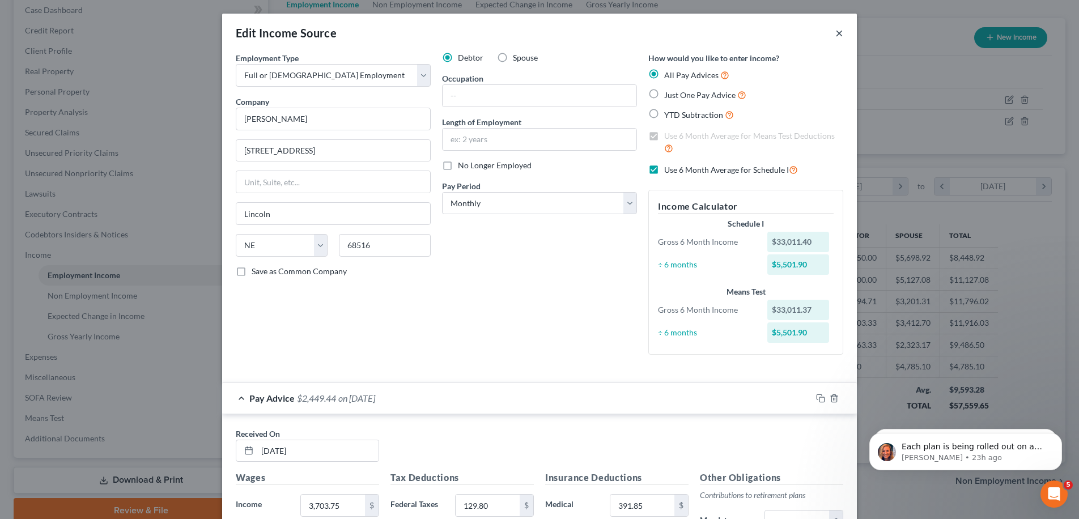
click at [835, 31] on button "×" at bounding box center [839, 33] width 8 height 14
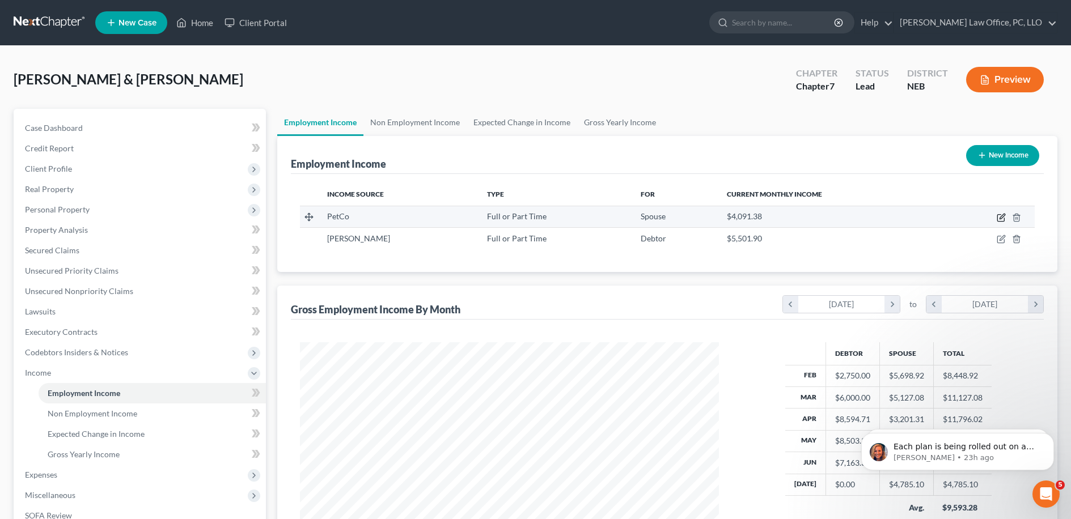
click at [1000, 215] on icon "button" at bounding box center [1000, 217] width 9 height 9
select select "0"
select select "30"
select select "2"
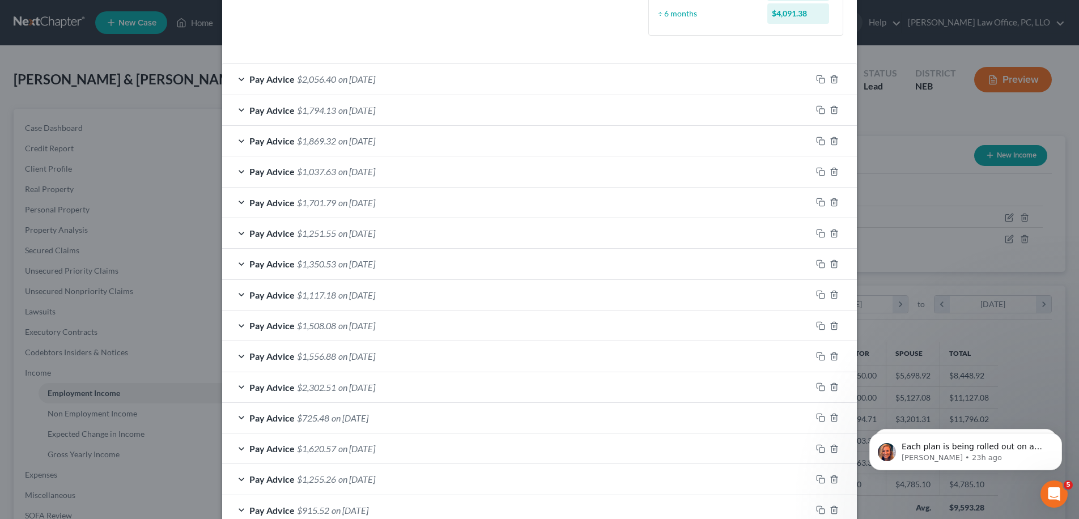
scroll to position [388, 0]
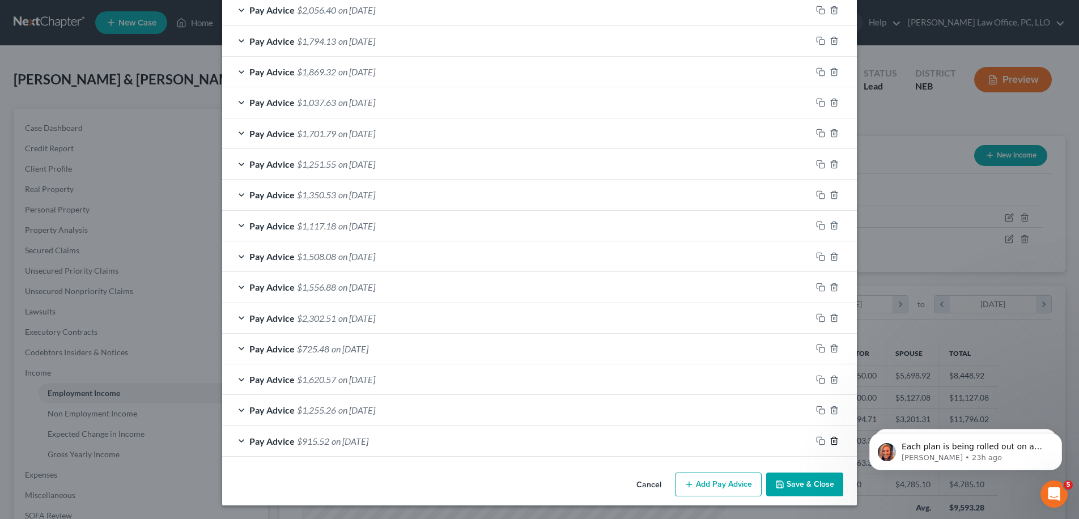
click at [835, 441] on line "button" at bounding box center [835, 442] width 0 height 2
click at [605, 387] on div "Pay Advice $725.48 on [DATE]" at bounding box center [516, 380] width 589 height 30
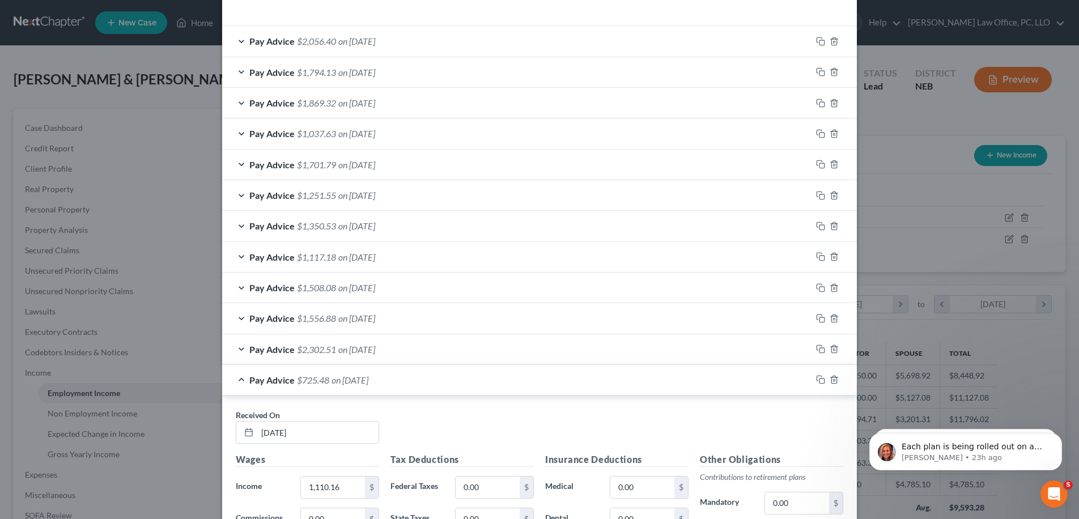
scroll to position [388, 0]
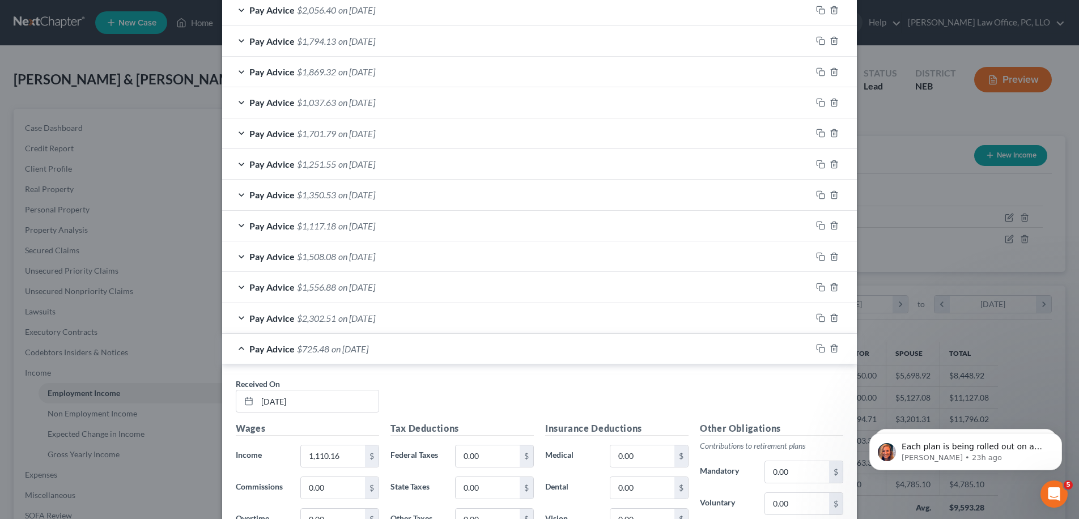
click at [607, 375] on div "Received On * [DATE] Wages Income * 1,110.16 $ Commissions 0.00 $ Overtime 0.00…" at bounding box center [539, 524] width 635 height 321
click at [612, 365] on div "Received On * [DATE] Wages Income * 1,110.16 $ Commissions 0.00 $ Overtime 0.00…" at bounding box center [539, 524] width 635 height 321
click at [616, 355] on div "Pay Advice $725.48 on [DATE]" at bounding box center [516, 349] width 589 height 30
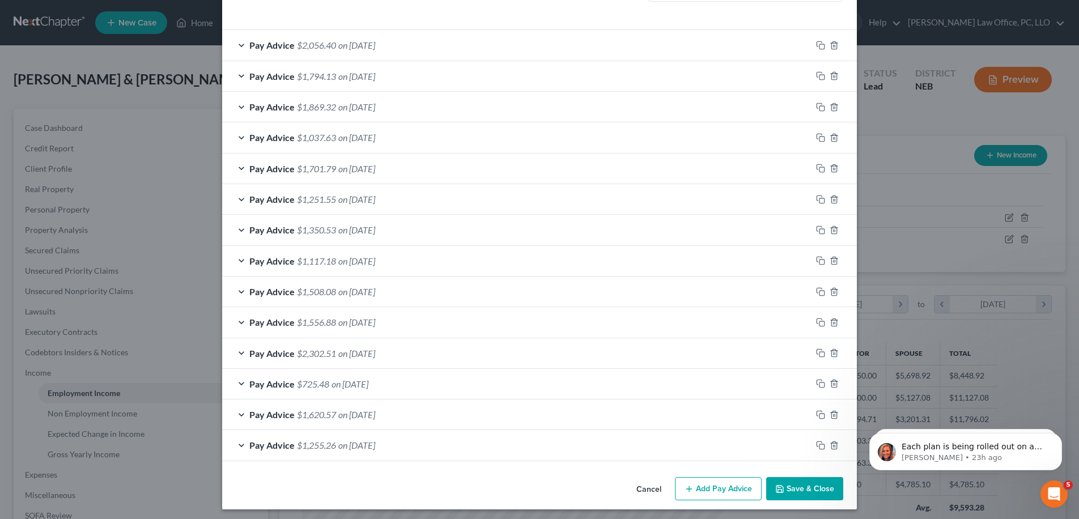
scroll to position [357, 0]
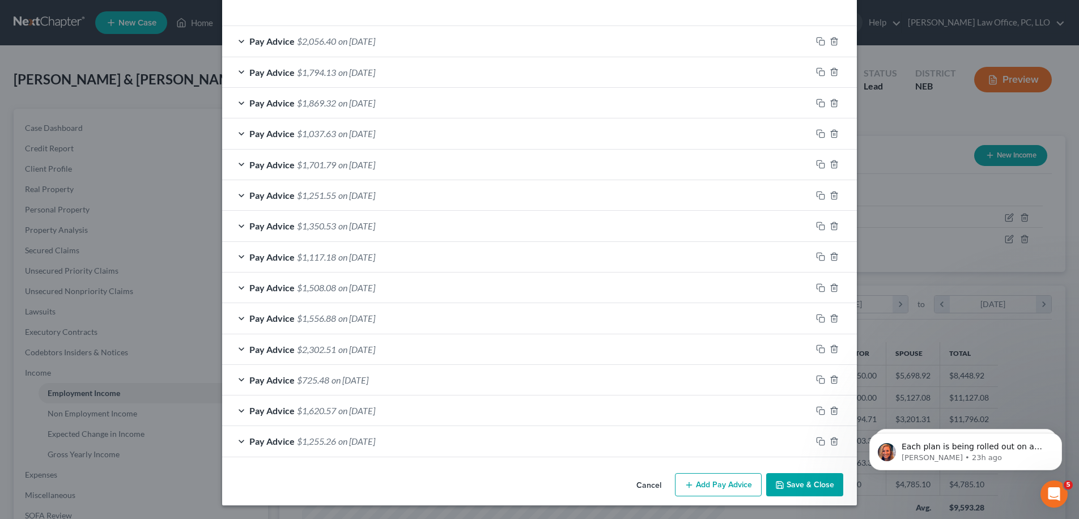
click at [403, 297] on div "Pay Advice $1,508.08 on [DATE]" at bounding box center [516, 288] width 589 height 30
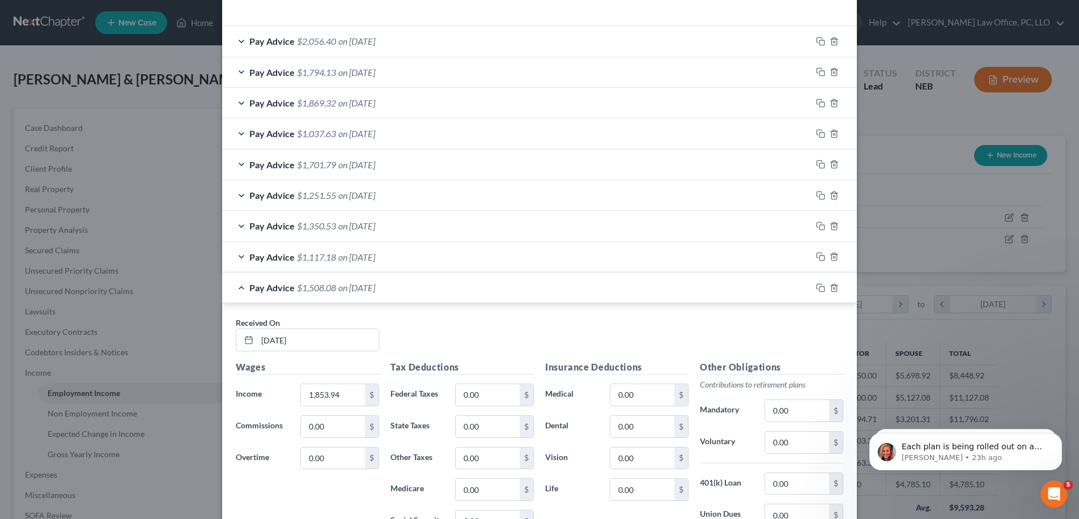
click at [402, 295] on div "Pay Advice $1,508.08 on [DATE]" at bounding box center [516, 288] width 589 height 30
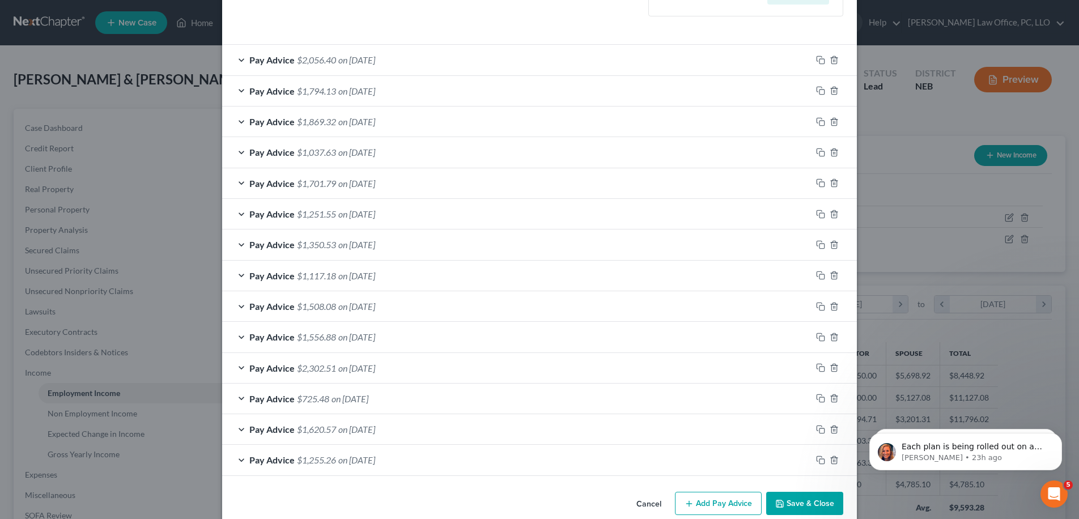
scroll to position [336, 0]
click at [387, 56] on div "Pay Advice $2,056.40 on [DATE]" at bounding box center [516, 63] width 589 height 30
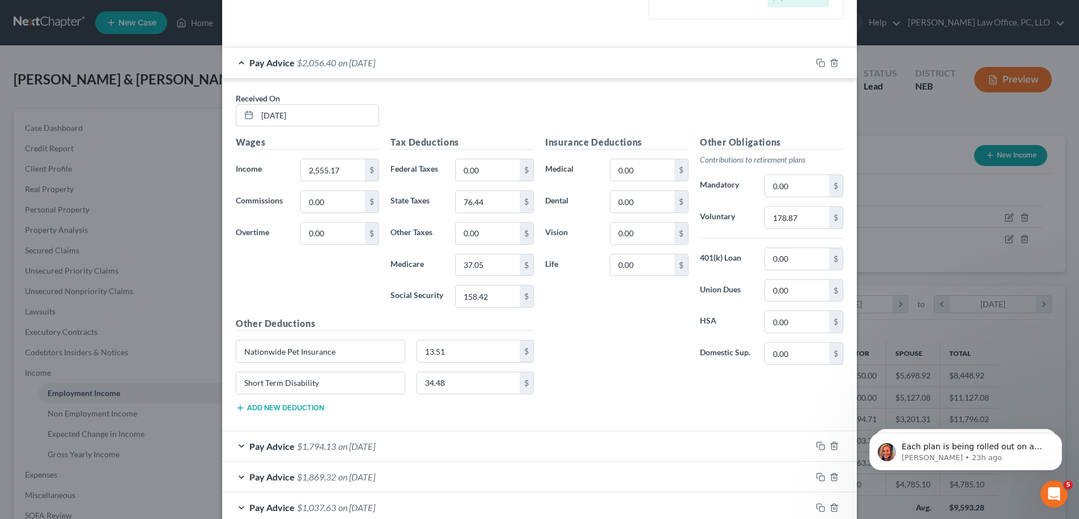
click at [375, 61] on span "on [DATE]" at bounding box center [356, 62] width 37 height 11
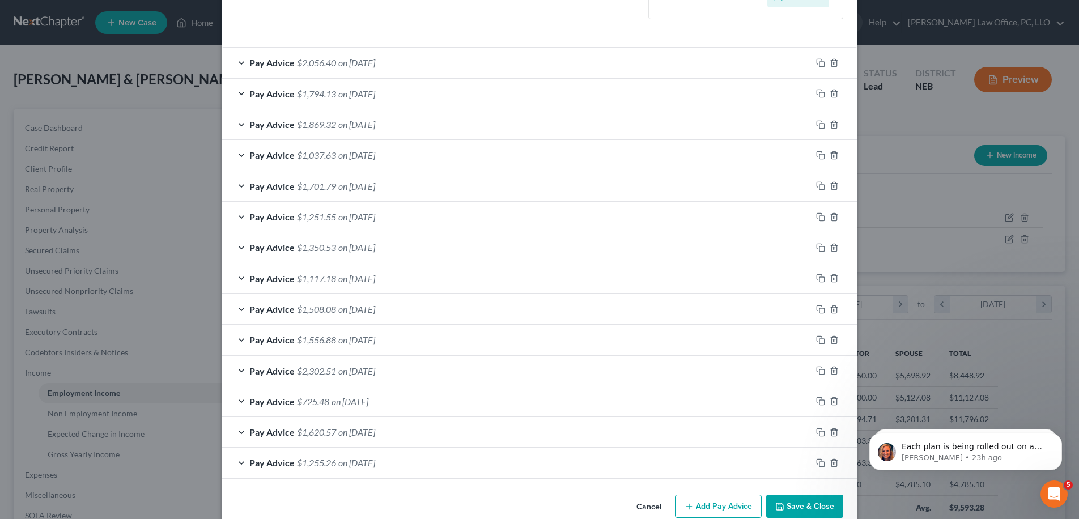
click at [388, 102] on div "Pay Advice $1,794.13 on [DATE]" at bounding box center [516, 94] width 589 height 30
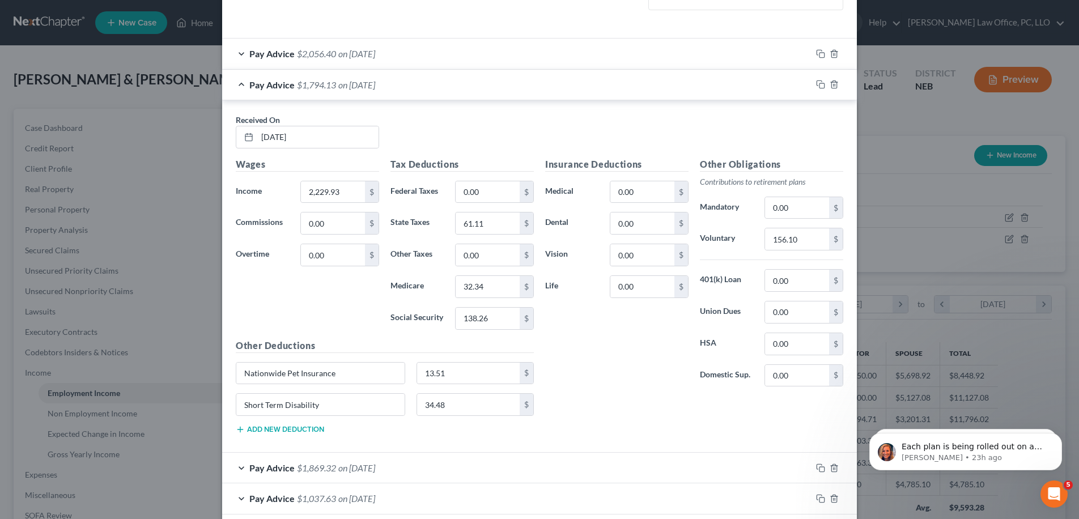
scroll to position [440, 0]
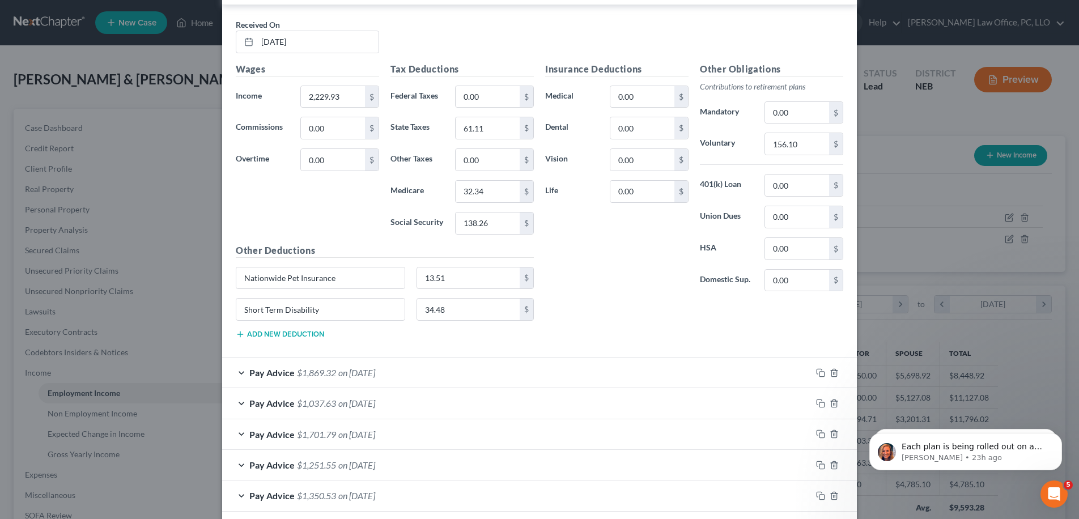
click at [375, 374] on span "on [DATE]" at bounding box center [356, 372] width 37 height 11
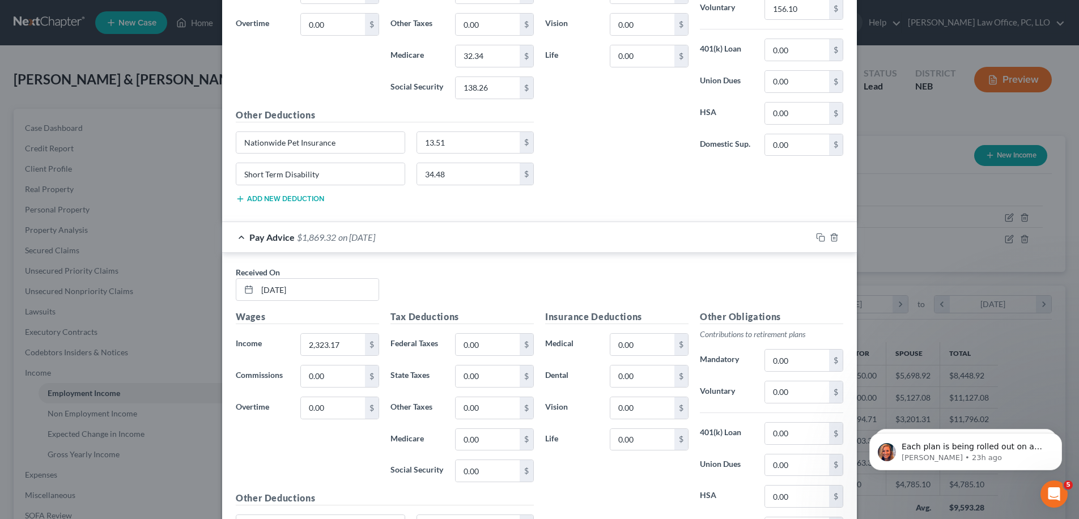
scroll to position [617, 0]
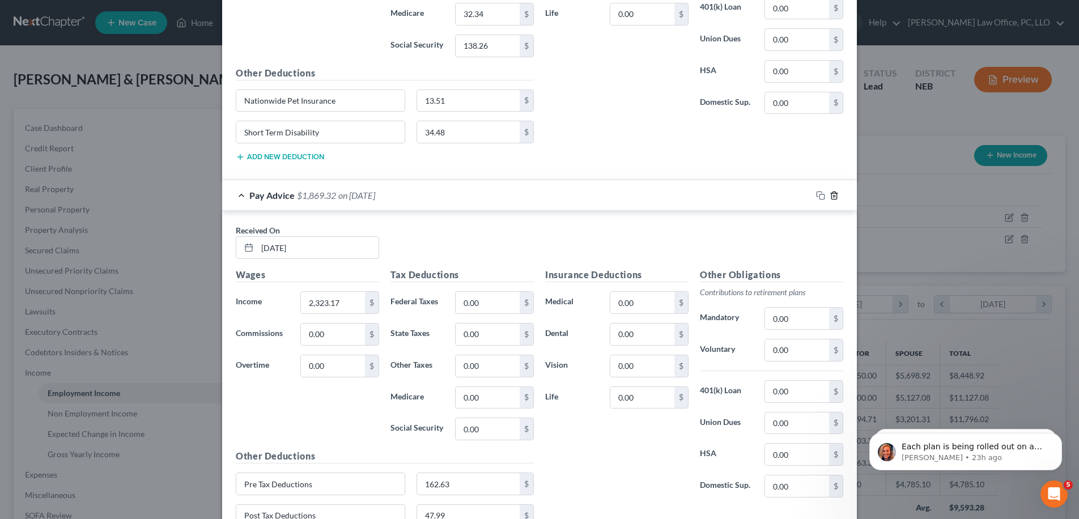
drag, startPoint x: 832, startPoint y: 194, endPoint x: 827, endPoint y: 205, distance: 11.9
click at [832, 194] on icon "button" at bounding box center [834, 195] width 5 height 7
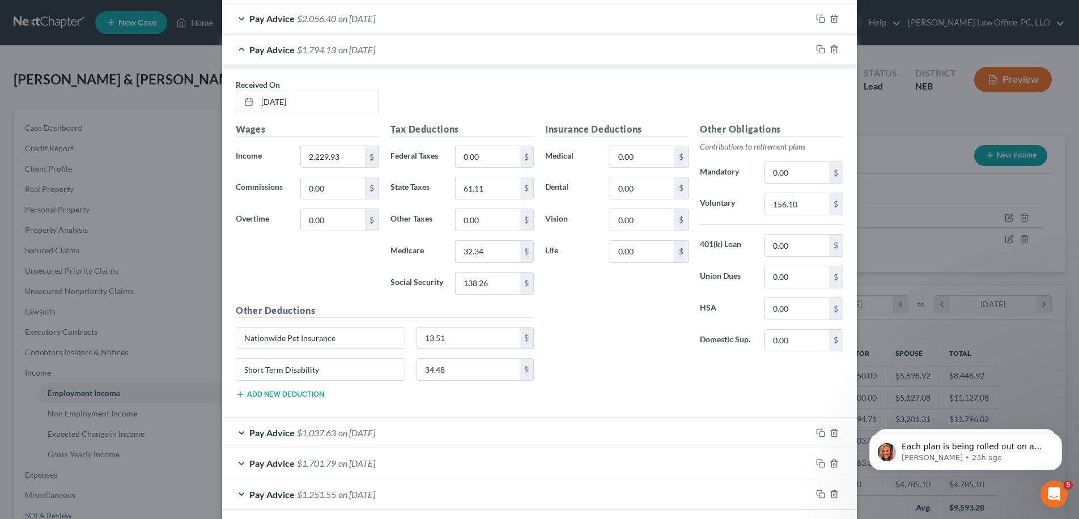
scroll to position [464, 0]
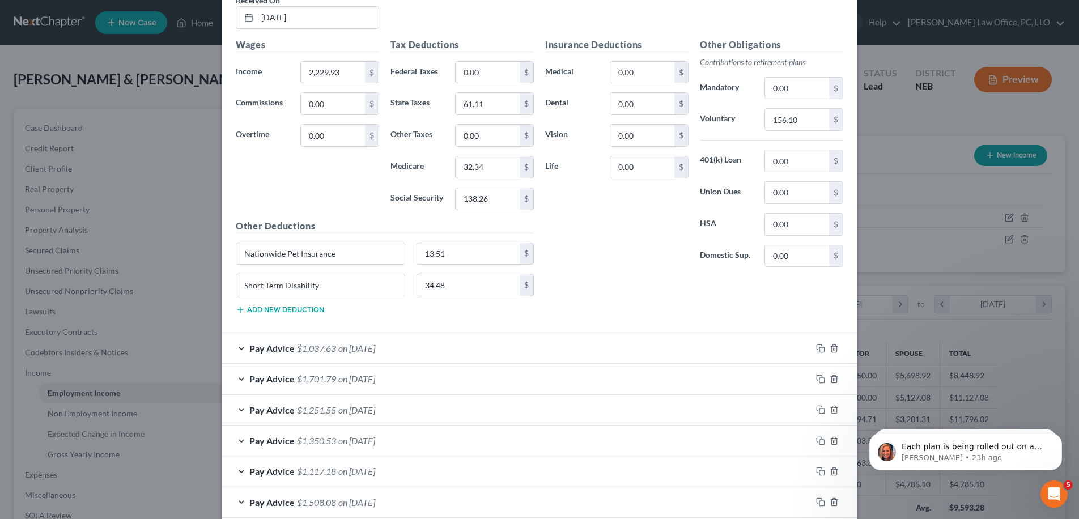
click at [440, 347] on div "Pay Advice $1,037.63 on [DATE]" at bounding box center [516, 348] width 589 height 30
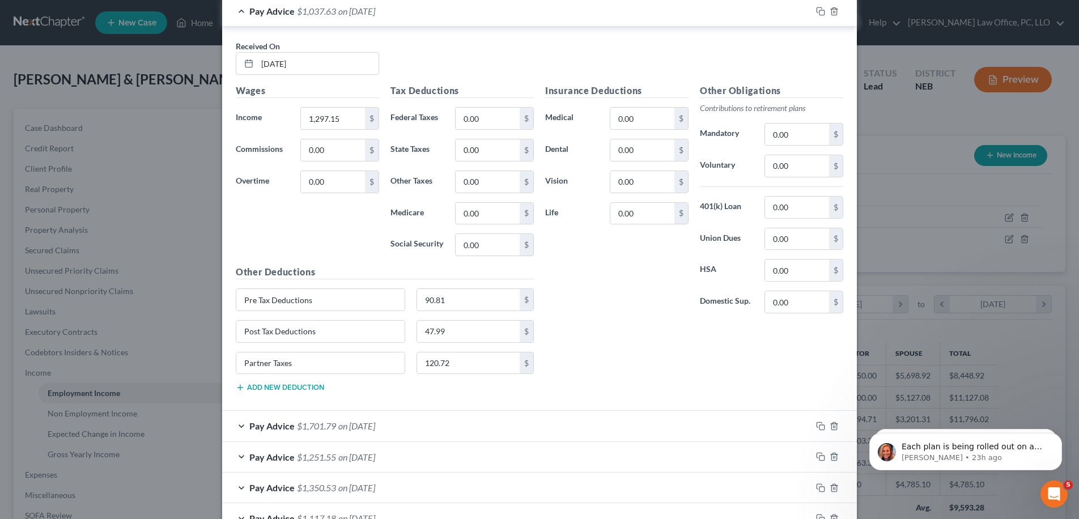
scroll to position [798, 0]
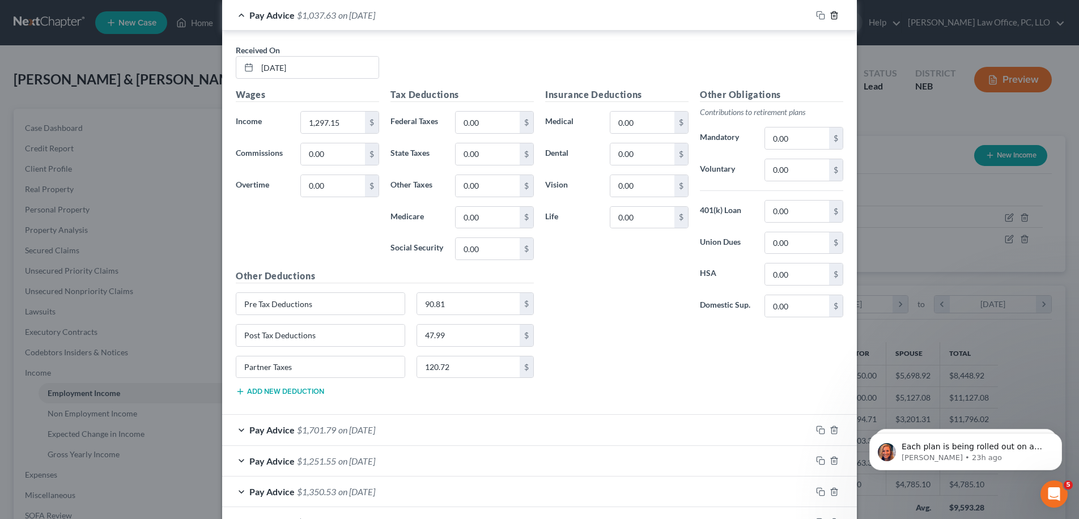
click at [833, 14] on icon "button" at bounding box center [834, 14] width 5 height 7
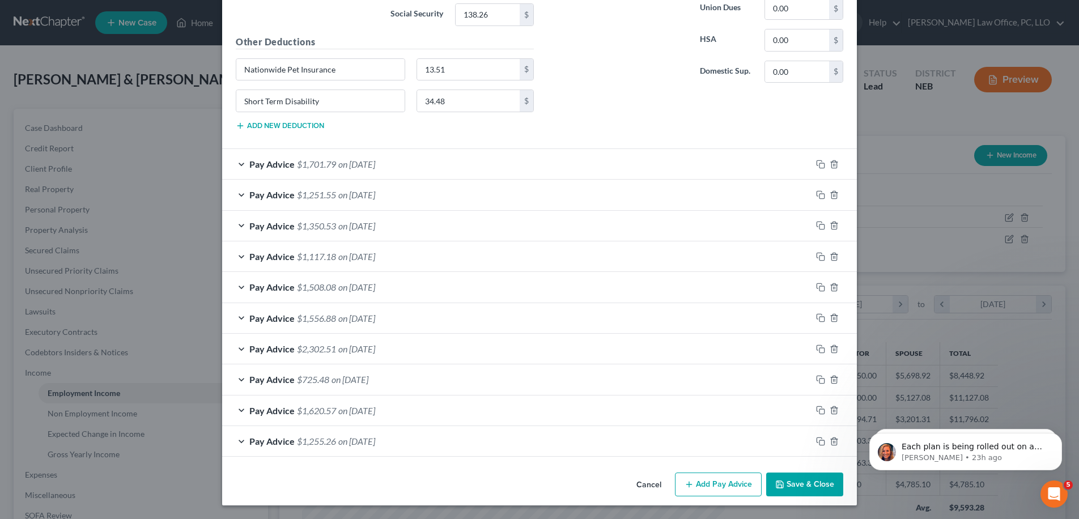
click at [594, 170] on div "Pay Advice $1,701.79 on [DATE]" at bounding box center [516, 164] width 589 height 30
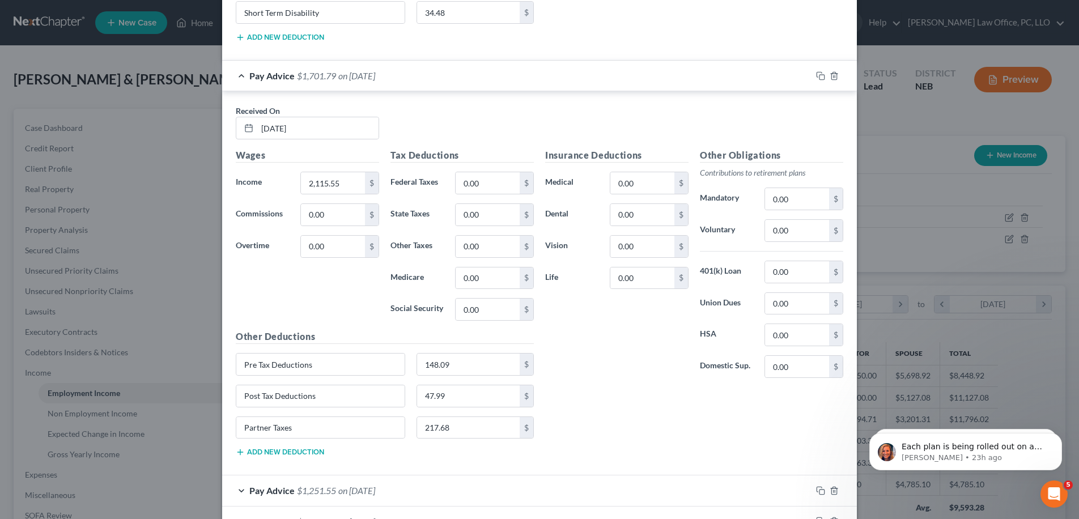
scroll to position [718, 0]
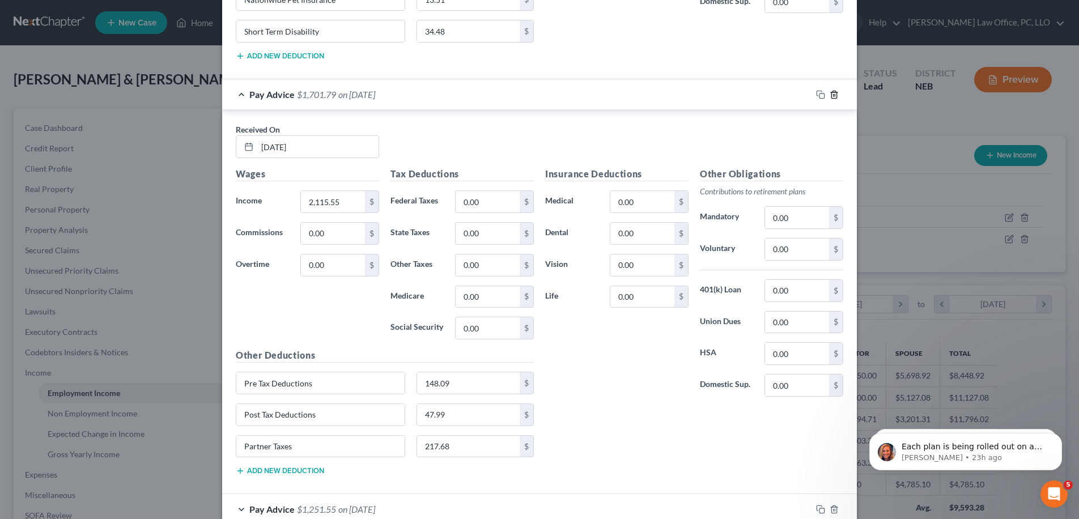
click at [832, 95] on icon "button" at bounding box center [834, 94] width 5 height 7
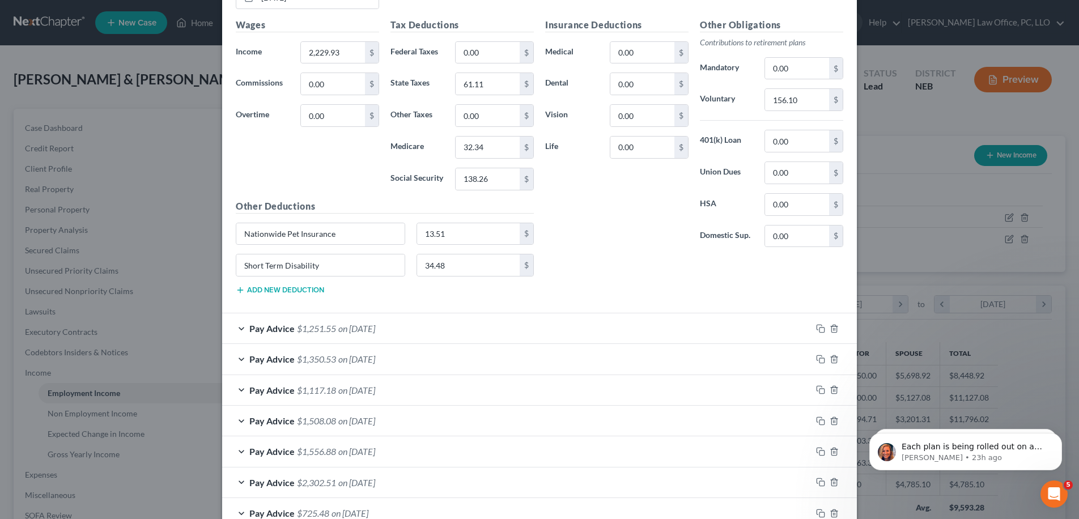
scroll to position [392, 0]
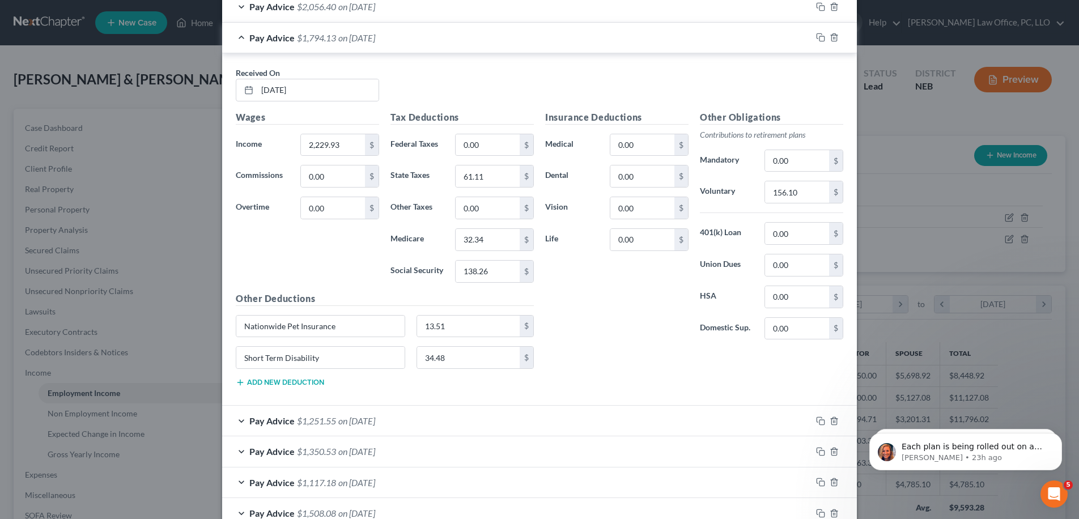
click at [352, 43] on div "Pay Advice $1,794.13 on [DATE]" at bounding box center [516, 38] width 589 height 30
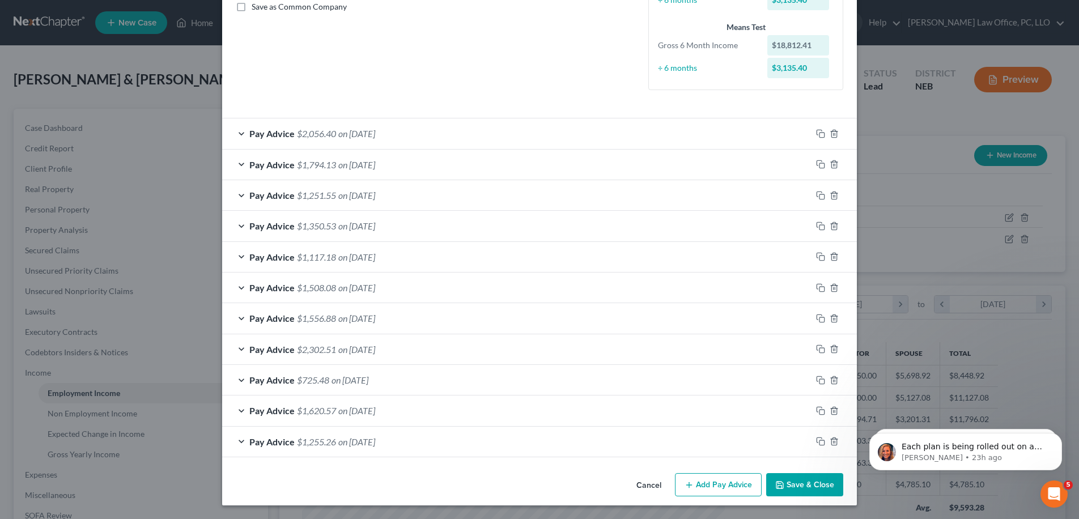
scroll to position [265, 0]
click at [365, 204] on div "Pay Advice $1,251.55 on [DATE]" at bounding box center [516, 195] width 589 height 30
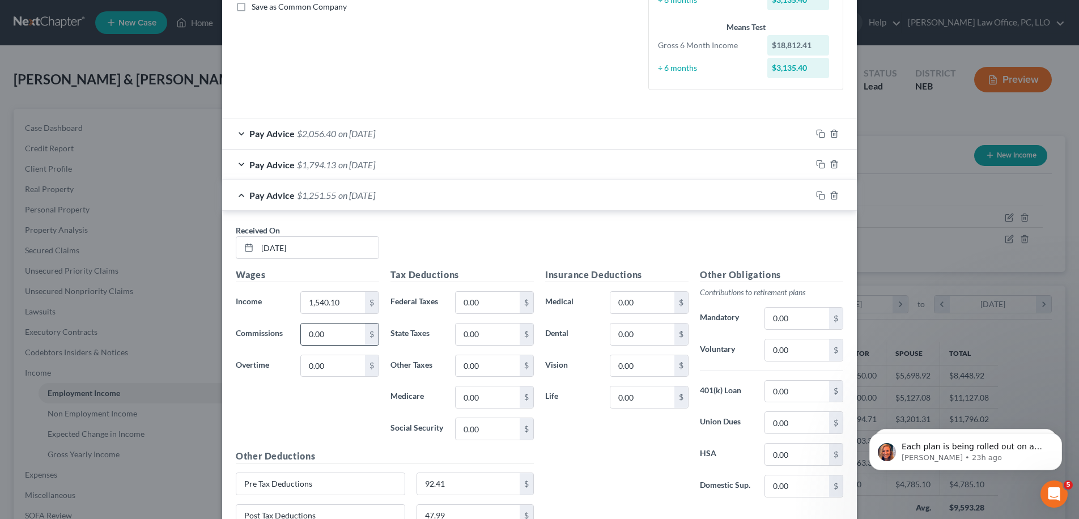
scroll to position [392, 0]
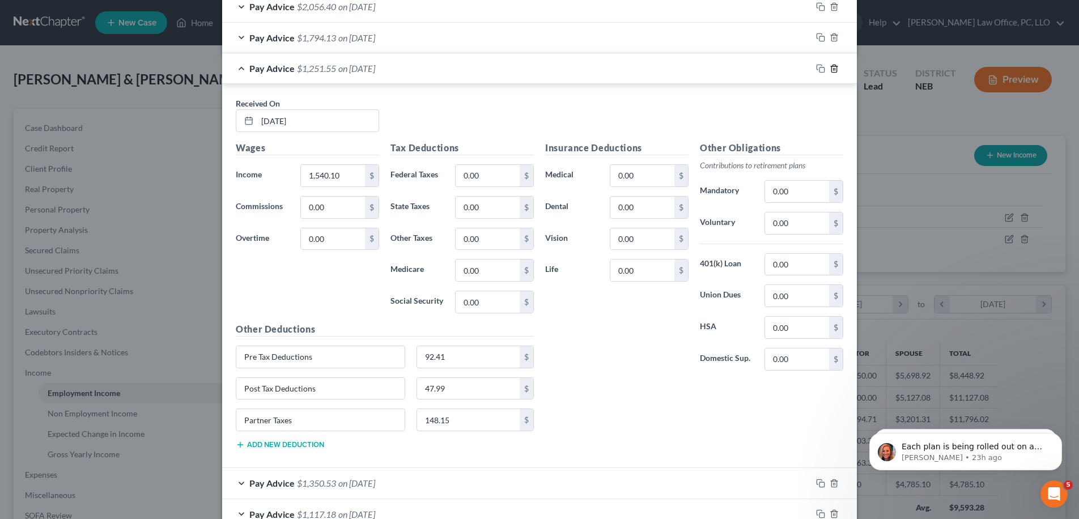
click at [835, 68] on line "button" at bounding box center [835, 69] width 0 height 2
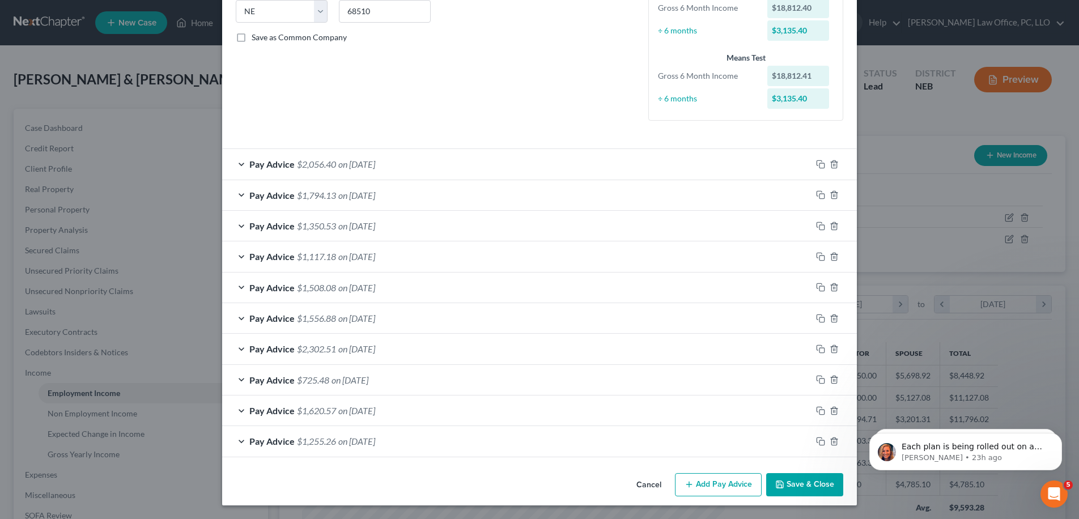
scroll to position [234, 0]
click at [455, 223] on div "Pay Advice $1,350.53 on [DATE]" at bounding box center [516, 226] width 589 height 30
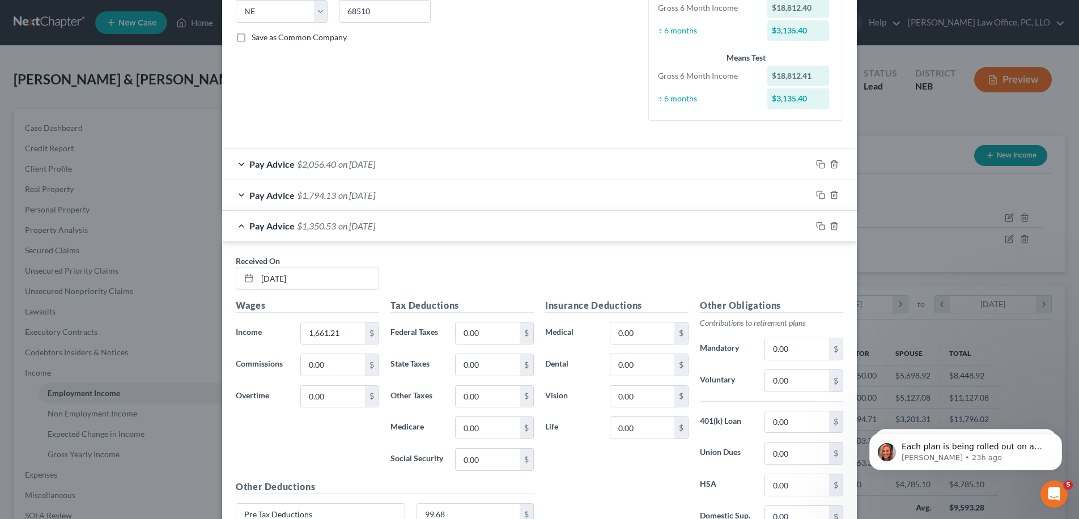
scroll to position [392, 0]
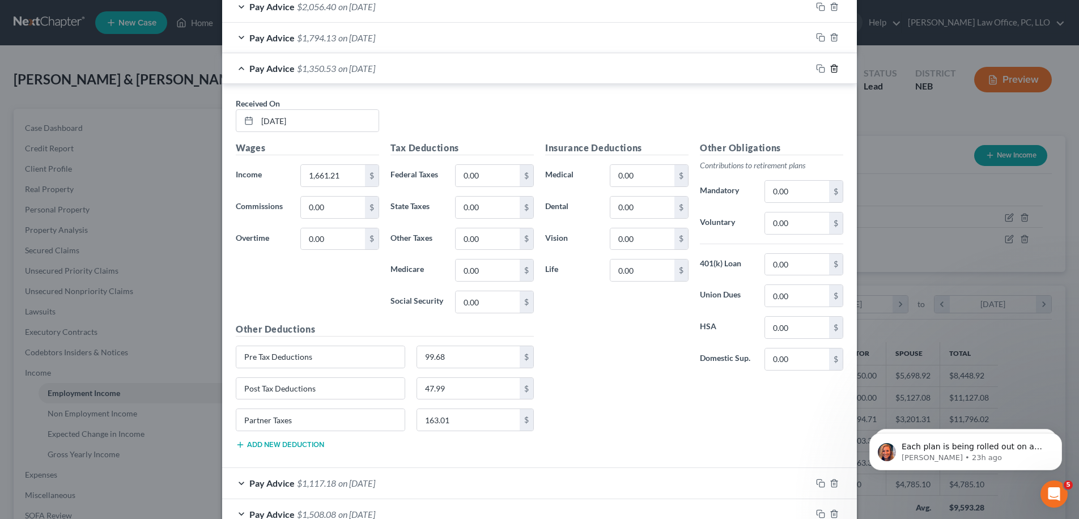
click at [832, 69] on icon "button" at bounding box center [834, 68] width 9 height 9
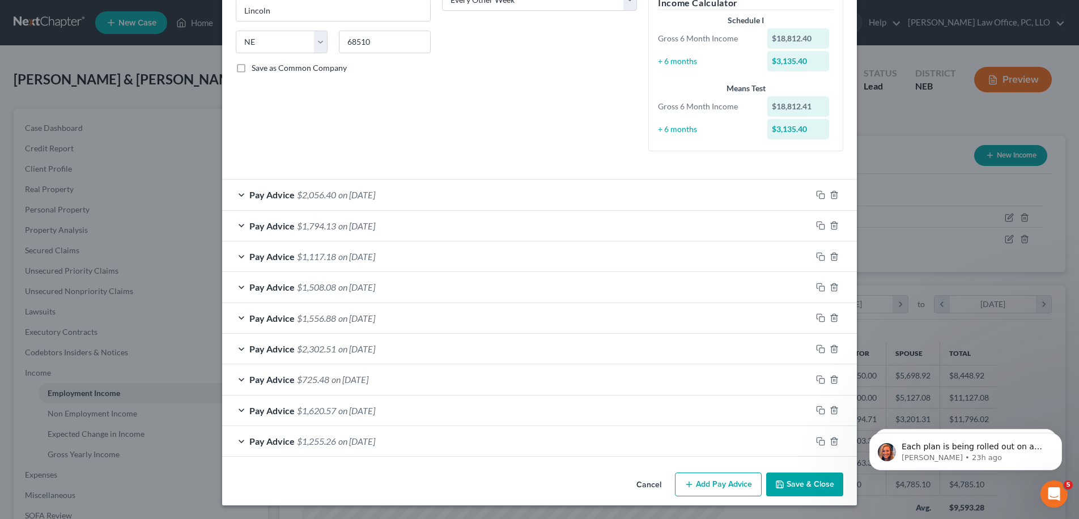
scroll to position [203, 0]
click at [400, 258] on div "Pay Advice $1,117.18 on [DATE]" at bounding box center [516, 256] width 589 height 30
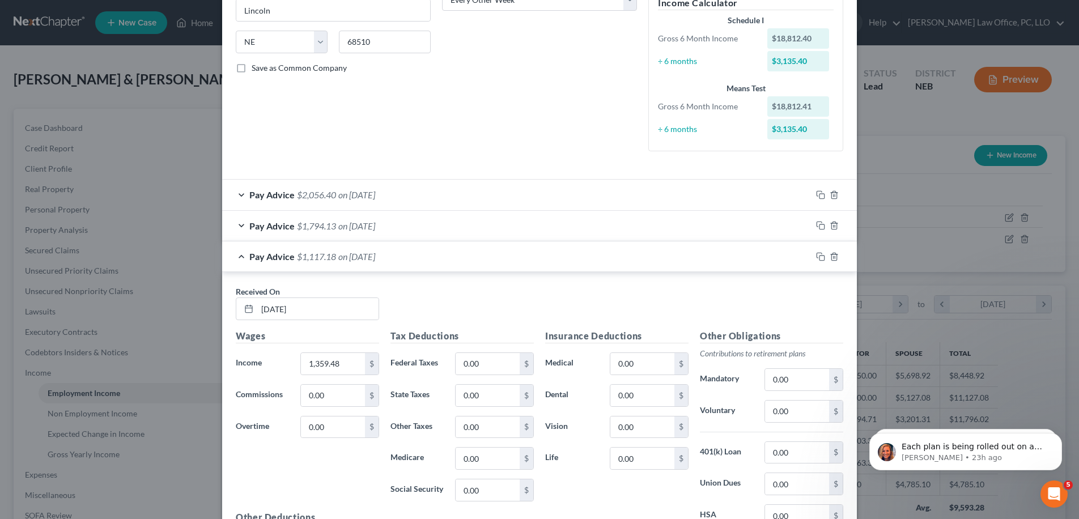
scroll to position [392, 0]
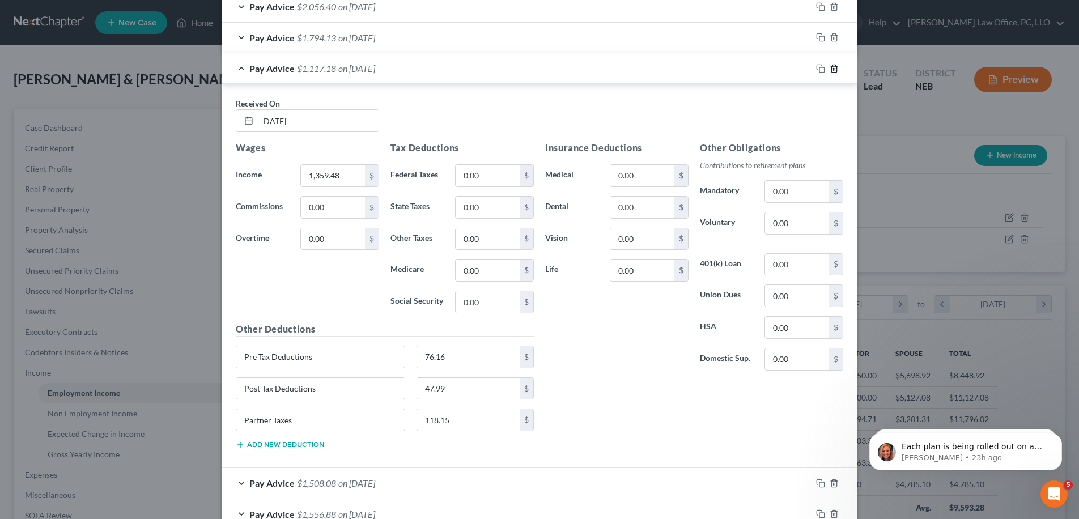
drag, startPoint x: 831, startPoint y: 65, endPoint x: 813, endPoint y: 75, distance: 20.0
click at [831, 65] on icon "button" at bounding box center [834, 68] width 9 height 9
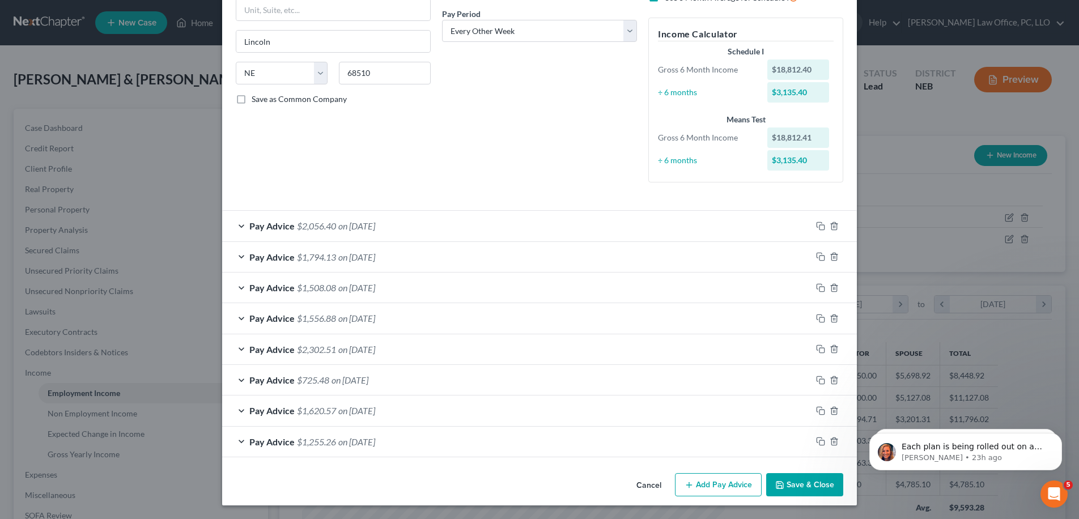
click at [354, 287] on span "on [DATE]" at bounding box center [356, 287] width 37 height 11
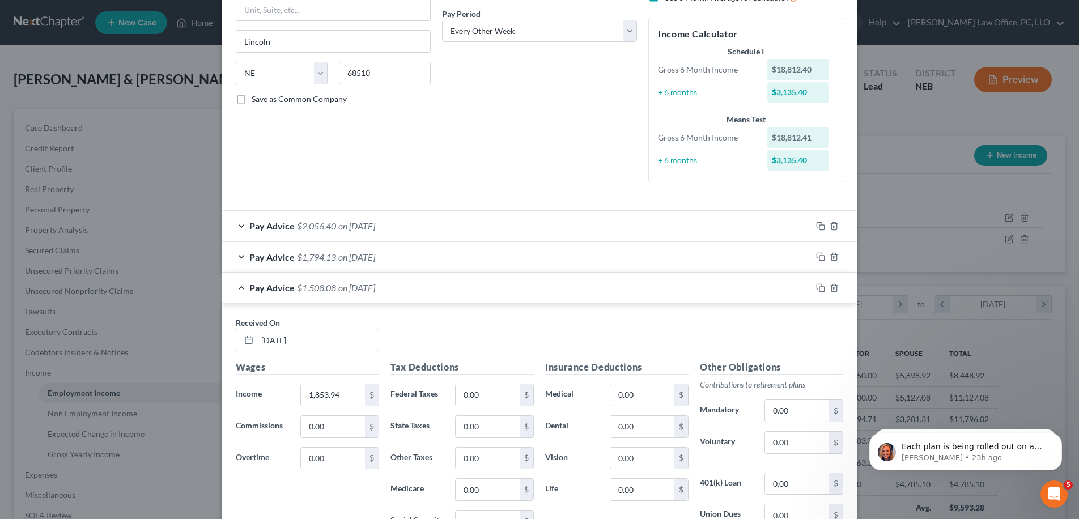
scroll to position [392, 0]
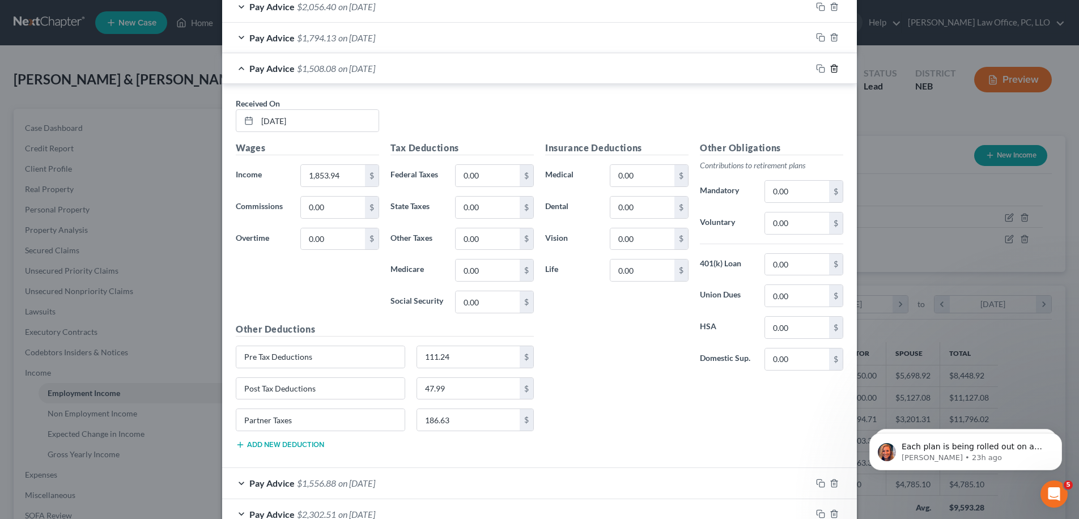
click at [832, 70] on icon "button" at bounding box center [834, 68] width 9 height 9
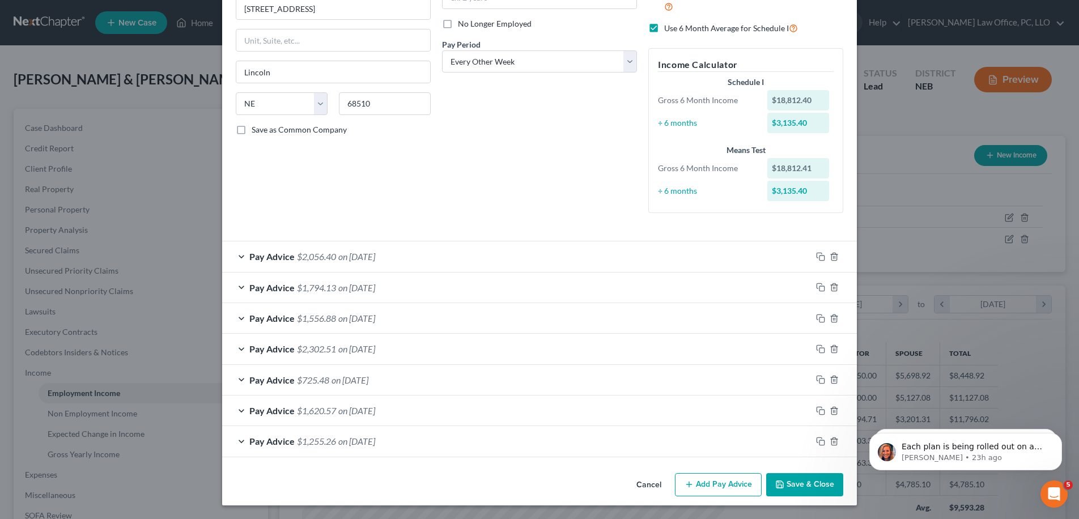
click at [317, 319] on span "$1,556.88" at bounding box center [316, 318] width 39 height 11
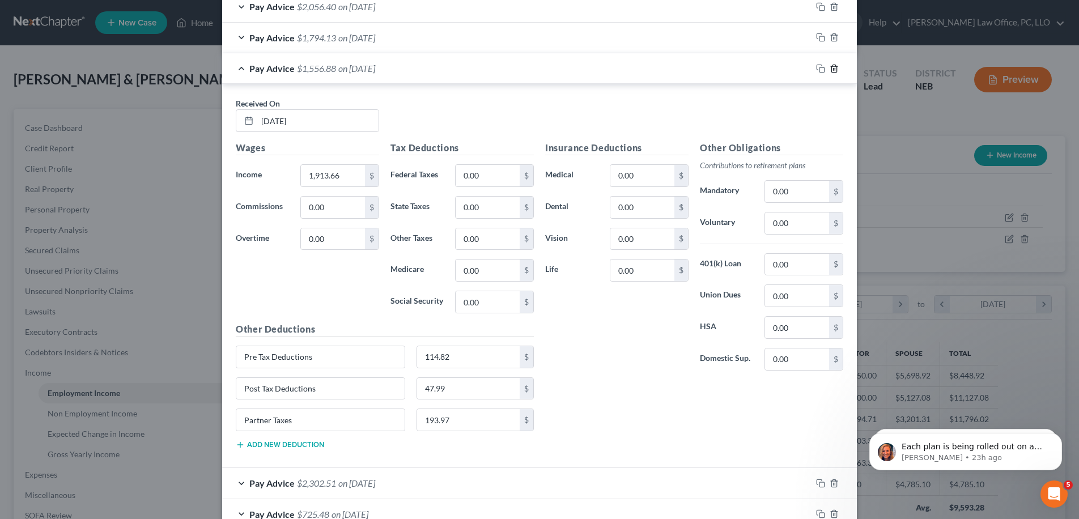
click at [832, 70] on icon "button" at bounding box center [834, 68] width 9 height 9
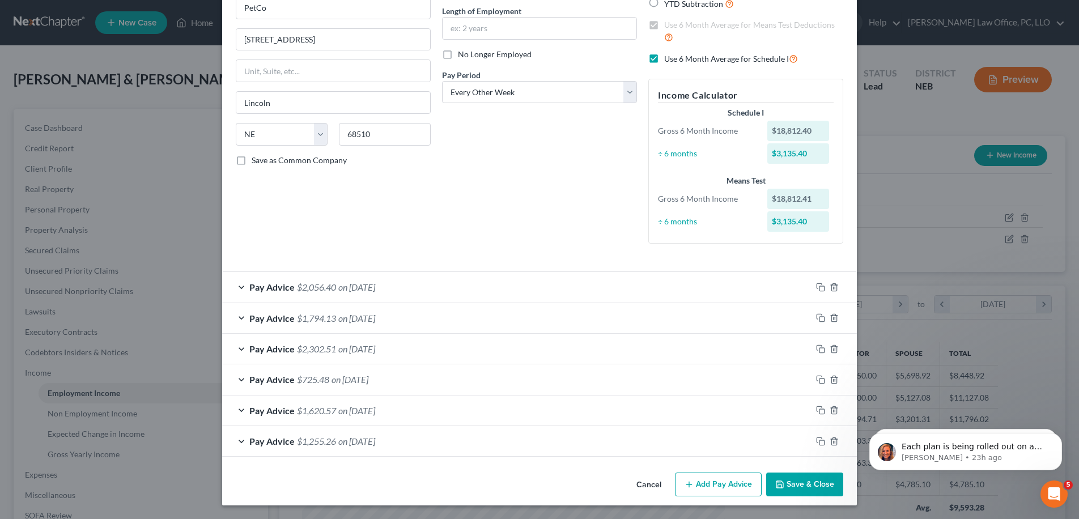
click at [311, 351] on span "$2,302.51" at bounding box center [316, 348] width 39 height 11
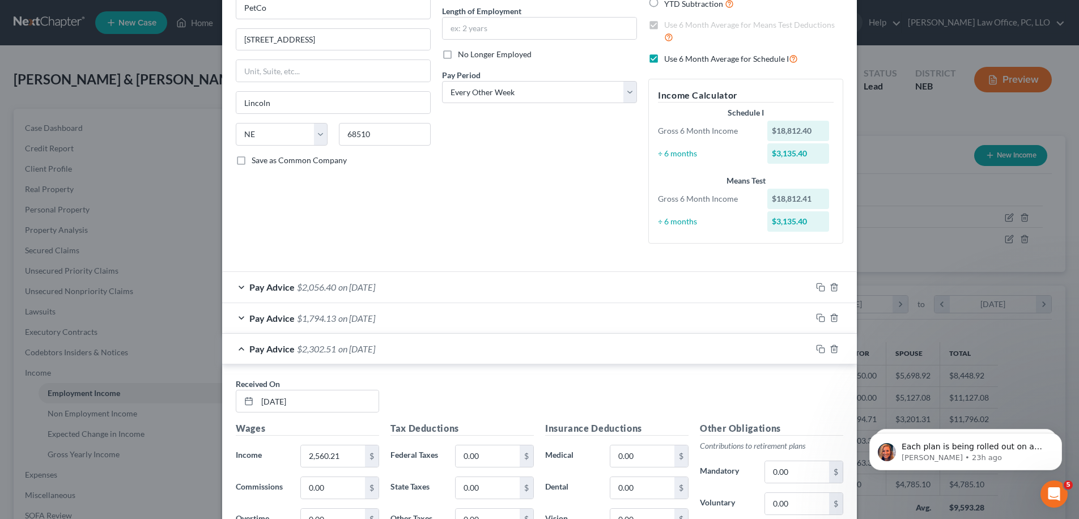
scroll to position [392, 0]
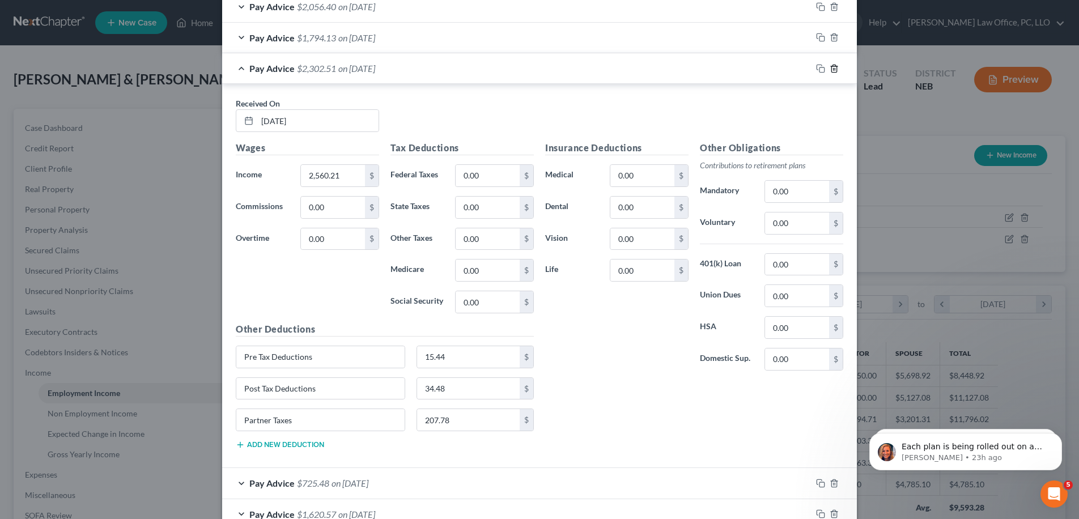
click at [832, 69] on icon "button" at bounding box center [834, 68] width 5 height 7
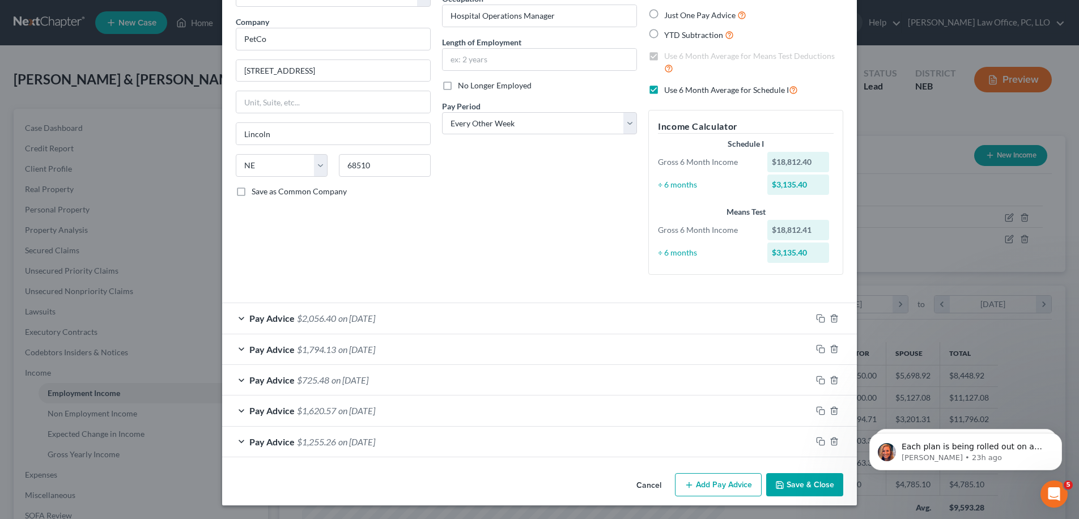
click at [328, 365] on div "Pay Advice $725.48 on [DATE]" at bounding box center [516, 380] width 589 height 30
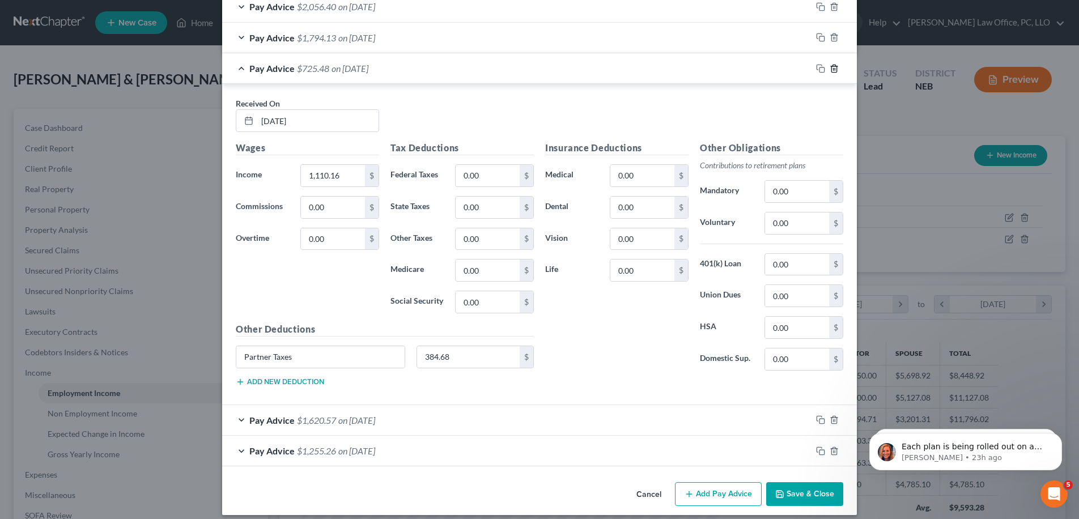
click at [832, 70] on icon "button" at bounding box center [834, 68] width 9 height 9
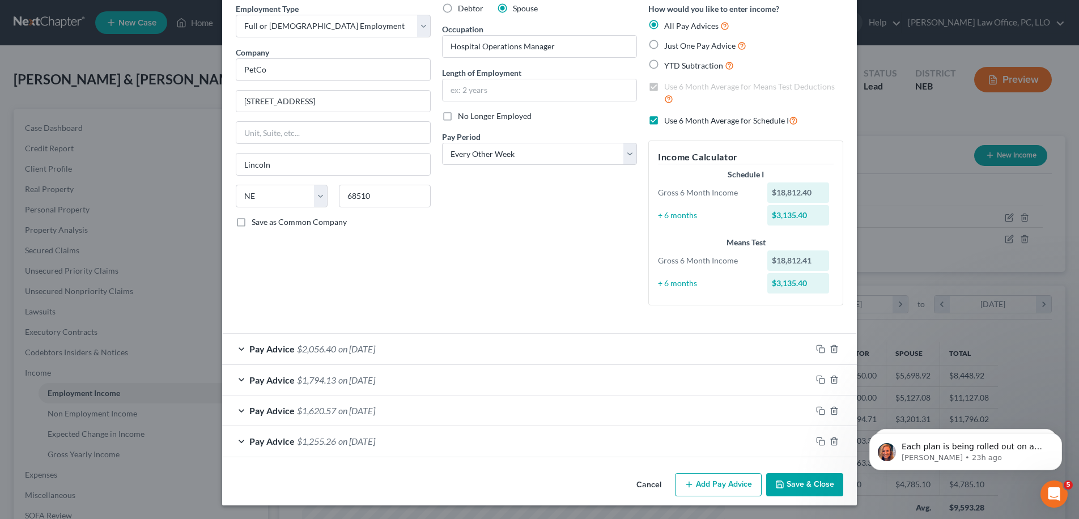
scroll to position [49, 0]
click at [360, 389] on div "Pay Advice $1,794.13 on [DATE]" at bounding box center [516, 380] width 589 height 30
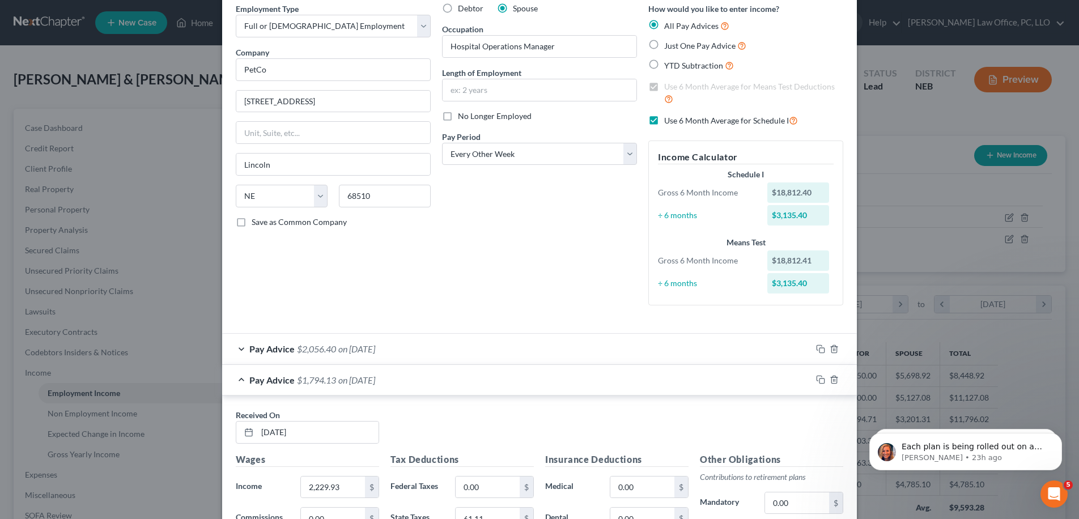
scroll to position [392, 0]
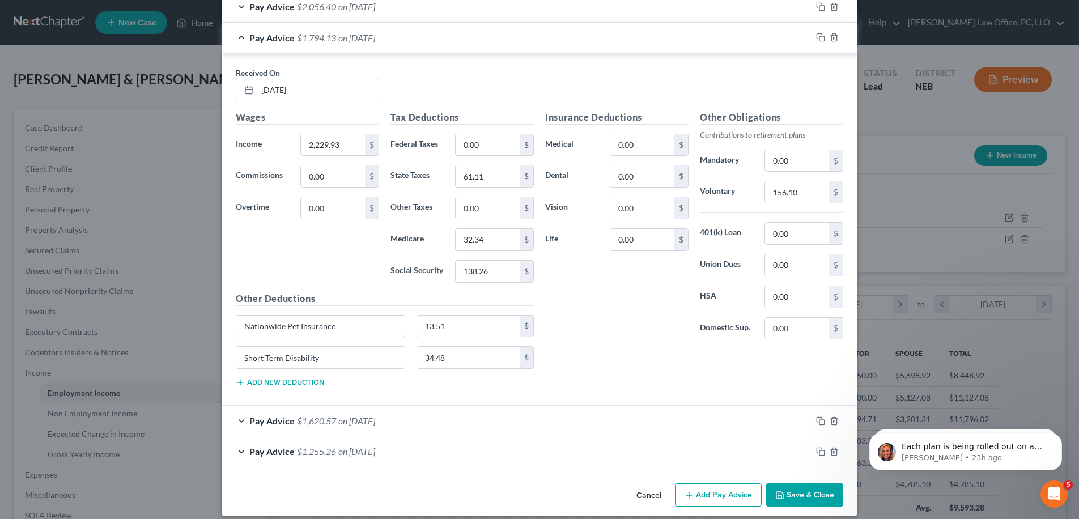
click at [346, 430] on div "Pay Advice $1,620.57 on [DATE]" at bounding box center [516, 421] width 589 height 30
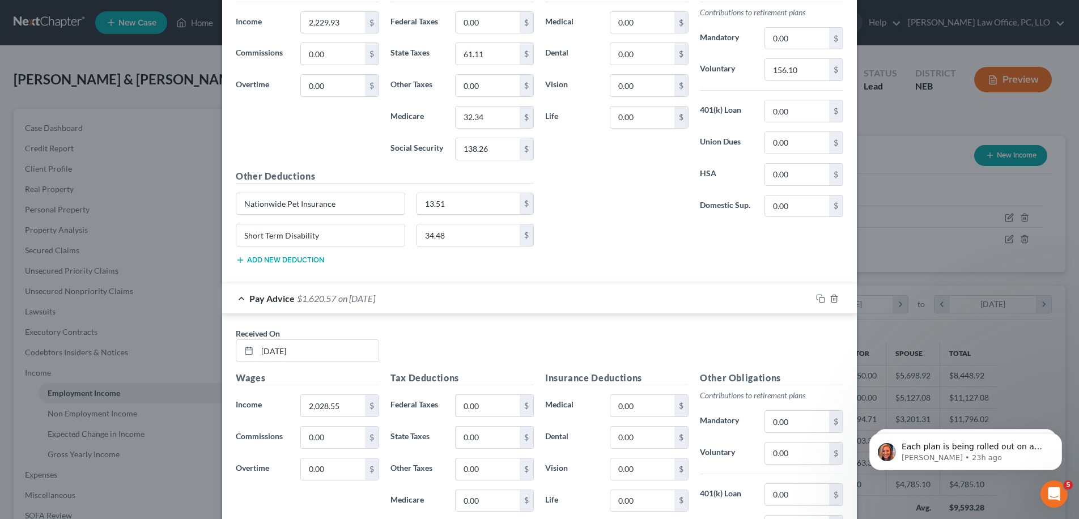
scroll to position [617, 0]
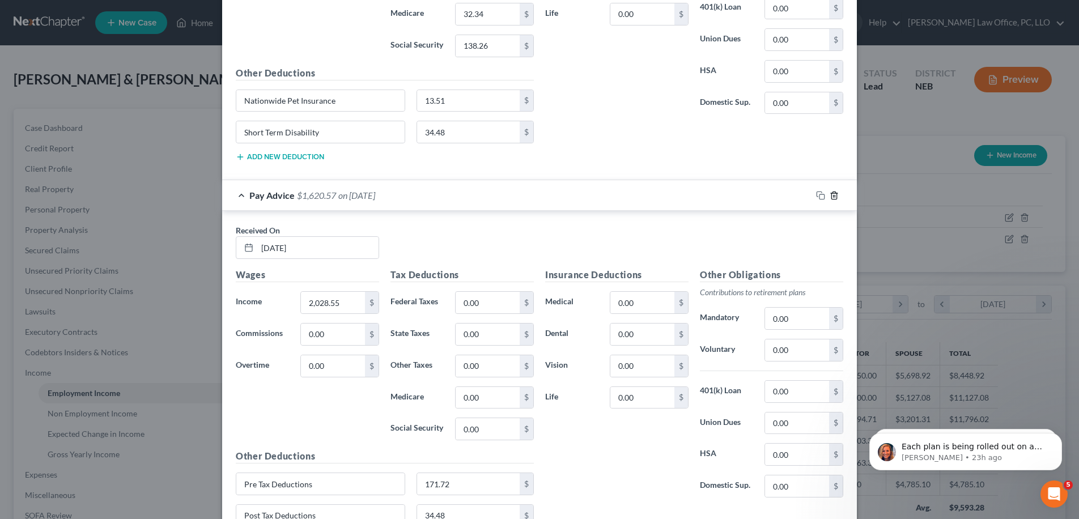
click at [830, 193] on icon "button" at bounding box center [834, 195] width 9 height 9
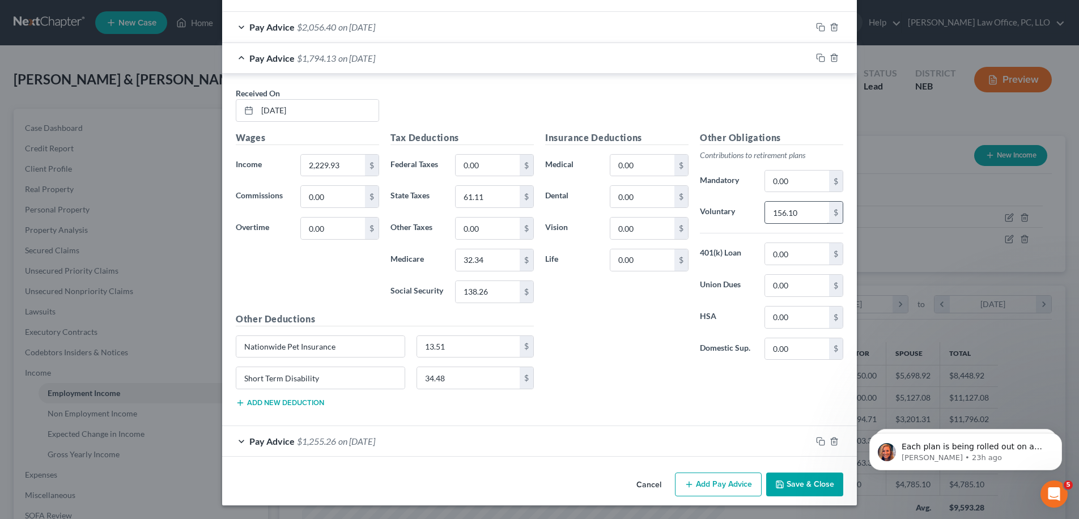
scroll to position [371, 0]
click at [421, 57] on div "Pay Advice $1,794.13 on [DATE]" at bounding box center [516, 58] width 589 height 30
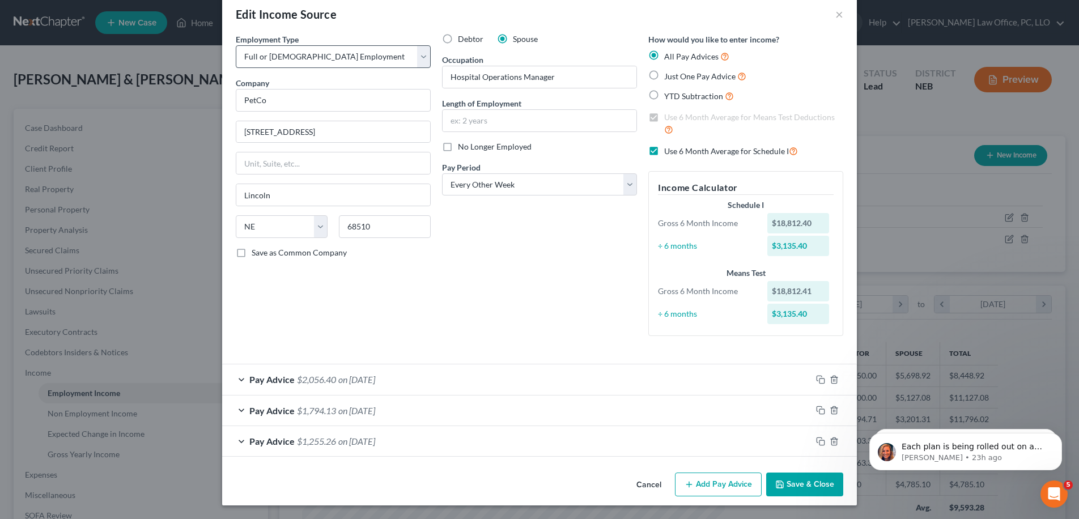
scroll to position [19, 0]
click at [369, 390] on div "Pay Advice $2,056.40 on [DATE]" at bounding box center [516, 379] width 589 height 30
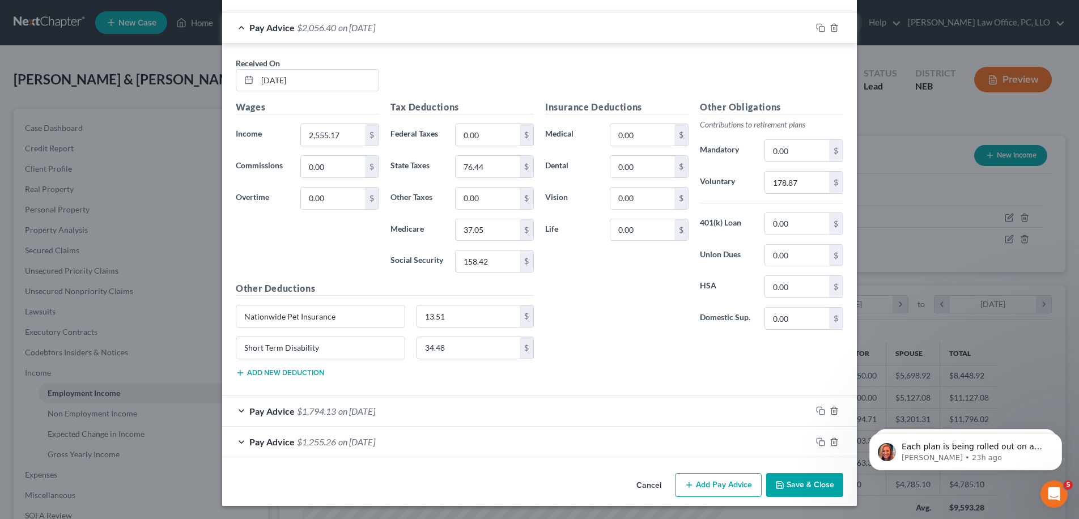
scroll to position [371, 0]
click at [498, 37] on div "Pay Advice $2,056.40 on [DATE]" at bounding box center [516, 27] width 589 height 30
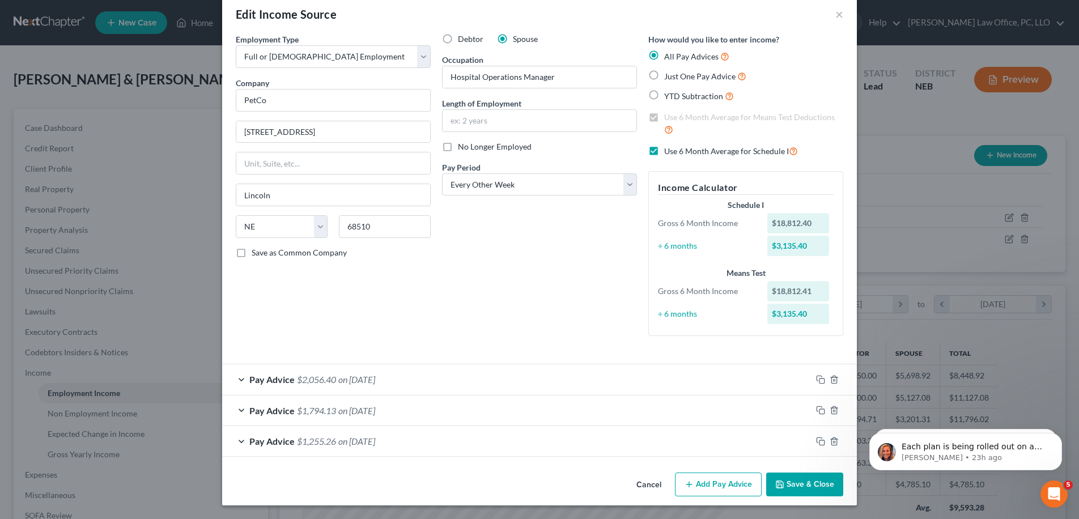
click at [430, 412] on div "Pay Advice $1,794.13 on [DATE]" at bounding box center [516, 411] width 589 height 30
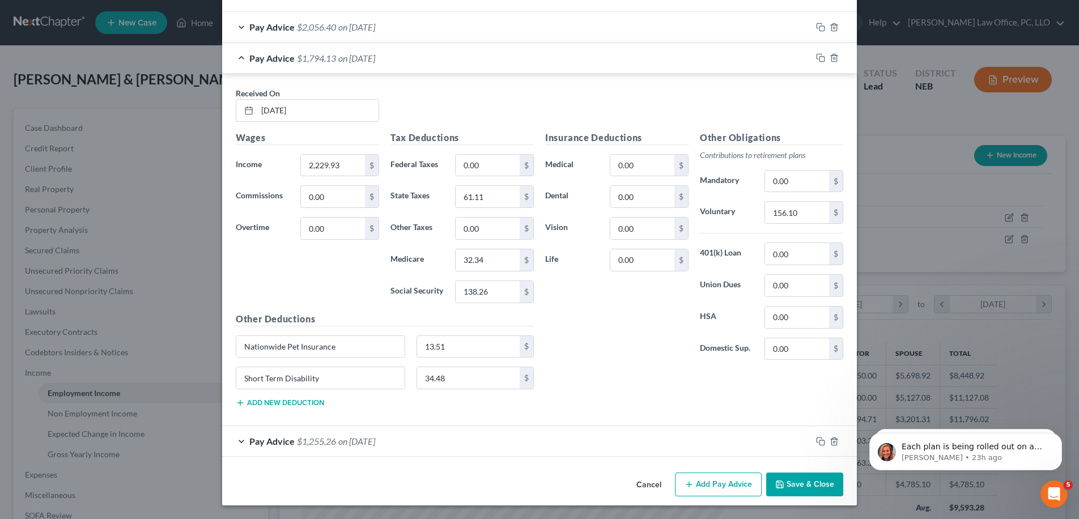
click at [464, 54] on div "Pay Advice $1,794.13 on [DATE]" at bounding box center [516, 58] width 589 height 30
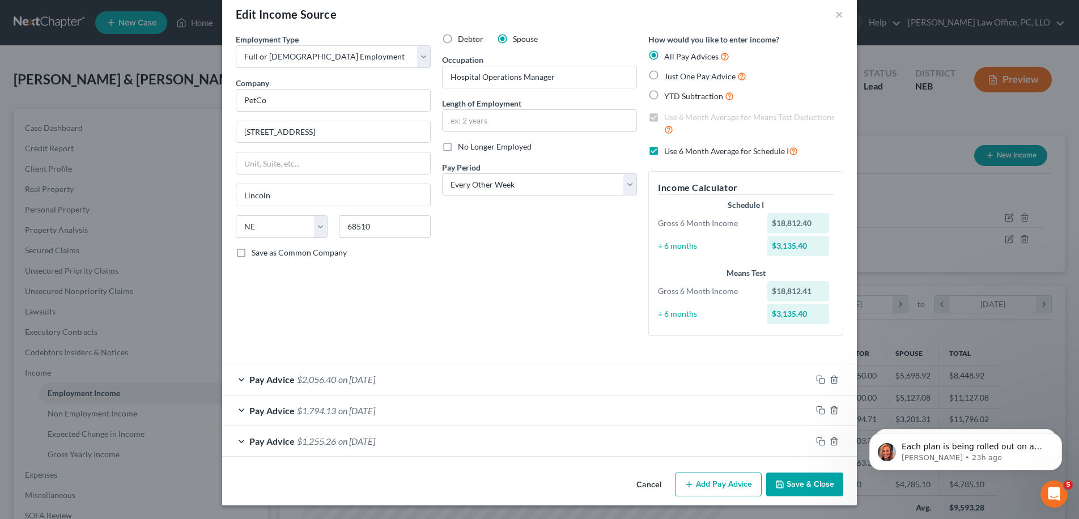
click at [419, 433] on div "Pay Advice $1,255.26 on [DATE]" at bounding box center [516, 441] width 589 height 30
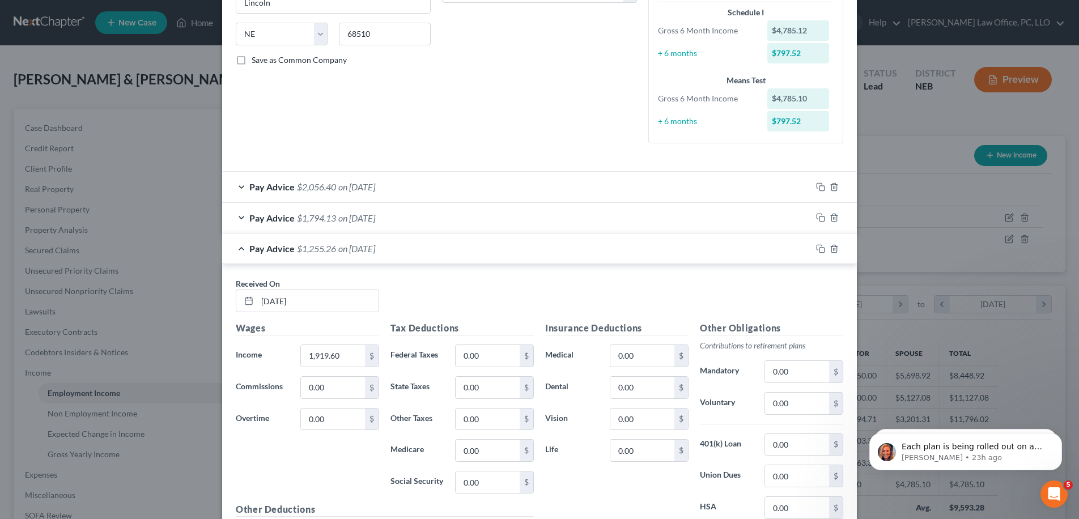
scroll to position [402, 0]
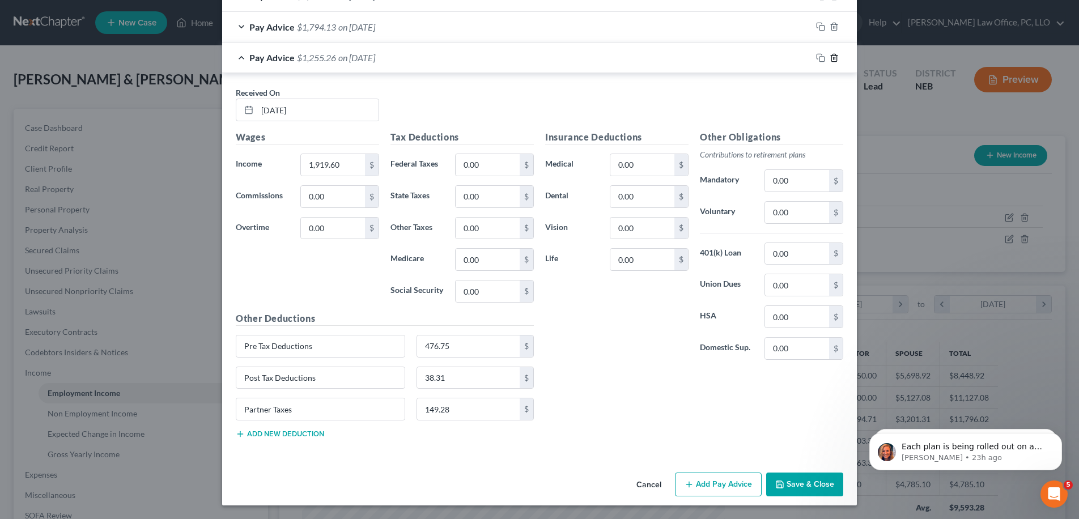
click at [833, 57] on icon "button" at bounding box center [834, 57] width 5 height 7
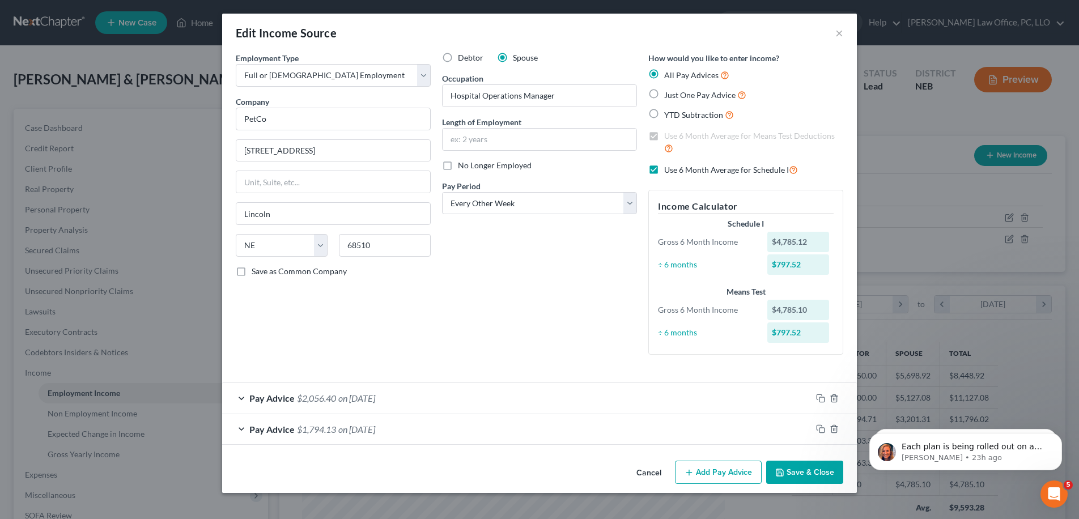
scroll to position [0, 0]
click at [416, 390] on div "Pay Advice $2,056.40 on [DATE]" at bounding box center [516, 398] width 589 height 30
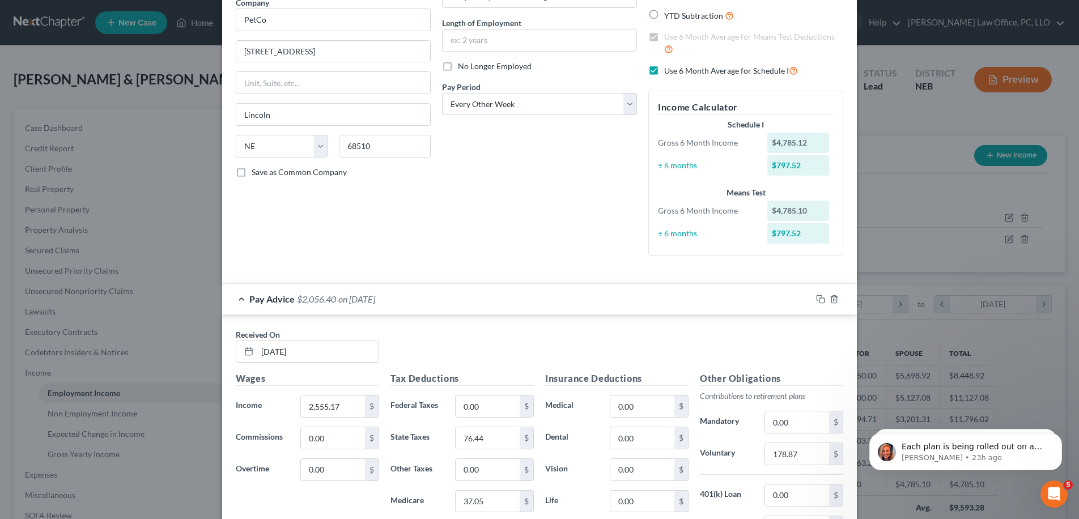
scroll to position [133, 0]
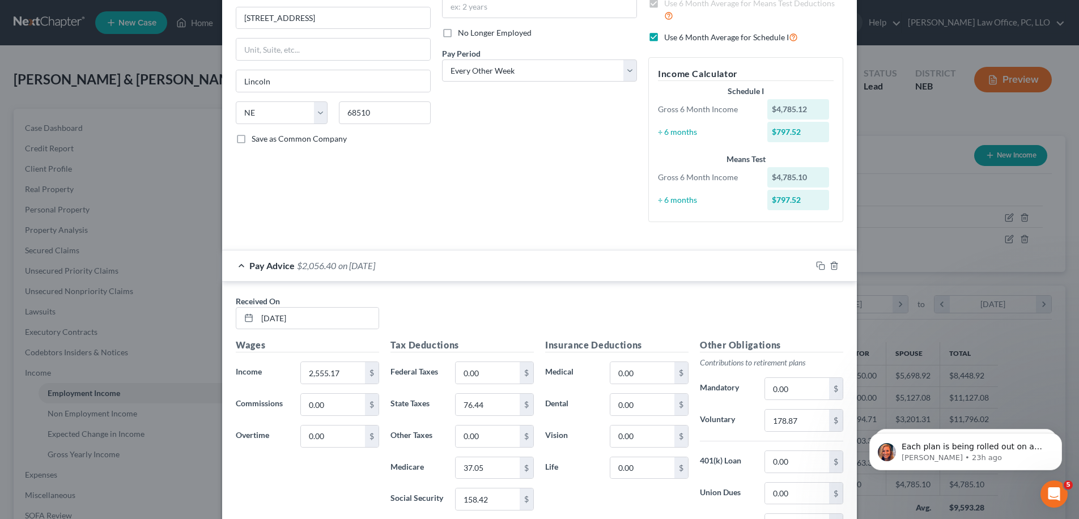
click at [483, 270] on div "Pay Advice $2,056.40 on [DATE]" at bounding box center [516, 266] width 589 height 30
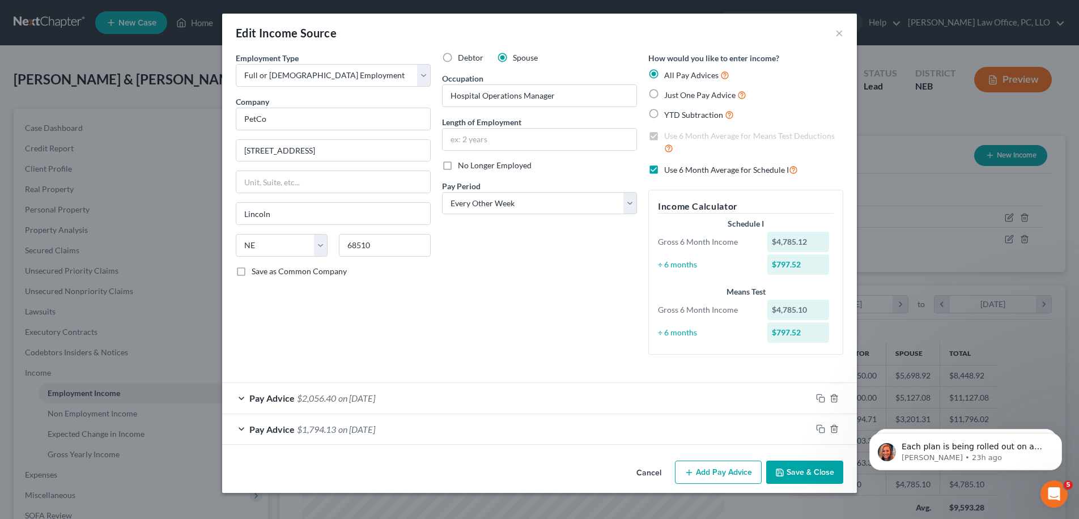
scroll to position [0, 0]
click at [419, 431] on div "Pay Advice $1,794.13 on [DATE]" at bounding box center [516, 429] width 589 height 30
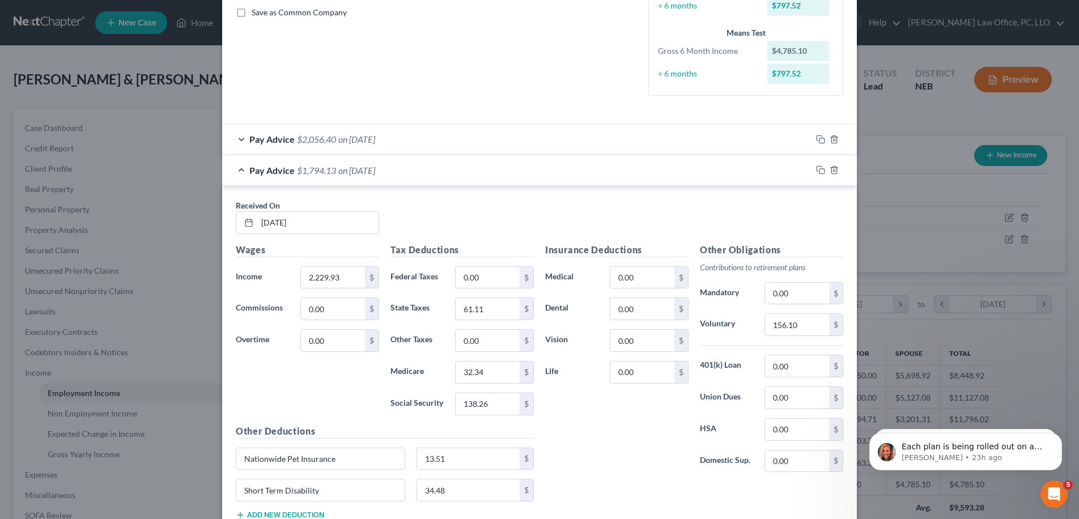
scroll to position [261, 0]
click at [453, 174] on div "Pay Advice $1,794.13 on [DATE]" at bounding box center [516, 169] width 589 height 30
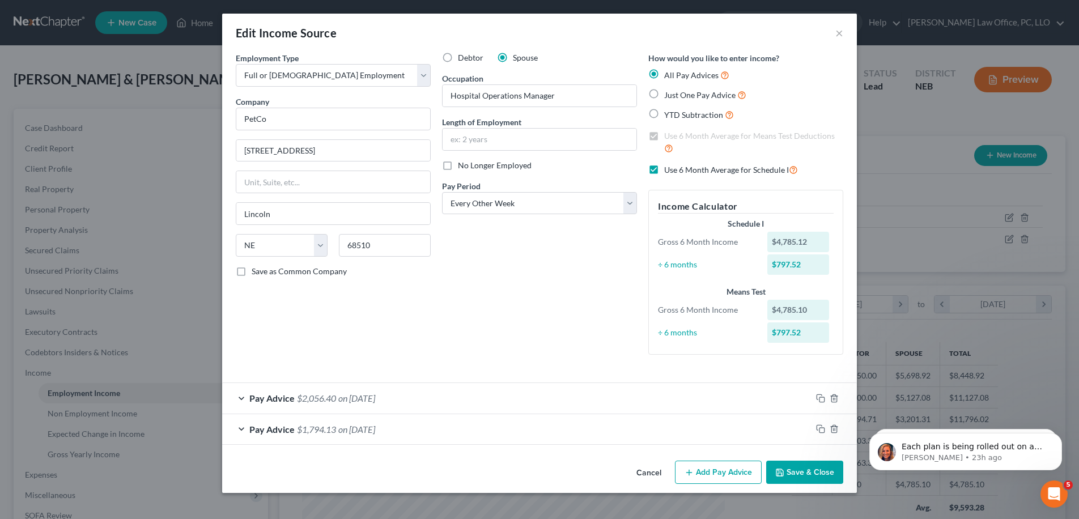
scroll to position [0, 0]
click at [718, 476] on button "Add Pay Advice" at bounding box center [718, 473] width 87 height 24
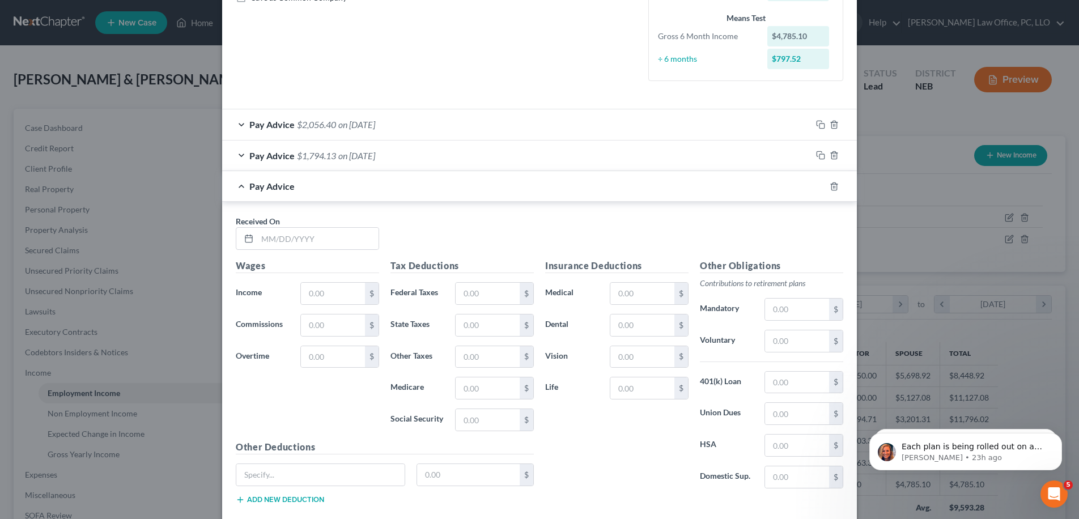
scroll to position [277, 0]
click at [299, 237] on input "text" at bounding box center [317, 236] width 121 height 22
type input "0"
type input "[DATE]"
type input "1,110.16"
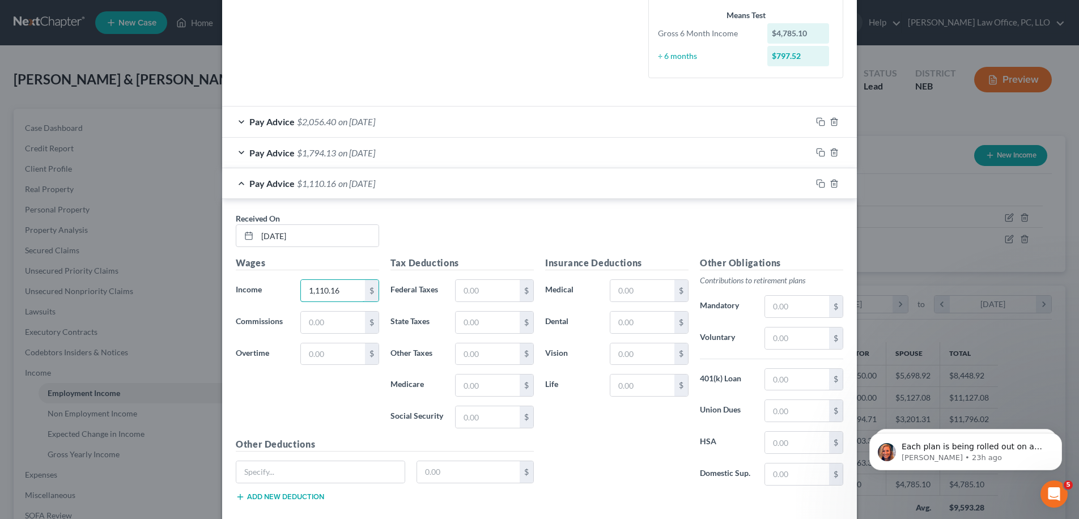
drag, startPoint x: 341, startPoint y: 285, endPoint x: 275, endPoint y: 283, distance: 65.8
click at [275, 283] on div "Income * 1,110.16 $" at bounding box center [307, 290] width 155 height 23
click at [317, 290] on input "1,110.16" at bounding box center [333, 291] width 64 height 22
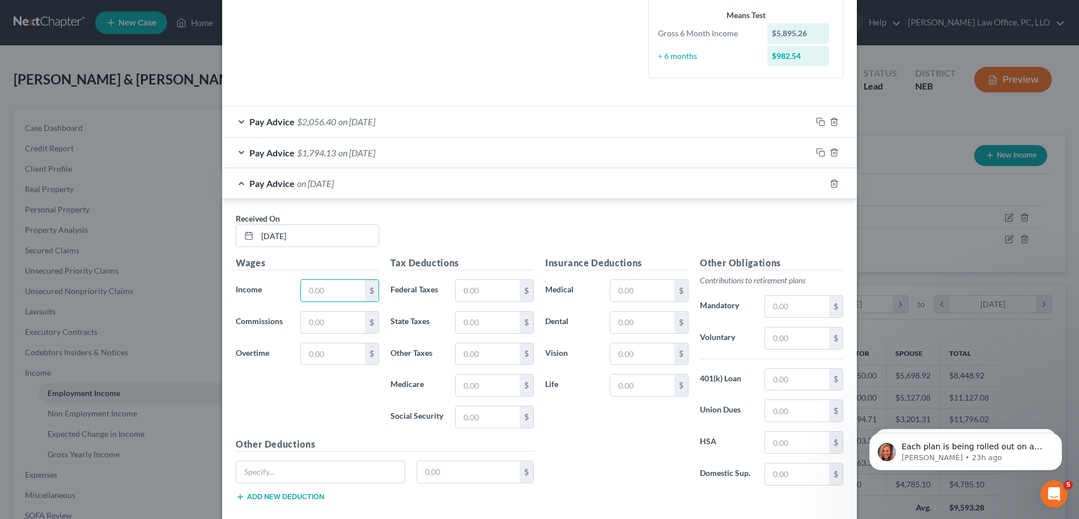
click at [486, 232] on div "Received On * [DATE]" at bounding box center [539, 235] width 619 height 44
click at [832, 187] on div at bounding box center [841, 184] width 32 height 18
click at [832, 183] on icon "button" at bounding box center [834, 183] width 5 height 7
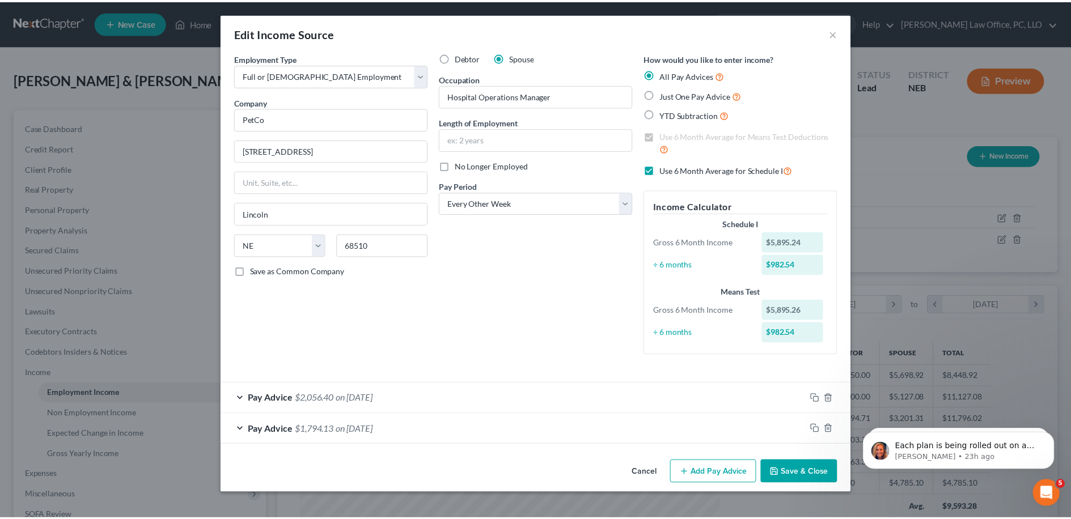
scroll to position [0, 0]
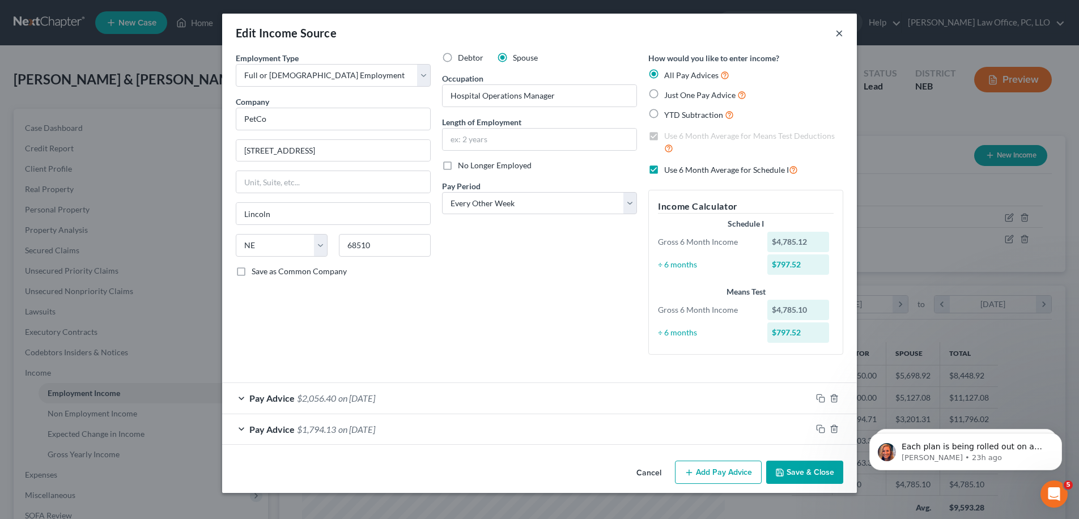
drag, startPoint x: 848, startPoint y: 45, endPoint x: 838, endPoint y: 33, distance: 15.3
click at [847, 44] on div "Edit Income Source ×" at bounding box center [539, 33] width 635 height 39
drag, startPoint x: 838, startPoint y: 33, endPoint x: 852, endPoint y: 22, distance: 17.4
click at [838, 33] on button "×" at bounding box center [839, 33] width 8 height 14
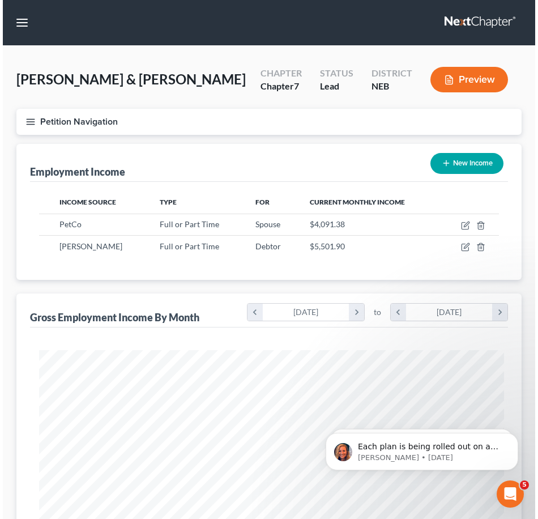
scroll to position [566590, 566338]
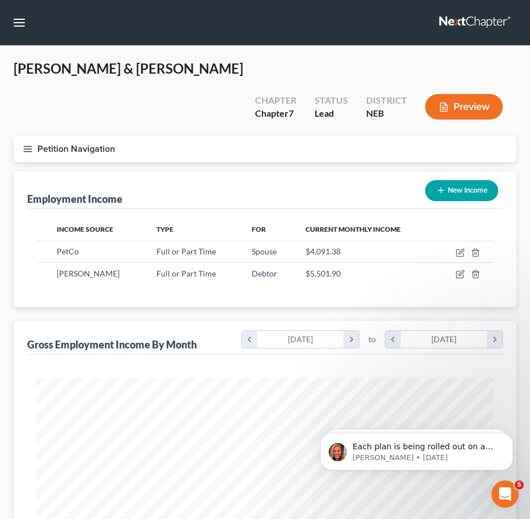
click at [28, 136] on button "Petition Navigation" at bounding box center [265, 149] width 503 height 26
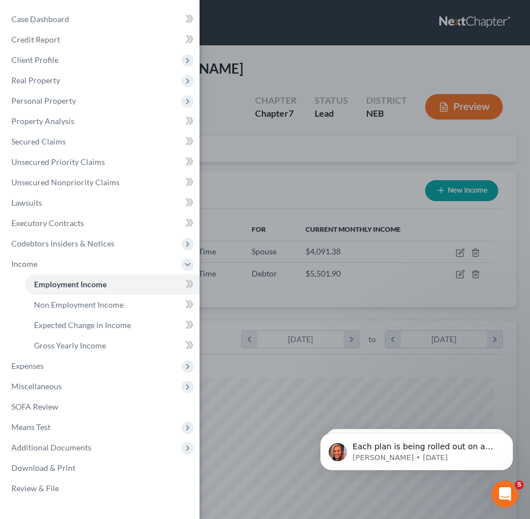
click at [256, 227] on div "Case Dashboard Payments Invoices Payments Payments Credit Report Client Profile" at bounding box center [265, 259] width 530 height 519
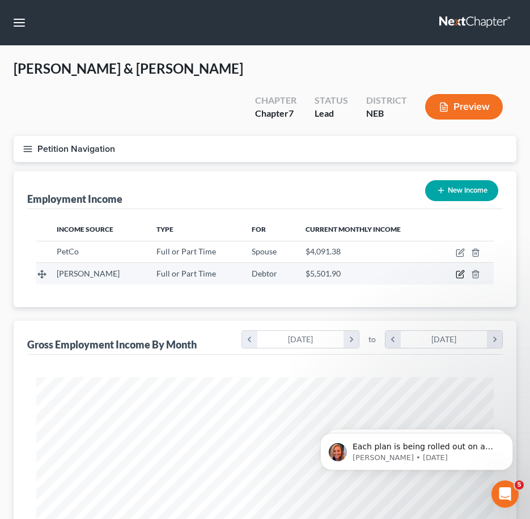
click at [458, 272] on icon "button" at bounding box center [459, 275] width 7 height 7
select select "0"
select select "30"
select select "0"
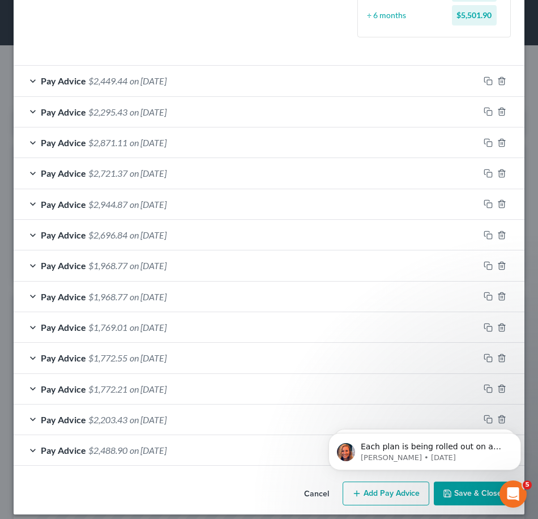
scroll to position [331, 0]
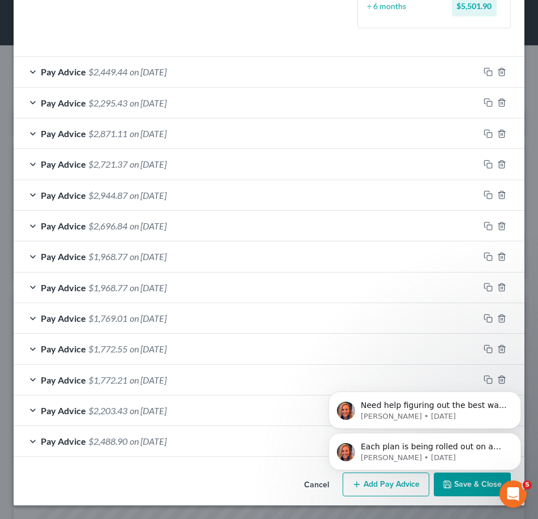
click at [522, 439] on button "Dismiss notification" at bounding box center [518, 437] width 12 height 12
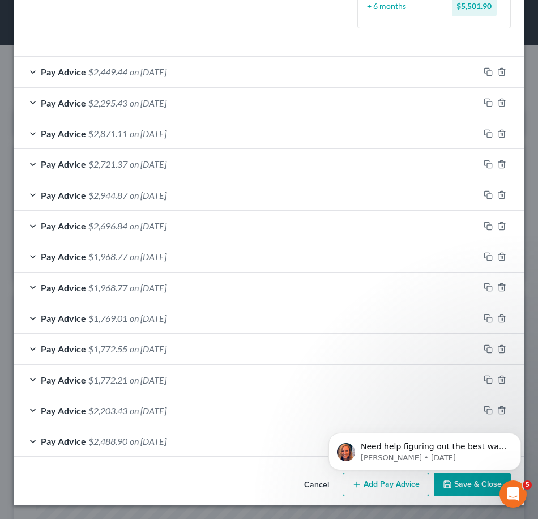
click at [167, 346] on span "on [DATE]" at bounding box center [148, 348] width 37 height 11
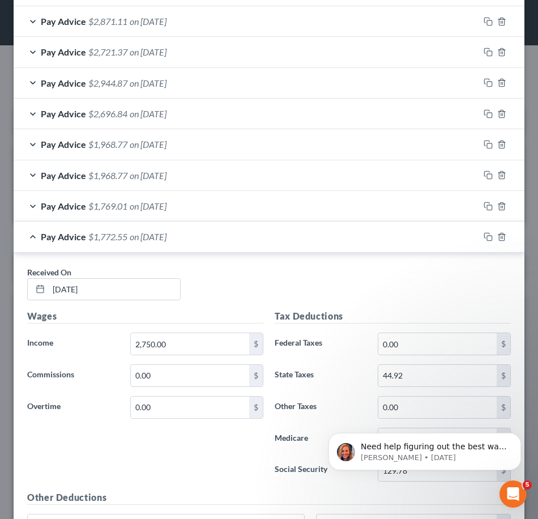
scroll to position [154, 0]
